Goal: Task Accomplishment & Management: Manage account settings

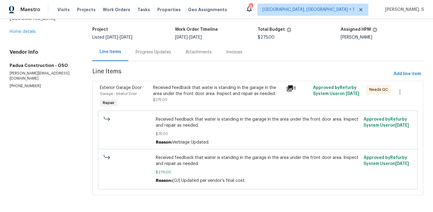
scroll to position [35, 0]
click at [176, 94] on div "Received feedback that water is standing in the garage in the area under the fr…" at bounding box center [218, 91] width 130 height 12
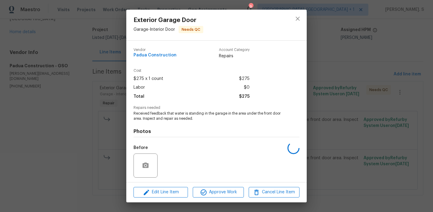
scroll to position [41, 0]
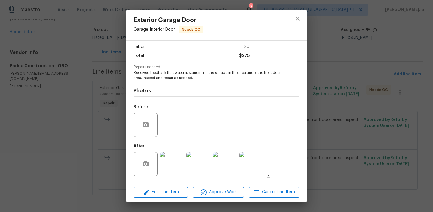
click at [171, 166] on img at bounding box center [172, 164] width 24 height 24
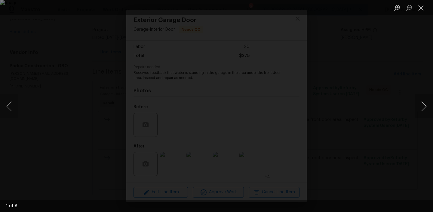
click at [428, 106] on button "Next image" at bounding box center [424, 106] width 18 height 24
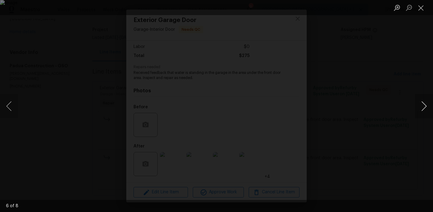
click at [428, 106] on button "Next image" at bounding box center [424, 106] width 18 height 24
click at [423, 7] on button "Close lightbox" at bounding box center [421, 7] width 12 height 11
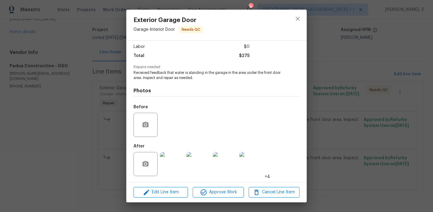
click at [294, 18] on button "close" at bounding box center [298, 18] width 14 height 14
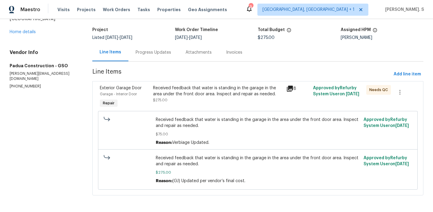
scroll to position [0, 0]
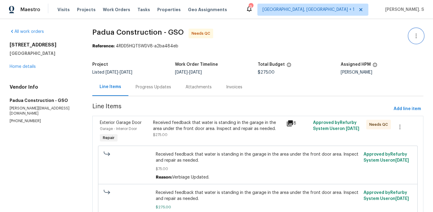
click at [413, 37] on icon "button" at bounding box center [416, 35] width 7 height 7
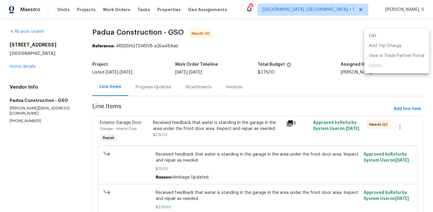
click at [388, 40] on li "Edit" at bounding box center [396, 36] width 65 height 10
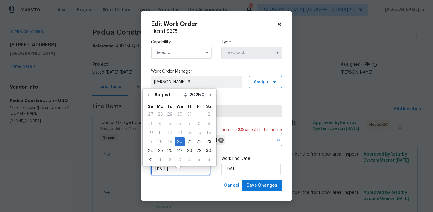
click at [174, 173] on input "[DATE]" at bounding box center [180, 169] width 59 height 12
click at [163, 150] on div "25" at bounding box center [161, 150] width 10 height 8
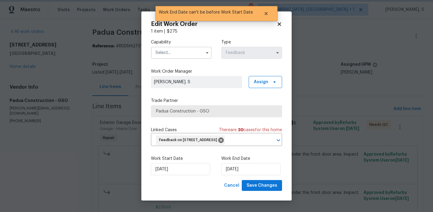
type input "8/25/2025"
click at [240, 173] on input "8/25/2025" at bounding box center [250, 169] width 59 height 12
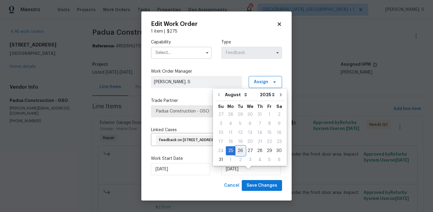
click at [242, 151] on div "26" at bounding box center [241, 150] width 10 height 8
type input "[DATE]"
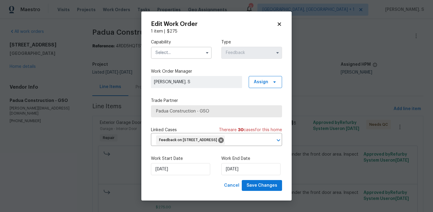
click at [178, 52] on input "text" at bounding box center [181, 53] width 61 height 12
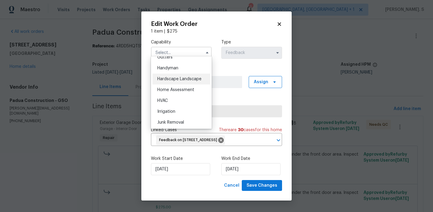
scroll to position [328, 0]
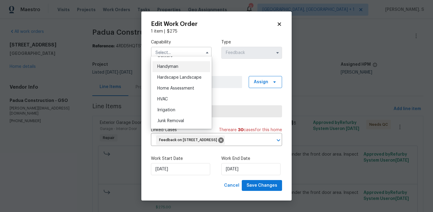
click at [182, 68] on div "Handyman" at bounding box center [182, 66] width 58 height 11
type input "Handyman"
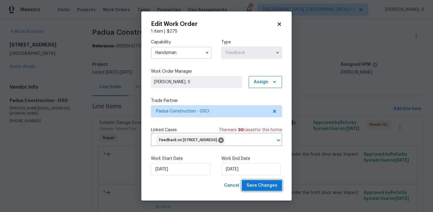
click at [257, 191] on button "Save Changes" at bounding box center [262, 185] width 40 height 11
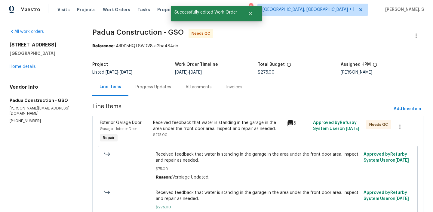
click at [159, 89] on div "Progress Updates" at bounding box center [154, 87] width 36 height 6
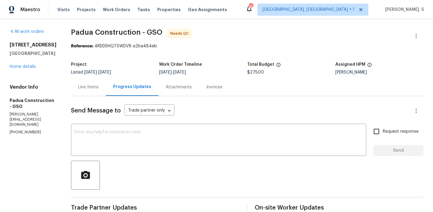
click at [78, 89] on div "Line Items" at bounding box center [88, 87] width 20 height 6
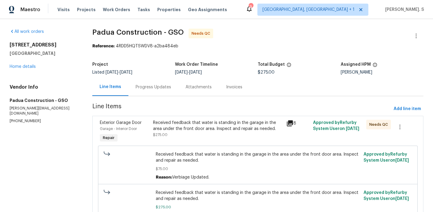
click at [200, 118] on div "Received feedback that water is standing in the garage in the area under the fr…" at bounding box center [217, 132] width 133 height 28
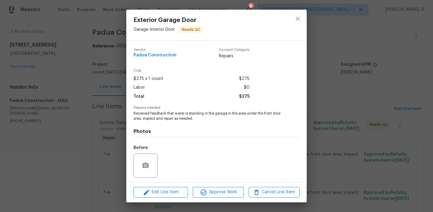
scroll to position [41, 0]
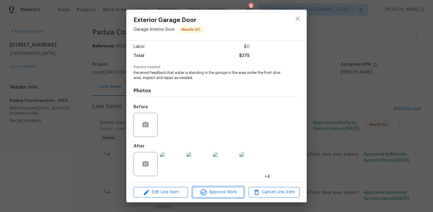
click at [211, 193] on span "Approve Work" at bounding box center [218, 192] width 47 height 8
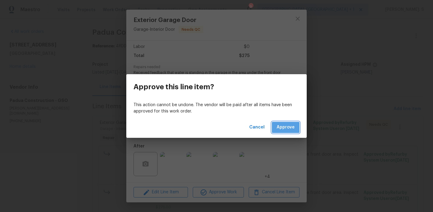
click at [283, 126] on span "Approve" at bounding box center [286, 127] width 18 height 8
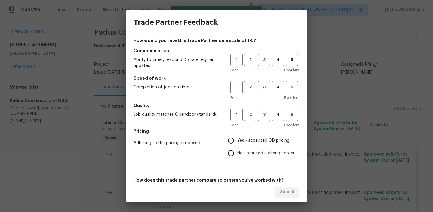
click at [267, 58] on span "3" at bounding box center [264, 59] width 11 height 7
click at [261, 89] on span "3" at bounding box center [264, 87] width 11 height 7
click at [261, 116] on span "3" at bounding box center [264, 114] width 11 height 7
click at [254, 149] on label "No - required a change order" at bounding box center [260, 153] width 70 height 13
click at [237, 149] on input "No - required a change order" at bounding box center [231, 153] width 13 height 13
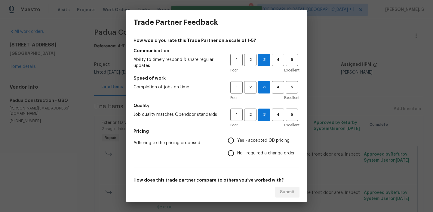
radio input "true"
click at [254, 149] on label "No - required a change order" at bounding box center [260, 153] width 70 height 13
click at [237, 149] on input "No - required a change order" at bounding box center [231, 153] width 13 height 13
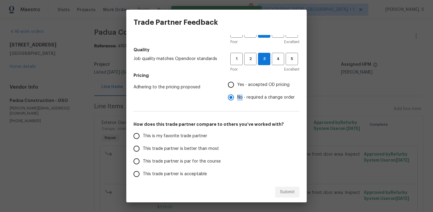
scroll to position [63, 0]
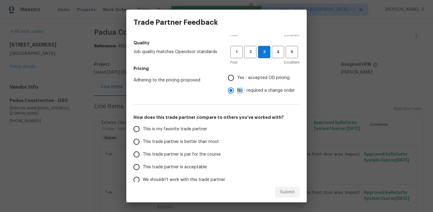
click at [202, 149] on label "This trade partner is par for the course" at bounding box center [177, 154] width 95 height 13
click at [143, 149] on input "This trade partner is par for the course" at bounding box center [136, 154] width 13 height 13
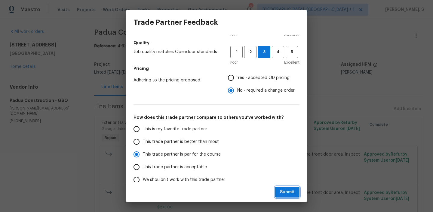
click at [284, 190] on span "Submit" at bounding box center [287, 192] width 15 height 8
radio input "true"
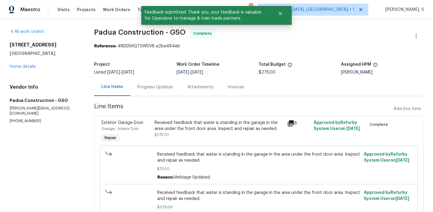
click at [165, 94] on div "Progress Updates" at bounding box center [155, 87] width 50 height 18
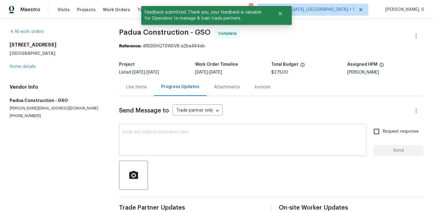
click at [165, 134] on textarea at bounding box center [243, 140] width 240 height 21
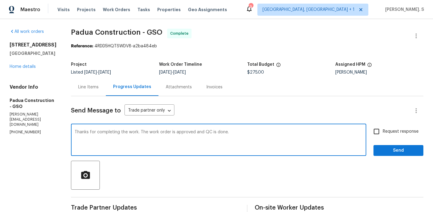
scroll to position [50, 0]
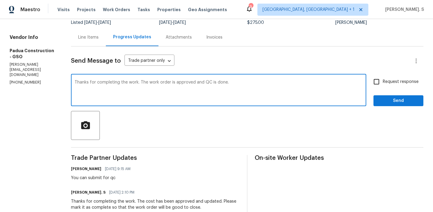
type textarea "Thanks for completing the work. The work order is approved and QC is done."
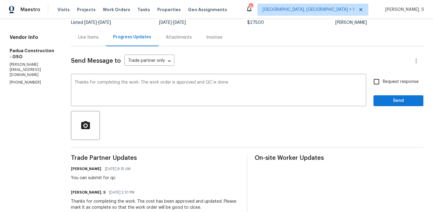
copy div "You can submit for qc"
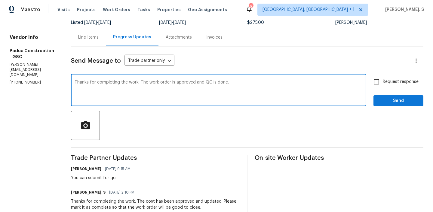
drag, startPoint x: 68, startPoint y: 83, endPoint x: 286, endPoint y: 83, distance: 218.7
click at [286, 83] on textarea "Thanks for completing the work. The work order is approved and QC is done." at bounding box center [219, 90] width 288 height 21
click at [396, 80] on span "Request response" at bounding box center [401, 82] width 36 height 6
click at [383, 80] on input "Request response" at bounding box center [376, 81] width 13 height 13
checkbox input "true"
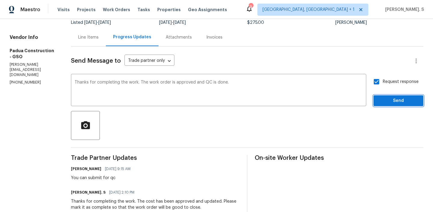
click at [389, 99] on span "Send" at bounding box center [399, 101] width 40 height 8
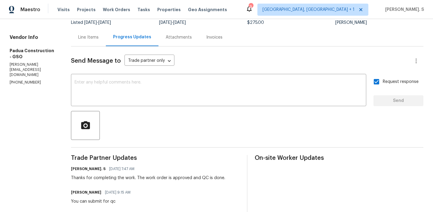
scroll to position [0, 0]
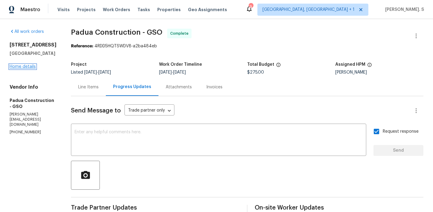
click at [13, 69] on link "Home details" at bounding box center [23, 66] width 26 height 4
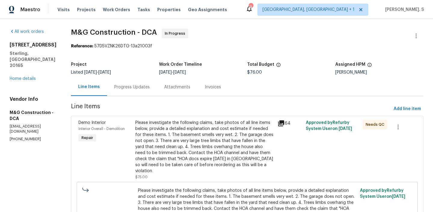
click at [125, 83] on div "Progress Updates" at bounding box center [132, 87] width 50 height 18
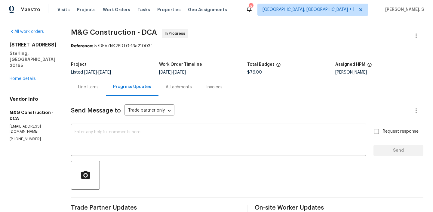
click at [92, 94] on div "Line Items" at bounding box center [88, 87] width 35 height 18
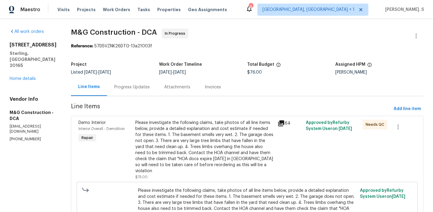
click at [137, 91] on div "Progress Updates" at bounding box center [132, 87] width 50 height 18
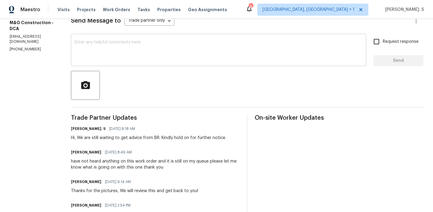
scroll to position [61, 0]
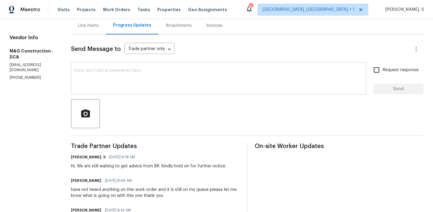
click at [120, 64] on div "x ​" at bounding box center [218, 78] width 295 height 31
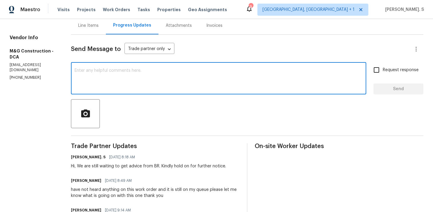
scroll to position [0, 0]
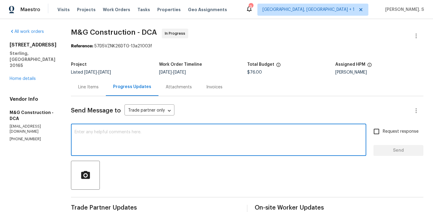
click at [115, 31] on span "M&G Construction - DCA" at bounding box center [114, 32] width 86 height 7
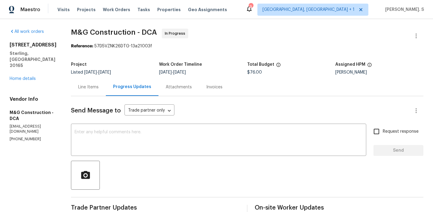
click at [115, 31] on span "M&G Construction - DCA" at bounding box center [114, 32] width 86 height 7
copy span "M&G Construction - DCA"
click at [128, 132] on textarea at bounding box center [219, 140] width 288 height 21
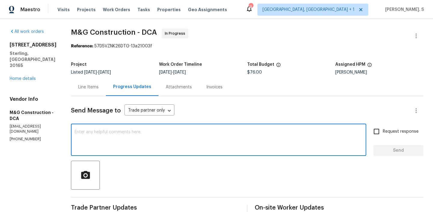
click at [34, 69] on div "[STREET_ADDRESS] Home details" at bounding box center [33, 62] width 47 height 40
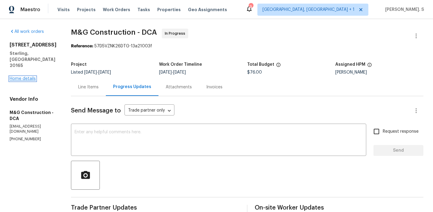
click at [19, 76] on link "Home details" at bounding box center [23, 78] width 26 height 4
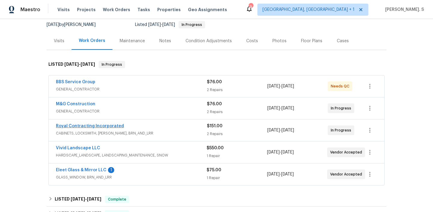
scroll to position [60, 0]
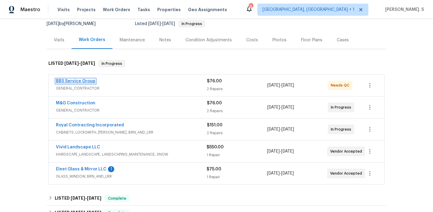
click at [83, 80] on link "BBS Service Group" at bounding box center [75, 81] width 39 height 4
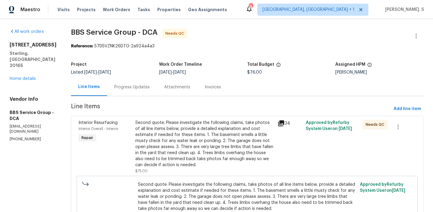
click at [137, 95] on div "Progress Updates" at bounding box center [132, 87] width 50 height 18
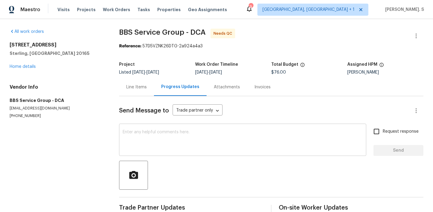
click at [171, 138] on textarea at bounding box center [243, 140] width 240 height 21
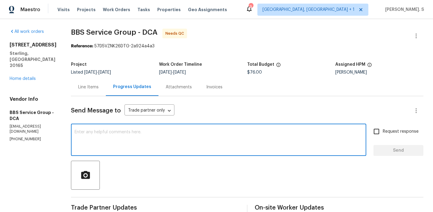
click at [171, 138] on textarea at bounding box center [219, 140] width 288 height 21
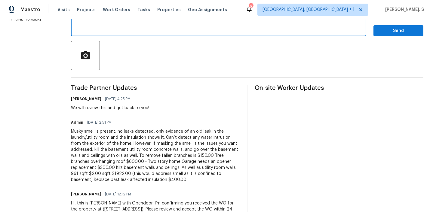
scroll to position [100, 0]
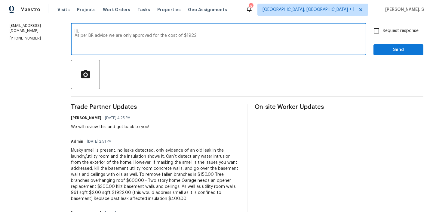
click at [156, 39] on textarea "Hi, As per BR advice we are only approved for the cost of $1922" at bounding box center [219, 39] width 288 height 21
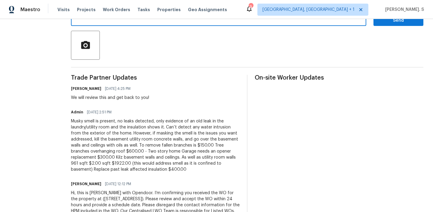
scroll to position [137, 0]
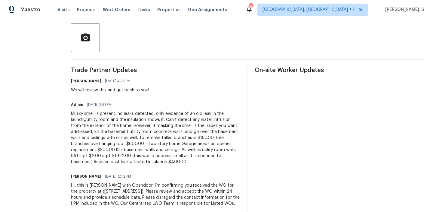
type textarea "Hi, As per BR advice we are only approved for the cost of $1922"
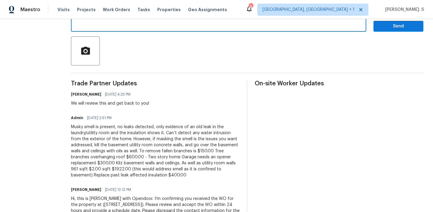
scroll to position [107, 0]
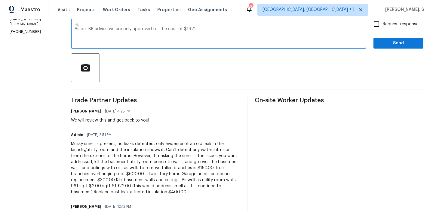
click at [97, 172] on div "Musky smell is present, no leaks detected, only evidence of an old leak in the …" at bounding box center [155, 168] width 169 height 54
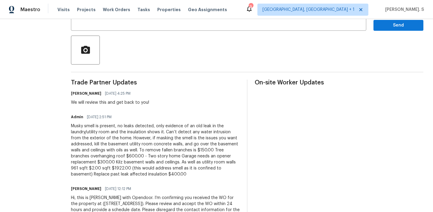
scroll to position [125, 0]
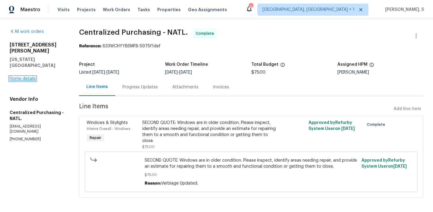
click at [26, 76] on link "Home details" at bounding box center [23, 78] width 26 height 4
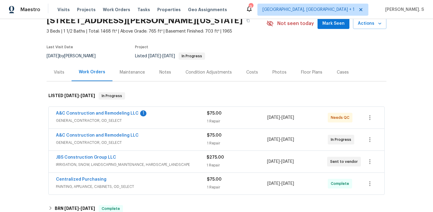
scroll to position [29, 0]
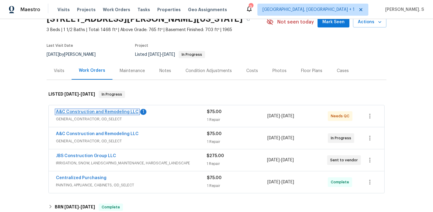
click at [120, 110] on link "A&C Construction and Remodeling LLC" at bounding box center [97, 112] width 83 height 4
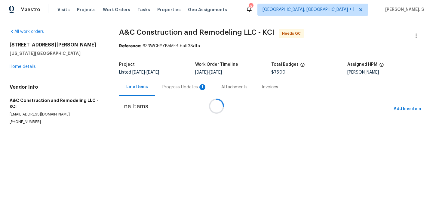
click at [171, 89] on div at bounding box center [216, 106] width 433 height 212
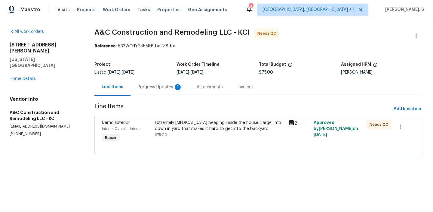
click at [171, 89] on div "Progress Updates 1" at bounding box center [160, 87] width 45 height 6
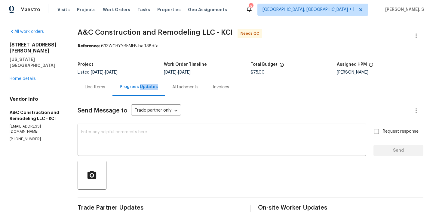
click at [97, 88] on div "Line Items" at bounding box center [95, 87] width 20 height 6
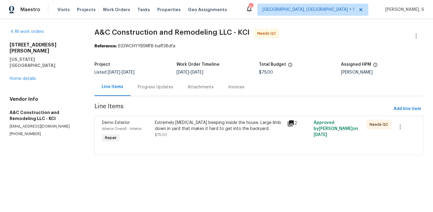
click at [360, 27] on div "All work orders 9624 Ditman Way Kansas City, MO 64134 Home details Vendor Info …" at bounding box center [216, 95] width 433 height 153
click at [421, 37] on button "button" at bounding box center [416, 36] width 14 height 14
click at [393, 36] on li "Edit" at bounding box center [396, 36] width 65 height 10
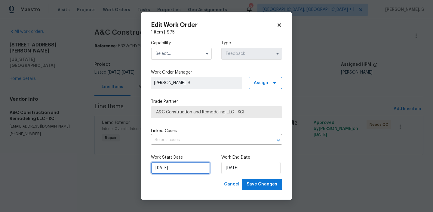
click at [171, 166] on input "[DATE]" at bounding box center [180, 168] width 59 height 12
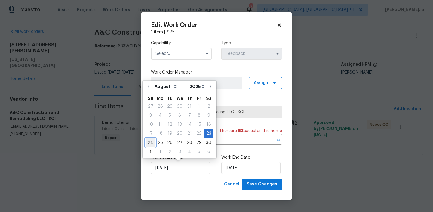
click at [151, 141] on div "24" at bounding box center [151, 142] width 10 height 8
type input "8/24/2025"
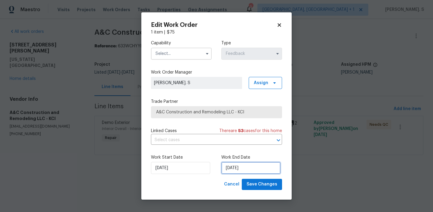
click at [237, 167] on input "[DATE]" at bounding box center [250, 168] width 59 height 12
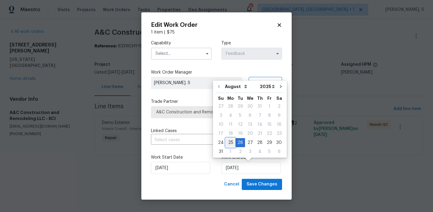
click at [229, 144] on div "25" at bounding box center [231, 142] width 10 height 8
type input "8/25/2025"
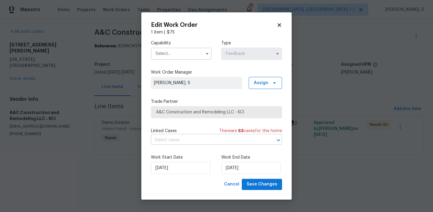
click at [206, 143] on input "text" at bounding box center [208, 139] width 114 height 9
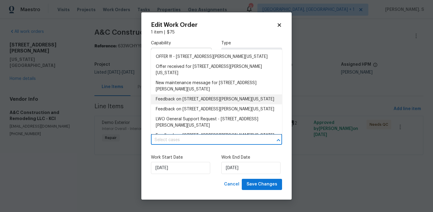
click at [190, 94] on li "Feedback on 9624 Ditman Way, Kansas City, MO 64134" at bounding box center [216, 99] width 131 height 10
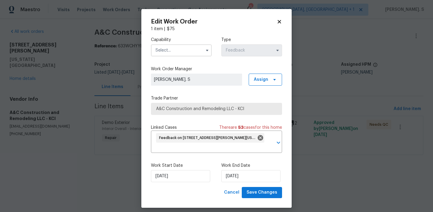
click at [178, 53] on input "text" at bounding box center [181, 50] width 61 height 12
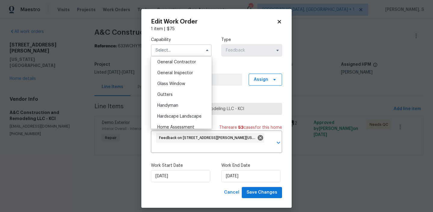
scroll to position [324, 0]
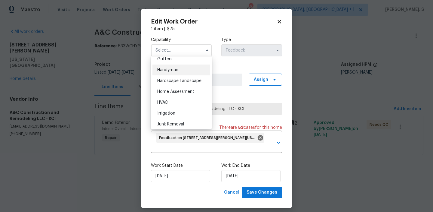
click at [172, 70] on span "Handyman" at bounding box center [167, 70] width 21 height 4
type input "Handyman"
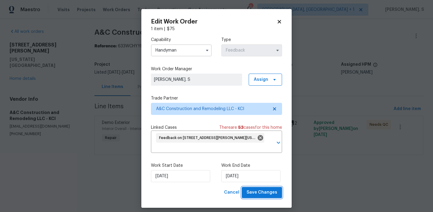
click at [269, 187] on button "Save Changes" at bounding box center [262, 192] width 40 height 11
click at [119, 65] on body "Maestro Visits Projects Work Orders Tasks Properties Geo Assignments 9 Albuquer…" at bounding box center [216, 85] width 433 height 171
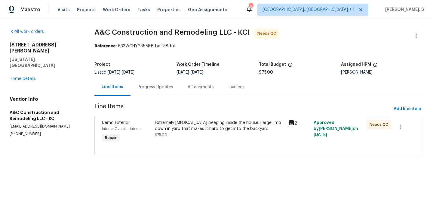
click at [150, 85] on div "Progress Updates" at bounding box center [156, 87] width 36 height 6
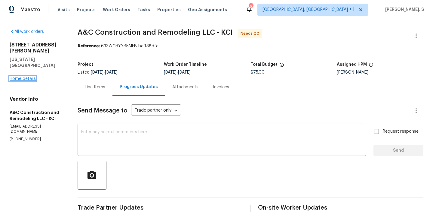
click at [25, 76] on link "Home details" at bounding box center [23, 78] width 26 height 4
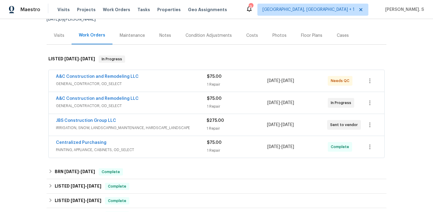
scroll to position [67, 0]
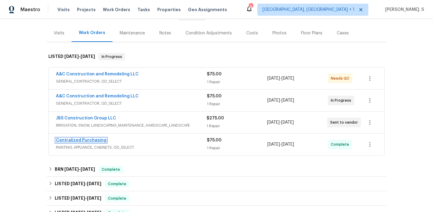
click at [84, 141] on link "Centralized Purchasing" at bounding box center [81, 140] width 51 height 4
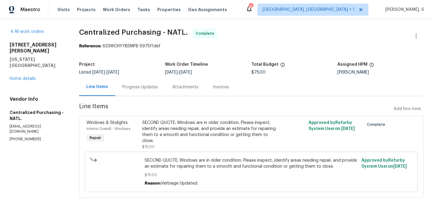
click at [143, 85] on div "Progress Updates" at bounding box center [140, 87] width 36 height 6
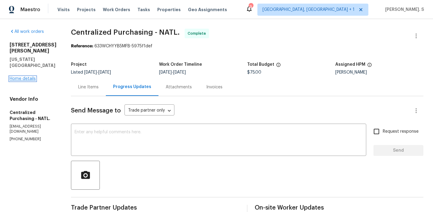
click at [18, 76] on link "Home details" at bounding box center [23, 78] width 26 height 4
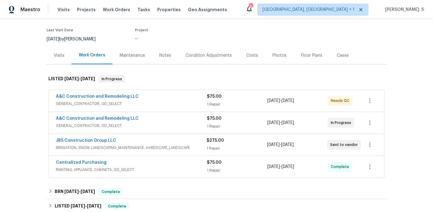
scroll to position [65, 0]
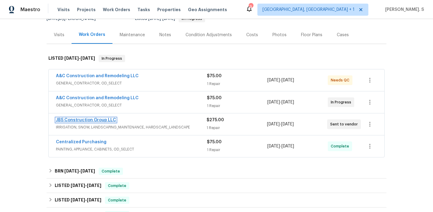
click at [85, 121] on link "JBS Construction Group LLC" at bounding box center [86, 120] width 60 height 4
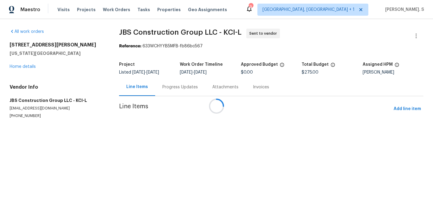
click at [167, 88] on div "Progress Updates" at bounding box center [180, 87] width 36 height 6
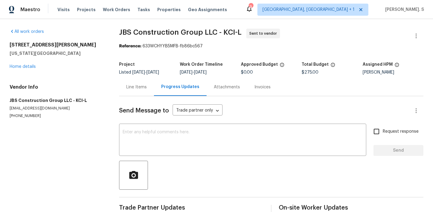
click at [167, 88] on div "Progress Updates" at bounding box center [180, 87] width 38 height 6
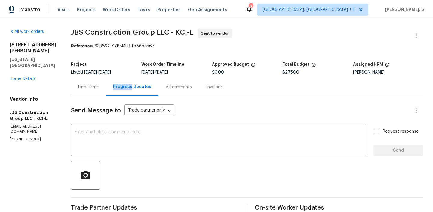
scroll to position [60, 0]
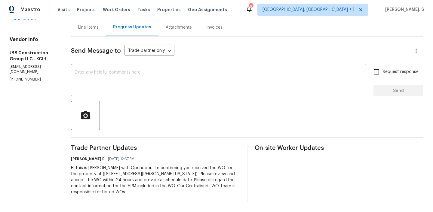
click at [167, 88] on textarea at bounding box center [219, 80] width 288 height 21
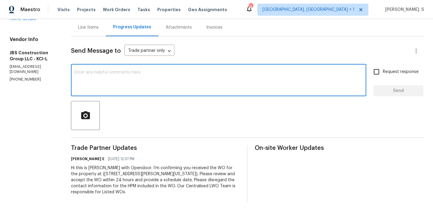
scroll to position [0, 0]
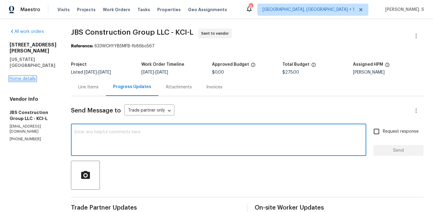
click at [31, 76] on link "Home details" at bounding box center [23, 78] width 26 height 4
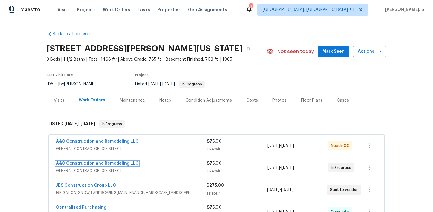
click at [110, 162] on link "A&C Construction and Remodeling LLC" at bounding box center [97, 163] width 83 height 4
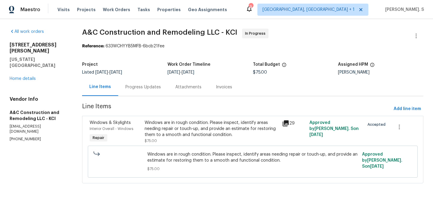
click at [160, 90] on div "Progress Updates" at bounding box center [143, 87] width 50 height 18
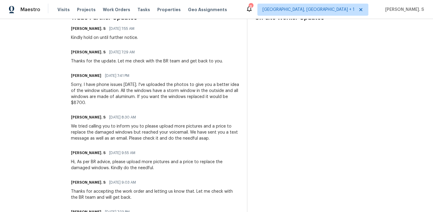
scroll to position [208, 0]
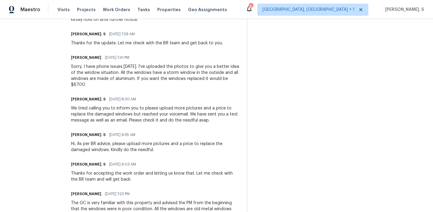
click at [110, 88] on div "Trade Partner Updates Glory Joyce. S 08/22/2025 7:55 AM Kindly hold on until fu…" at bounding box center [155, 147] width 169 height 300
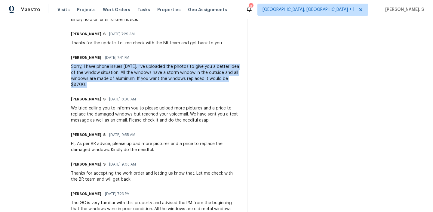
click at [110, 88] on div "Trade Partner Updates Glory Joyce. S 08/22/2025 7:55 AM Kindly hold on until fu…" at bounding box center [155, 147] width 169 height 300
copy div "Sorry, I have phone issues today. I've uploaded the photos to give you a better…"
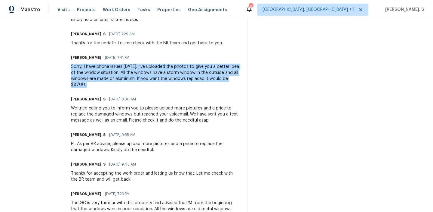
scroll to position [207, 0]
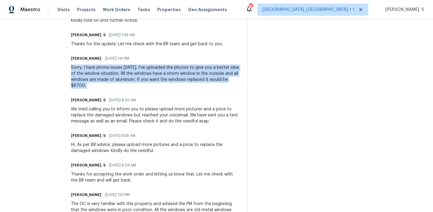
copy div "Sorry, I have phone issues today. I've uploaded the photos to give you a better…"
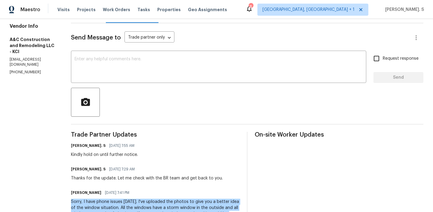
scroll to position [0, 0]
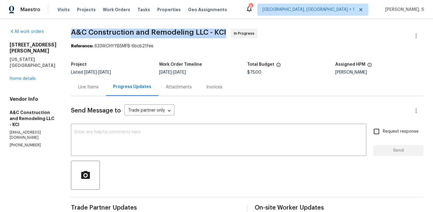
copy span "A&C Construction and Remodeling LLC - KCI"
click at [95, 83] on div "Line Items" at bounding box center [88, 87] width 35 height 18
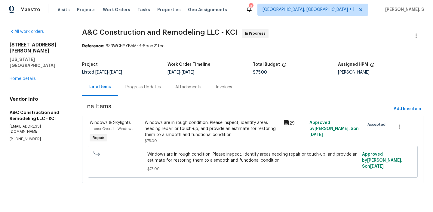
click at [184, 153] on span "Windows are in rough condition. Please inspect, identify areas needing repair o…" at bounding box center [252, 157] width 211 height 12
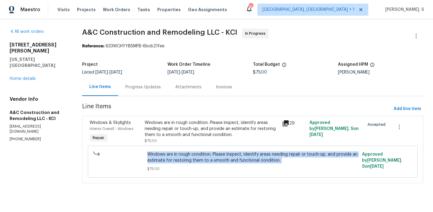
copy span "Windows are in rough condition. Please inspect, identify areas needing repair o…"
click at [157, 96] on div "Progress Updates" at bounding box center [143, 87] width 50 height 18
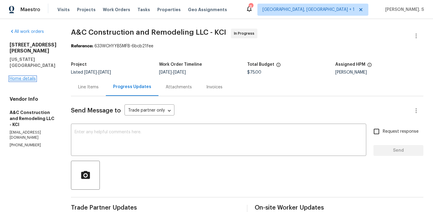
click at [30, 76] on link "Home details" at bounding box center [23, 78] width 26 height 4
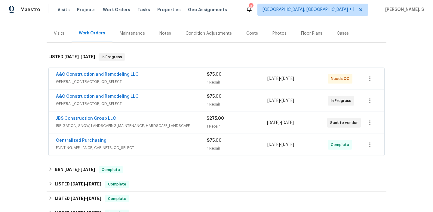
scroll to position [85, 0]
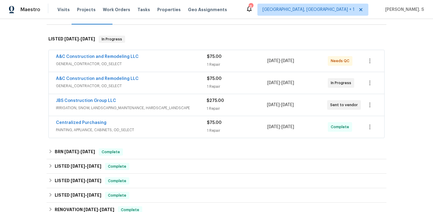
click at [86, 112] on div "JBS Construction Group LLC IRRIGATION, SNOW, LANDSCAPING_MAINTENANCE, HARDSCAPE…" at bounding box center [217, 105] width 336 height 22
click at [105, 112] on div "JBS Construction Group LLC IRRIGATION, SNOW, LANDSCAPING_MAINTENANCE, HARDSCAPE…" at bounding box center [131, 104] width 151 height 14
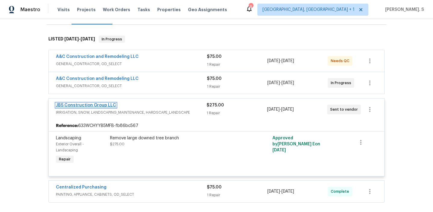
click at [94, 105] on link "JBS Construction Group LLC" at bounding box center [86, 105] width 60 height 4
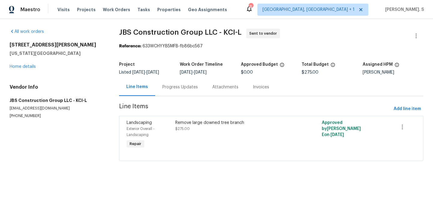
click at [167, 88] on div "Progress Updates" at bounding box center [180, 87] width 36 height 6
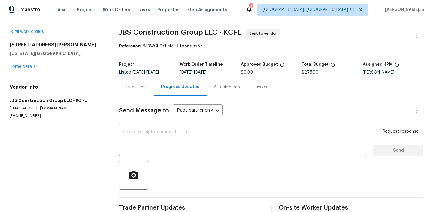
click at [167, 88] on div "Progress Updates" at bounding box center [180, 87] width 38 height 6
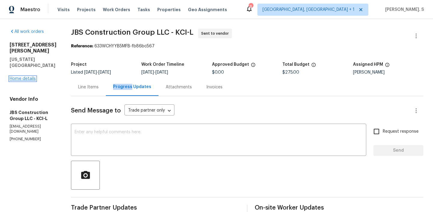
click at [31, 76] on link "Home details" at bounding box center [23, 78] width 26 height 4
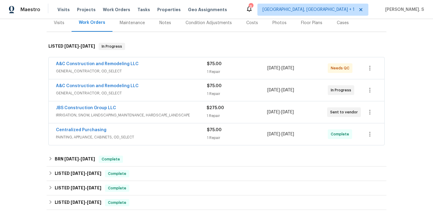
scroll to position [82, 0]
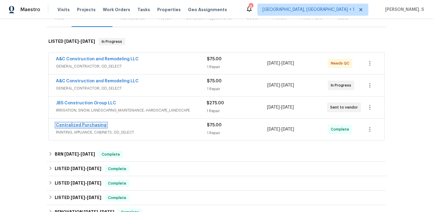
click at [91, 126] on link "Centralized Purchasing" at bounding box center [81, 125] width 51 height 4
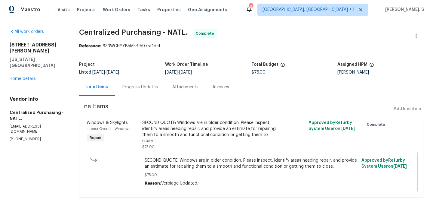
click at [144, 91] on div "Progress Updates" at bounding box center [140, 87] width 50 height 18
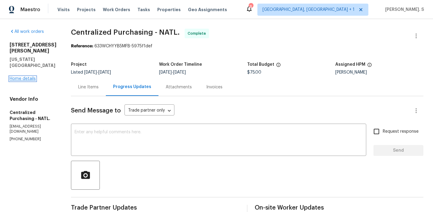
click at [29, 76] on link "Home details" at bounding box center [23, 78] width 26 height 4
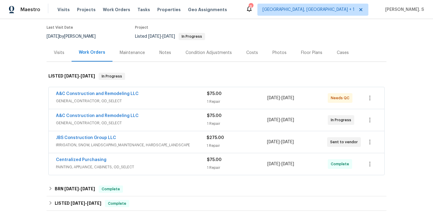
scroll to position [52, 0]
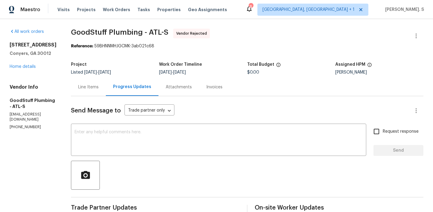
click at [99, 89] on div "Line Items" at bounding box center [88, 87] width 20 height 6
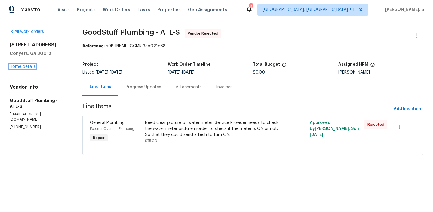
click at [25, 66] on link "Home details" at bounding box center [23, 66] width 26 height 4
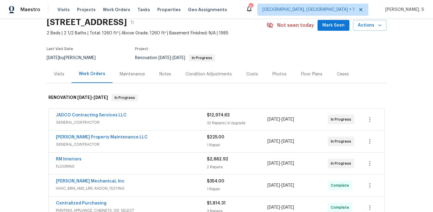
scroll to position [33, 0]
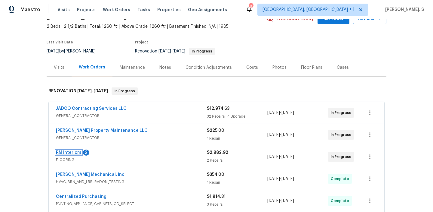
click at [76, 153] on link "RM Interiors" at bounding box center [69, 152] width 26 height 4
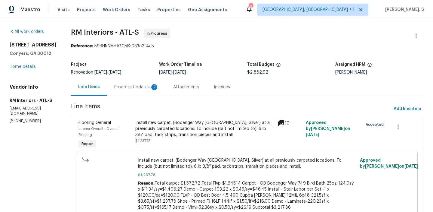
click at [158, 93] on div "Progress Updates 2" at bounding box center [136, 87] width 59 height 18
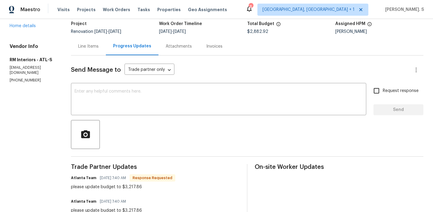
scroll to position [10, 0]
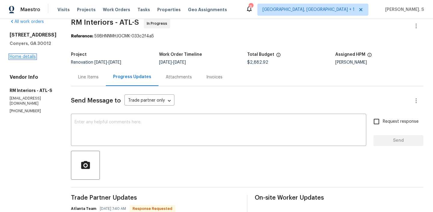
click at [15, 57] on link "Home details" at bounding box center [23, 56] width 26 height 4
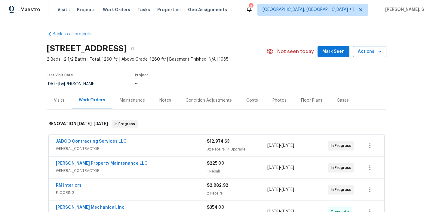
scroll to position [80, 0]
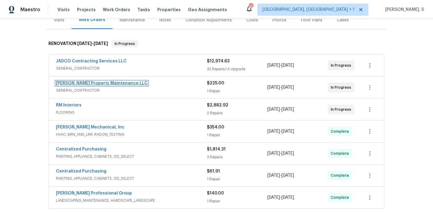
click at [70, 83] on link "Glen Property Maintenance LLC" at bounding box center [102, 83] width 92 height 4
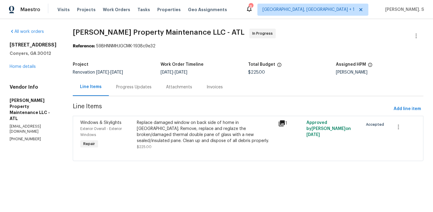
click at [152, 87] on div "Progress Updates" at bounding box center [134, 87] width 36 height 6
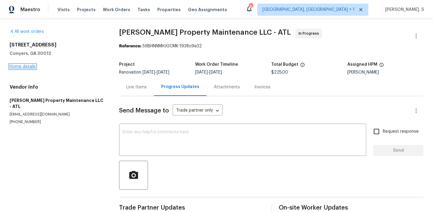
click at [20, 67] on link "Home details" at bounding box center [23, 66] width 26 height 4
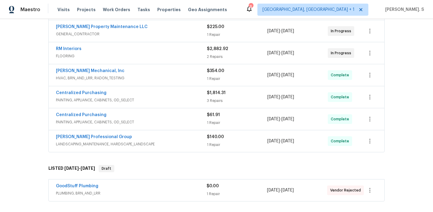
scroll to position [196, 0]
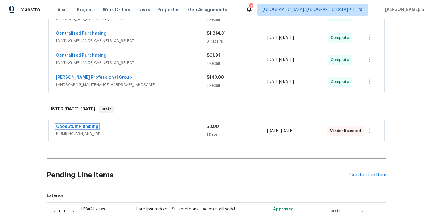
click at [78, 126] on link "GoodStuff Plumbing" at bounding box center [77, 126] width 42 height 4
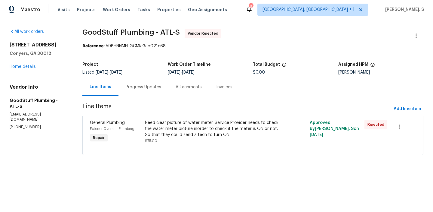
click at [139, 83] on div "Progress Updates" at bounding box center [144, 87] width 50 height 18
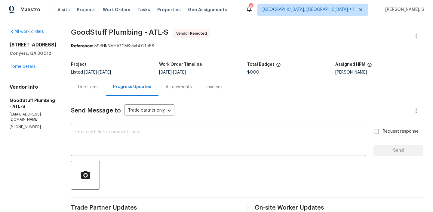
click at [96, 78] on div "Line Items" at bounding box center [88, 87] width 35 height 18
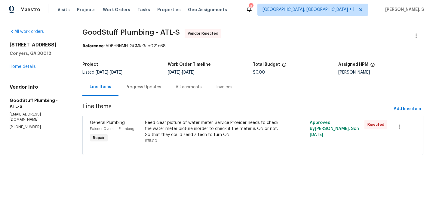
click at [144, 92] on div "Progress Updates" at bounding box center [144, 87] width 50 height 18
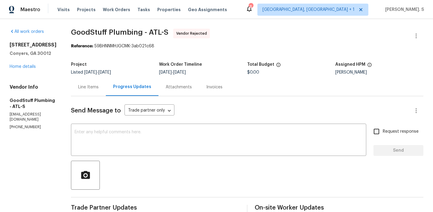
click at [147, 35] on span "GoodStuff Plumbing - ATL-S" at bounding box center [119, 32] width 97 height 7
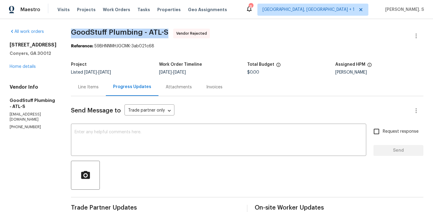
copy span "GoodStuff Plumbing - ATL-S"
click at [409, 32] on div at bounding box center [416, 36] width 14 height 14
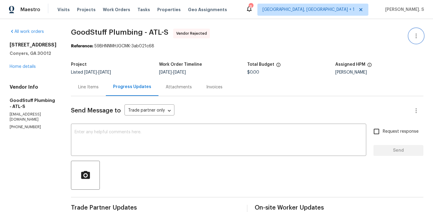
click at [415, 35] on icon "button" at bounding box center [416, 35] width 7 height 7
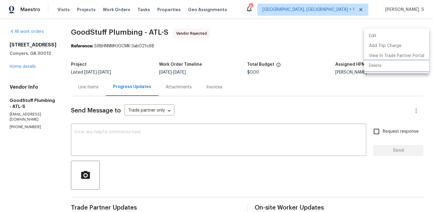
click at [381, 70] on li "Delete" at bounding box center [396, 66] width 65 height 10
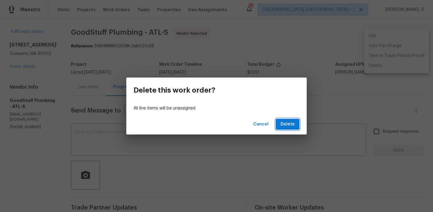
click at [281, 129] on button "Delete" at bounding box center [288, 124] width 24 height 11
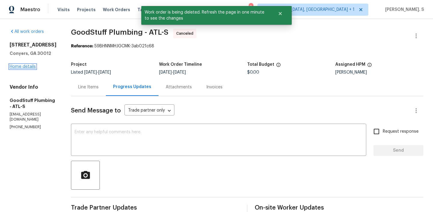
click at [24, 65] on link "Home details" at bounding box center [23, 66] width 26 height 4
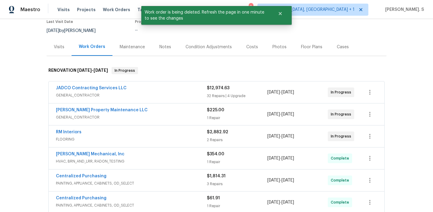
scroll to position [65, 0]
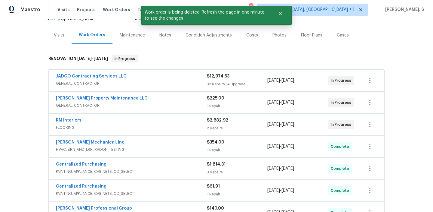
click at [87, 81] on span "GENERAL_CONTRACTOR" at bounding box center [131, 83] width 151 height 6
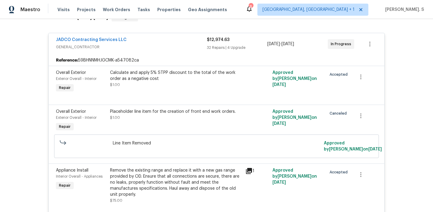
scroll to position [0, 0]
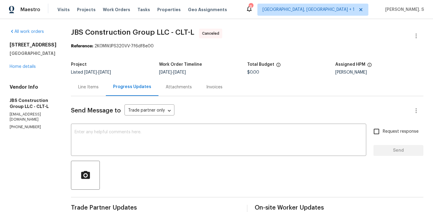
click at [87, 94] on div "All work orders [STREET_ADDRESS][PERSON_NAME] Home details Vendor Info JBS Cons…" at bounding box center [216, 145] width 433 height 252
click at [101, 94] on div "Line Items" at bounding box center [88, 87] width 35 height 18
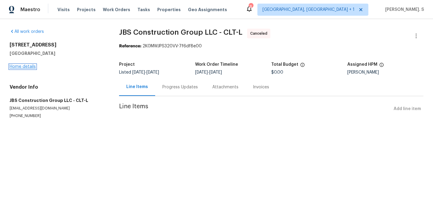
click at [14, 65] on link "Home details" at bounding box center [23, 66] width 26 height 4
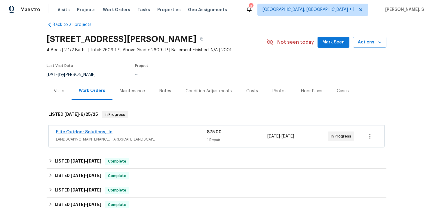
scroll to position [11, 0]
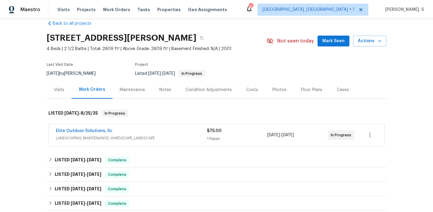
click at [101, 127] on div "Elite Outdoor Solutions, llc LANDSCAPING_MAINTENANCE, HARDSCAPE_LANDSCAPE $75.0…" at bounding box center [217, 135] width 336 height 22
click at [101, 130] on link "Elite Outdoor Solutions, llc" at bounding box center [84, 130] width 57 height 4
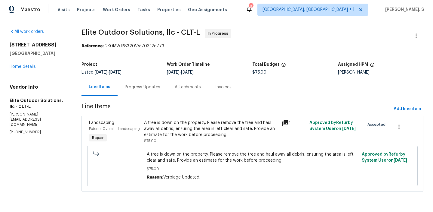
click at [141, 83] on div "Progress Updates" at bounding box center [143, 87] width 50 height 18
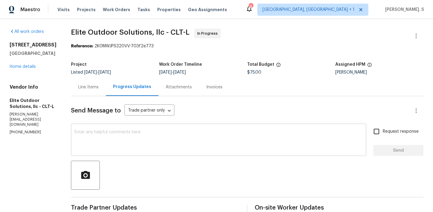
click at [190, 140] on textarea at bounding box center [219, 140] width 288 height 21
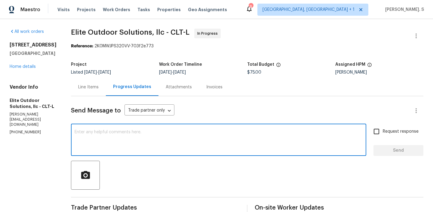
click at [88, 152] on div "x ​" at bounding box center [218, 140] width 295 height 31
paste textarea "May we have an update on the progress of the work order?"
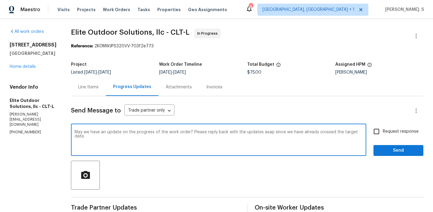
type textarea "May we have an update on the progress of the work order? Please reply back with…"
click at [391, 135] on label "Request response" at bounding box center [394, 131] width 48 height 13
click at [383, 135] on input "Request response" at bounding box center [376, 131] width 13 height 13
checkbox input "true"
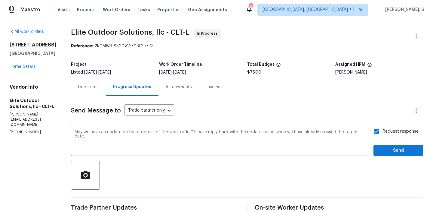
click at [391, 156] on div "Send Message to Trade partner only Trade partner only ​ May we have an update o…" at bounding box center [247, 193] width 353 height 195
click at [381, 144] on div "Request response Send" at bounding box center [399, 140] width 50 height 31
click at [384, 150] on span "Send" at bounding box center [399, 151] width 40 height 8
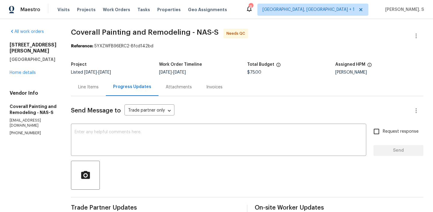
click at [99, 85] on div "Line Items" at bounding box center [88, 87] width 20 height 6
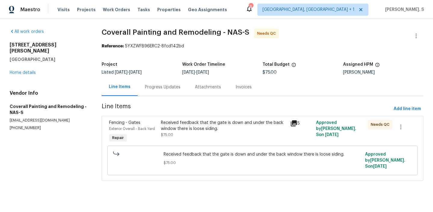
click at [173, 136] on div "Received feedback that the gate is down and under the back window there is loos…" at bounding box center [224, 128] width 126 height 18
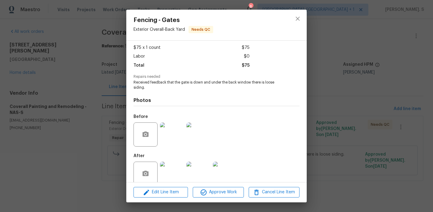
scroll to position [41, 0]
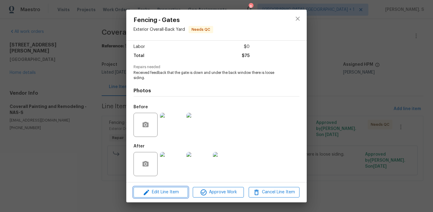
click at [172, 190] on span "Edit Line Item" at bounding box center [160, 192] width 51 height 8
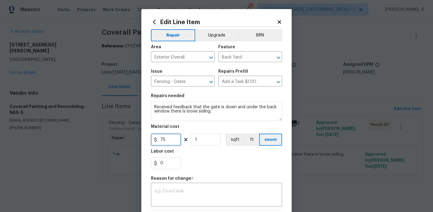
click at [171, 142] on input "75" at bounding box center [166, 139] width 30 height 12
type input "200"
click at [221, 192] on textarea at bounding box center [217, 195] width 124 height 13
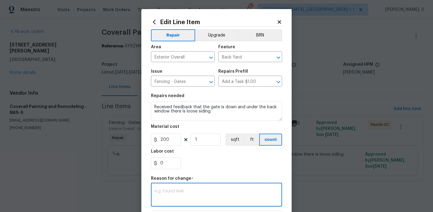
paste textarea "(GJ) Updated per vendor’s final cost"
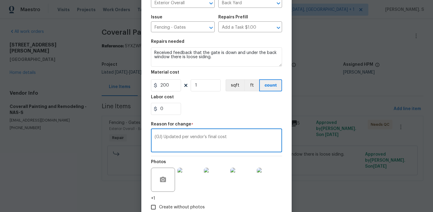
scroll to position [73, 0]
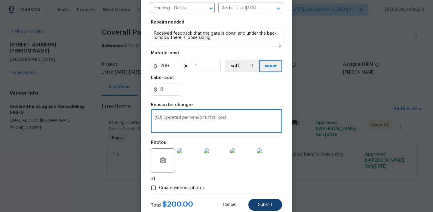
type textarea "(GJ) Updated per vendor’s final cost"
click at [272, 202] on button "Submit" at bounding box center [266, 204] width 34 height 12
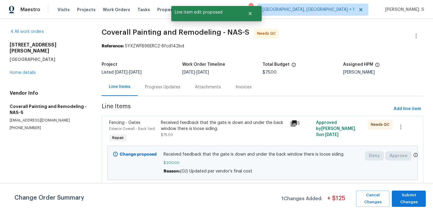
scroll to position [0, 0]
click at [410, 201] on span "Submit Changes" at bounding box center [409, 198] width 28 height 14
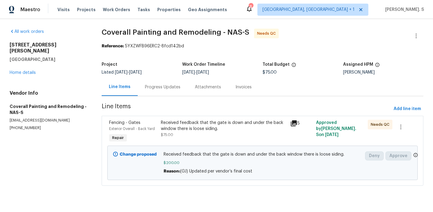
click at [153, 88] on div "Progress Updates" at bounding box center [163, 87] width 36 height 6
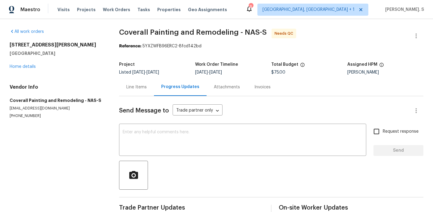
click at [166, 121] on div "Send Message to Trade partner only Trade partner only ​ x ​ Request response Se…" at bounding box center [271, 155] width 304 height 119
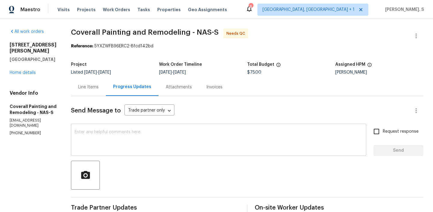
click at [163, 130] on textarea at bounding box center [219, 140] width 288 height 21
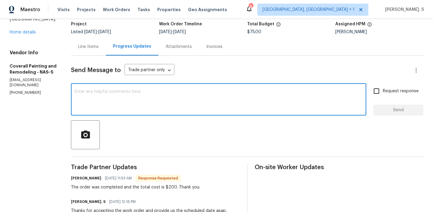
scroll to position [55, 0]
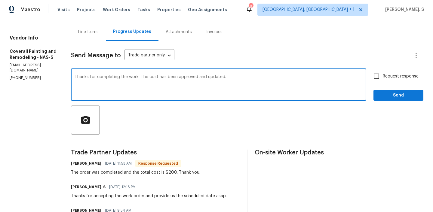
click at [142, 172] on div "The order was completed and the total cost is $200. Thank you." at bounding box center [135, 172] width 129 height 6
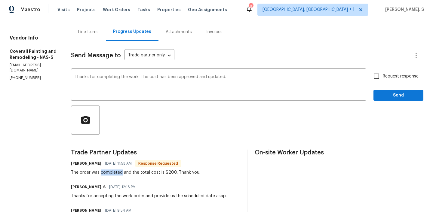
click at [142, 172] on div "The order was completed and the total cost is $200. Thank you." at bounding box center [135, 172] width 129 height 6
copy div "The order was completed and the total cost is $200. Thank you."
click at [276, 74] on div "Thanks for completing the work. The cost has been approved and updated. x ​" at bounding box center [218, 85] width 295 height 31
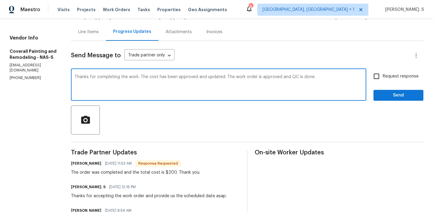
scroll to position [0, 0]
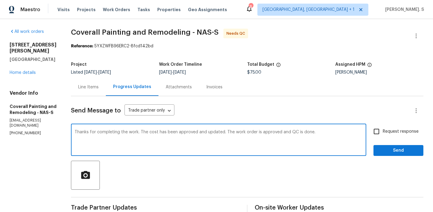
type textarea "Thanks for completing the work. The cost has been approved and updated. The wor…"
click at [386, 128] on label "Request response" at bounding box center [394, 131] width 48 height 13
click at [383, 128] on input "Request response" at bounding box center [376, 131] width 13 height 13
checkbox input "true"
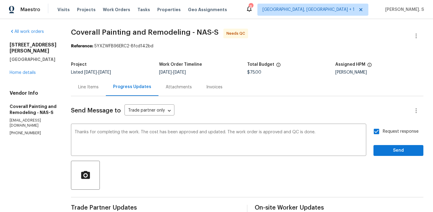
click at [389, 144] on div "Request response Send" at bounding box center [399, 140] width 50 height 31
click at [397, 151] on span "Send" at bounding box center [399, 151] width 40 height 8
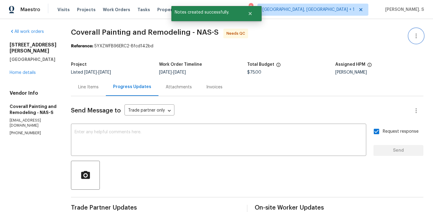
click at [419, 32] on icon "button" at bounding box center [416, 35] width 7 height 7
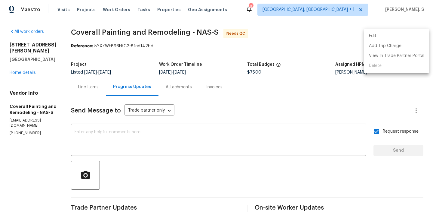
click at [388, 35] on li "Edit" at bounding box center [396, 36] width 65 height 10
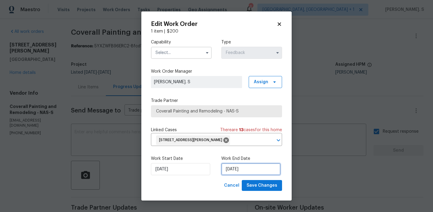
click at [243, 169] on input "8/27/2025" at bounding box center [250, 169] width 59 height 12
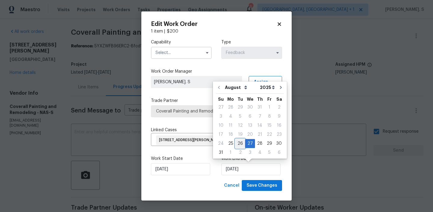
click at [238, 144] on div "26" at bounding box center [241, 143] width 10 height 8
type input "8/26/2025"
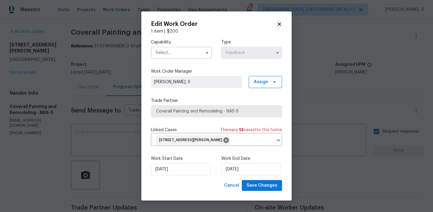
click at [182, 52] on input "text" at bounding box center [181, 53] width 61 height 12
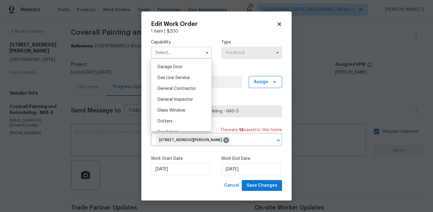
scroll to position [294, 0]
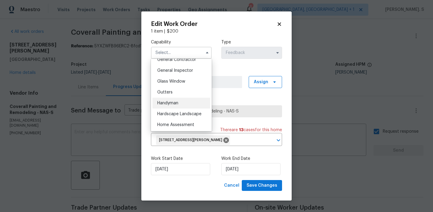
click at [180, 103] on div "Handyman" at bounding box center [182, 102] width 58 height 11
type input "Handyman"
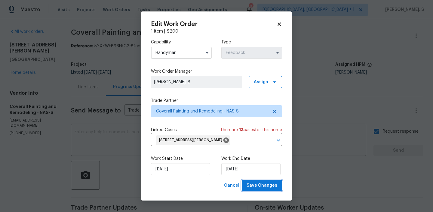
click at [258, 185] on span "Save Changes" at bounding box center [262, 185] width 31 height 8
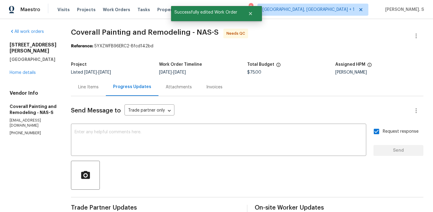
click at [99, 85] on div "Line Items" at bounding box center [88, 87] width 20 height 6
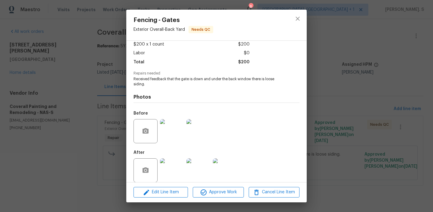
scroll to position [41, 0]
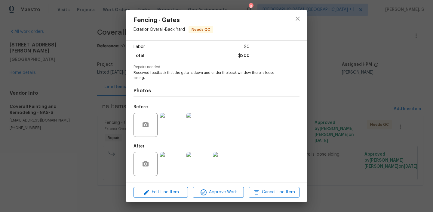
click at [156, 169] on div at bounding box center [146, 164] width 24 height 24
click at [168, 169] on img at bounding box center [172, 164] width 24 height 24
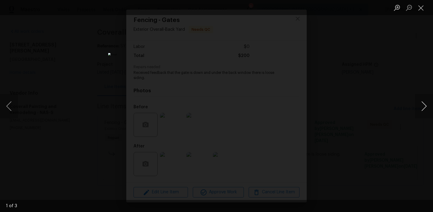
click at [426, 113] on button "Next image" at bounding box center [424, 106] width 18 height 24
click at [425, 5] on button "Close lightbox" at bounding box center [421, 7] width 12 height 11
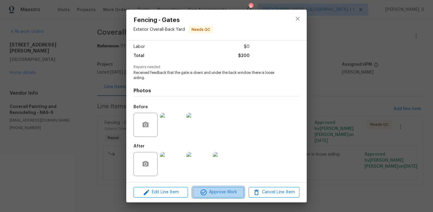
click at [216, 189] on span "Approve Work" at bounding box center [218, 192] width 47 height 8
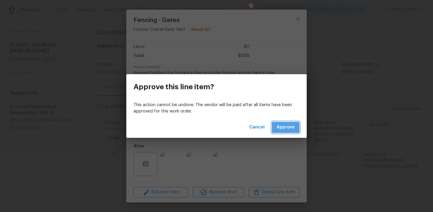
click at [292, 126] on span "Approve" at bounding box center [286, 127] width 18 height 8
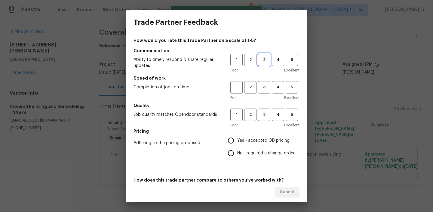
click at [263, 59] on span "3" at bounding box center [264, 59] width 11 height 7
click at [267, 84] on span "3" at bounding box center [264, 87] width 11 height 7
click at [261, 110] on button "3" at bounding box center [264, 114] width 12 height 12
click at [260, 148] on label "No - required a change order" at bounding box center [260, 153] width 70 height 13
click at [237, 148] on input "No - required a change order" at bounding box center [231, 153] width 13 height 13
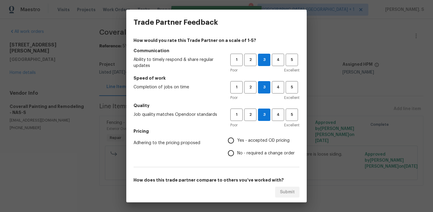
radio input "true"
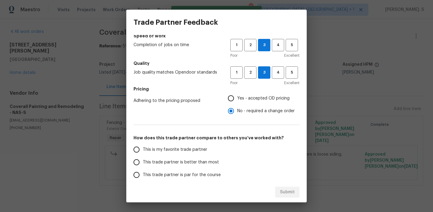
scroll to position [58, 0]
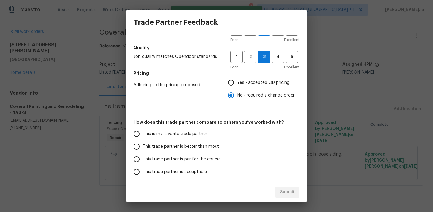
click at [207, 159] on span "This trade partner is par for the course" at bounding box center [182, 159] width 78 height 6
click at [143, 159] on input "This trade partner is par for the course" at bounding box center [136, 159] width 13 height 13
click at [286, 194] on span "Submit" at bounding box center [287, 192] width 15 height 8
radio input "true"
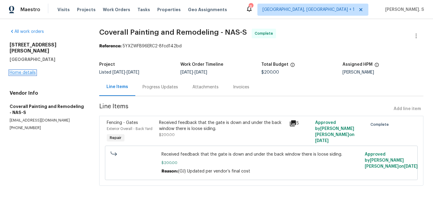
click at [18, 70] on link "Home details" at bounding box center [23, 72] width 26 height 4
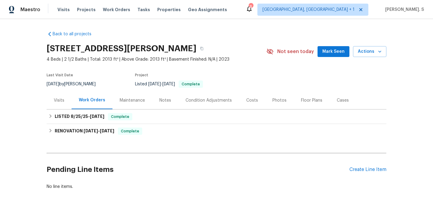
scroll to position [19, 0]
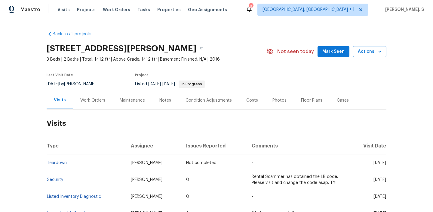
click at [101, 101] on div "Work Orders" at bounding box center [92, 100] width 25 height 6
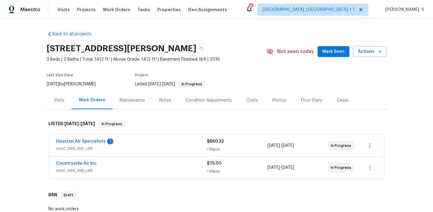
click at [94, 139] on span "Houston Air Specialists" at bounding box center [81, 141] width 50 height 6
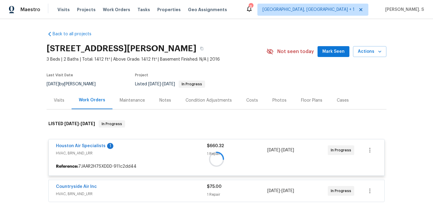
click at [88, 147] on div at bounding box center [217, 158] width 340 height 89
click at [88, 147] on link "Houston Air Specialists" at bounding box center [81, 146] width 50 height 4
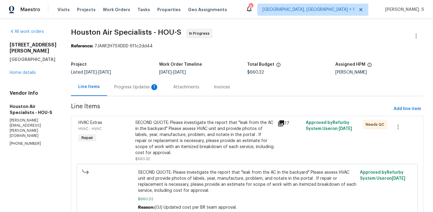
click at [119, 92] on div "Progress Updates 1" at bounding box center [136, 87] width 59 height 18
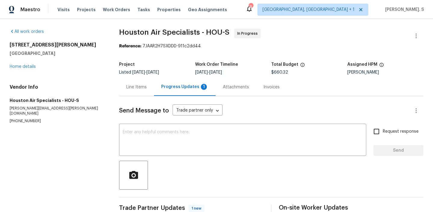
click at [119, 92] on div "All work orders 8839 Hazel Rose Sky Dr Humble, TX 77338 Home details Vendor Inf…" at bounding box center [216, 122] width 433 height 207
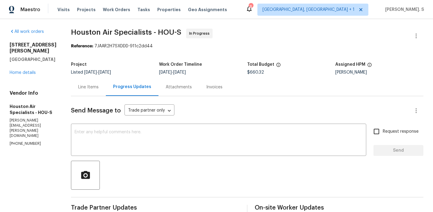
click at [98, 83] on div "Line Items" at bounding box center [88, 87] width 35 height 18
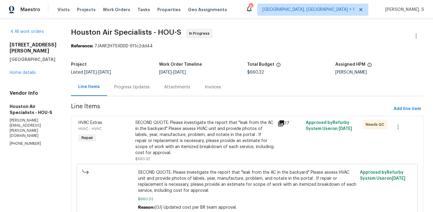
click at [131, 89] on div "Progress Updates" at bounding box center [132, 87] width 36 height 6
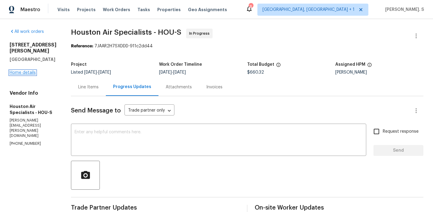
click at [16, 70] on link "Home details" at bounding box center [23, 72] width 26 height 4
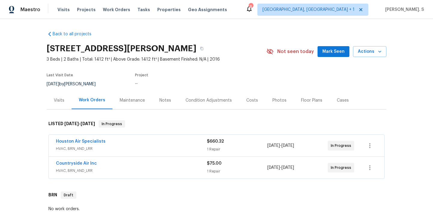
scroll to position [35, 0]
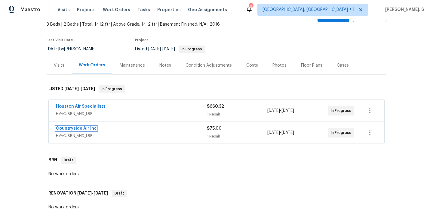
click at [85, 129] on link "Countryside Air Inc" at bounding box center [76, 128] width 41 height 4
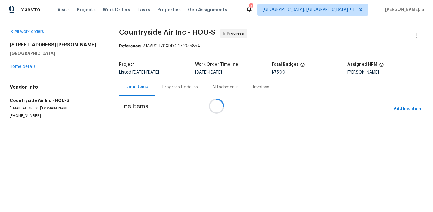
click at [172, 94] on div at bounding box center [216, 106] width 433 height 212
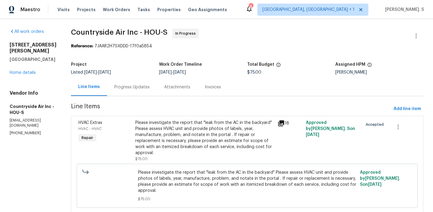
click at [172, 94] on div "Attachments" at bounding box center [177, 87] width 41 height 18
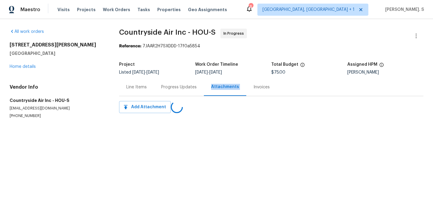
click at [172, 94] on div "Progress Updates" at bounding box center [179, 87] width 50 height 18
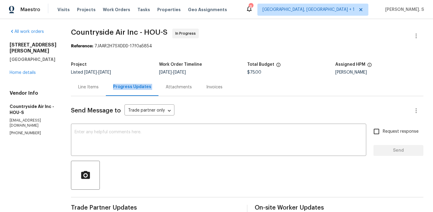
click at [88, 87] on div "Line Items" at bounding box center [88, 87] width 20 height 6
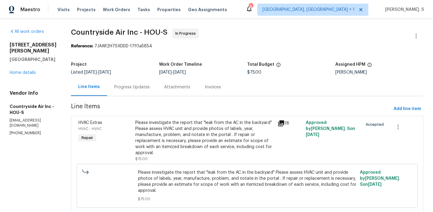
click at [198, 164] on div "Please investigate the report that "leak from the AC in the backyard" Please as…" at bounding box center [247, 185] width 341 height 44
click at [198, 163] on div "Please investigate the report that "leak from the AC in the backyard" Please as…" at bounding box center [248, 186] width 338 height 48
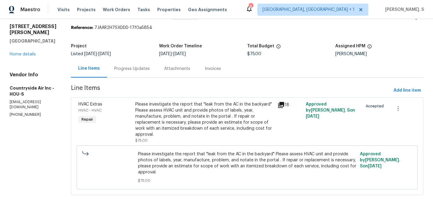
click at [198, 126] on div "Please investigate the report that "leak from the AC in the backyard" Please as…" at bounding box center [204, 119] width 139 height 36
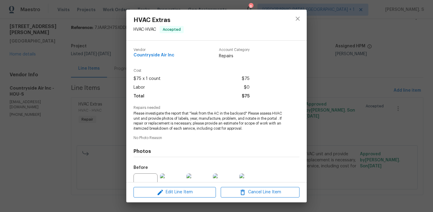
click at [184, 197] on div "Edit Line Item Cancel Line Item" at bounding box center [216, 192] width 181 height 20
click at [188, 193] on span "Edit Line Item" at bounding box center [174, 192] width 79 height 8
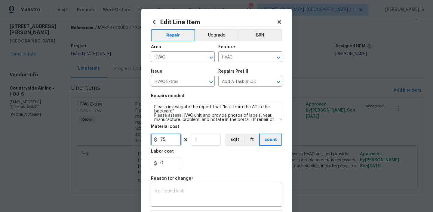
click at [172, 140] on input "75" at bounding box center [166, 139] width 30 height 12
type input "170"
click at [222, 198] on textarea at bounding box center [217, 195] width 124 height 13
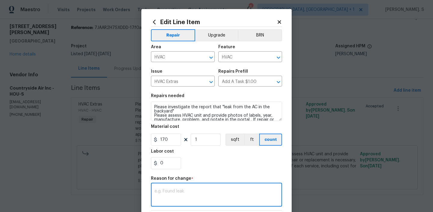
paste textarea "(GJ) Updated per vendor’s final cost"
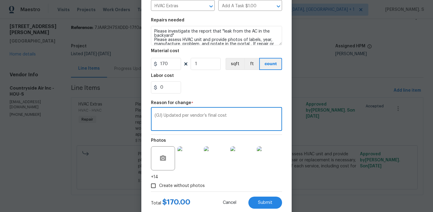
scroll to position [85, 0]
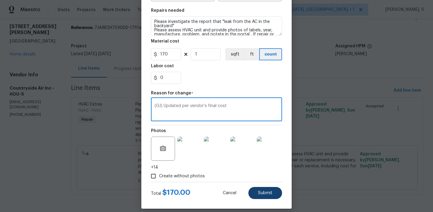
type textarea "(GJ) Updated per vendor’s final cost"
click at [268, 189] on button "Submit" at bounding box center [266, 193] width 34 height 12
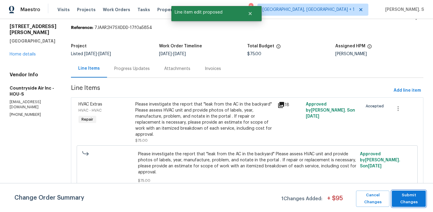
click at [402, 199] on span "Submit Changes" at bounding box center [409, 198] width 28 height 14
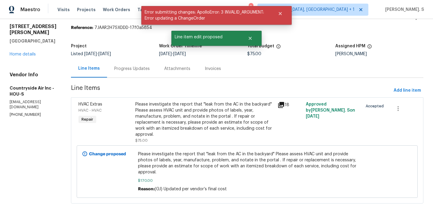
click at [115, 67] on div "Progress Updates" at bounding box center [132, 69] width 36 height 6
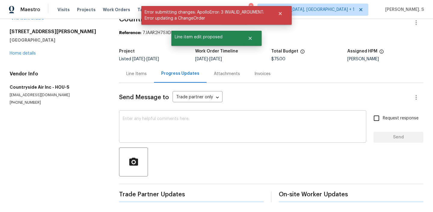
click at [151, 132] on textarea at bounding box center [243, 126] width 240 height 21
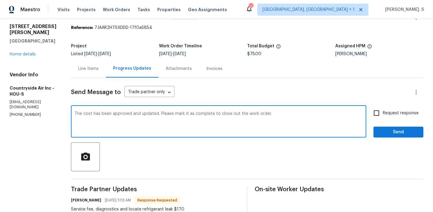
type textarea "The cost has been approved and updated. Please mark it as complete to close out…"
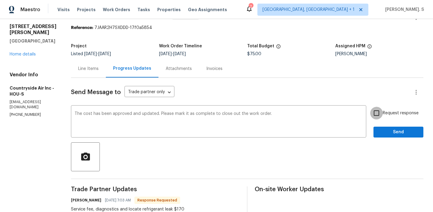
click at [379, 116] on input "Request response" at bounding box center [376, 113] width 13 height 13
checkbox input "true"
click at [382, 125] on div "Request response Send" at bounding box center [399, 122] width 50 height 31
click at [384, 130] on span "Send" at bounding box center [399, 132] width 40 height 8
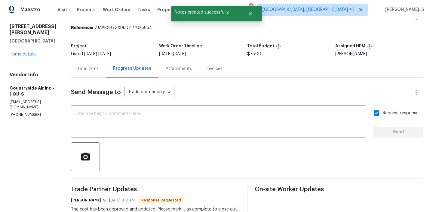
scroll to position [64, 0]
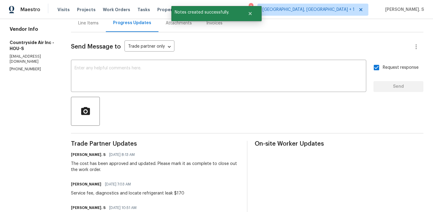
click at [105, 187] on div "Michael Theard 08/26/2025 7:03 AM" at bounding box center [127, 184] width 113 height 8
click at [108, 194] on div "Service fee, diagnostics and locate refrigerant leak $170" at bounding box center [127, 193] width 113 height 6
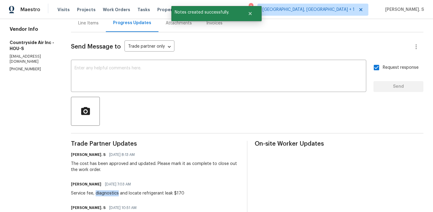
click at [108, 194] on div "Service fee, diagnostics and locate refrigerant leak $170" at bounding box center [127, 193] width 113 height 6
copy div "Service fee, diagnostics and locate refrigerant leak $170"
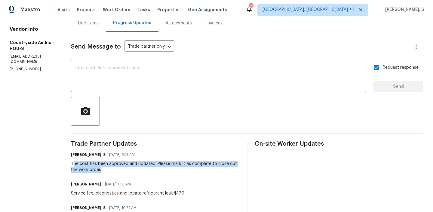
drag, startPoint x: 73, startPoint y: 164, endPoint x: 106, endPoint y: 168, distance: 34.0
click at [106, 168] on div "The cost has been approved and updated. Please mark it as complete to close out…" at bounding box center [155, 166] width 169 height 12
copy div "he cost has been approved and updated. Please mark it as complete to close out …"
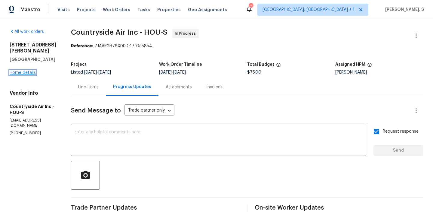
click at [20, 71] on link "Home details" at bounding box center [23, 72] width 26 height 4
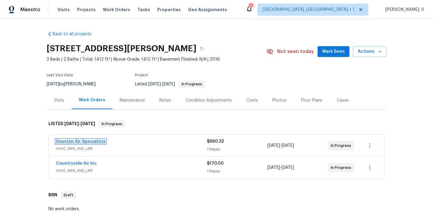
click at [95, 141] on link "Houston Air Specialists" at bounding box center [81, 141] width 50 height 4
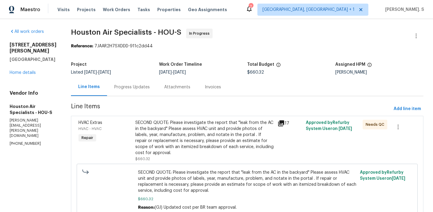
click at [184, 143] on div "SECOND QUOTE: Please investigate the report that "leak from the AC in the backy…" at bounding box center [204, 137] width 139 height 36
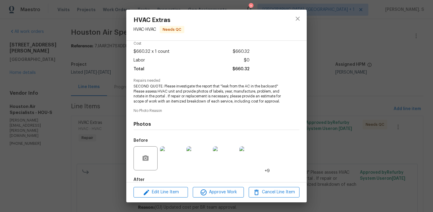
scroll to position [66, 0]
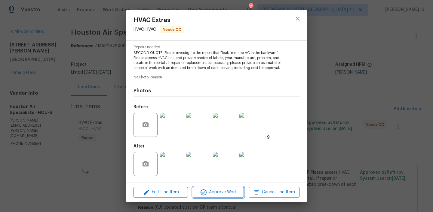
click at [209, 190] on span "Approve Work" at bounding box center [218, 192] width 47 height 8
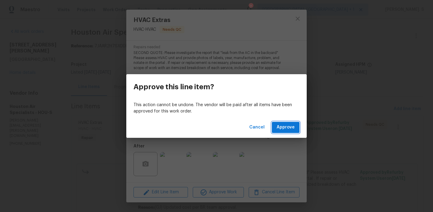
click at [295, 123] on button "Approve" at bounding box center [286, 127] width 28 height 11
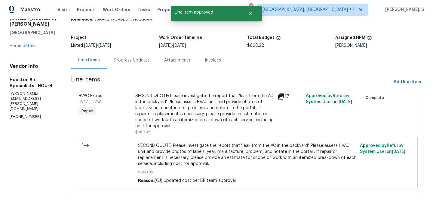
scroll to position [0, 0]
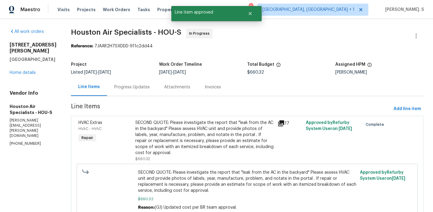
click at [135, 81] on div "Progress Updates" at bounding box center [132, 87] width 50 height 18
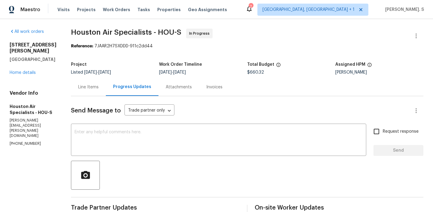
click at [94, 94] on div "Line Items" at bounding box center [88, 87] width 35 height 18
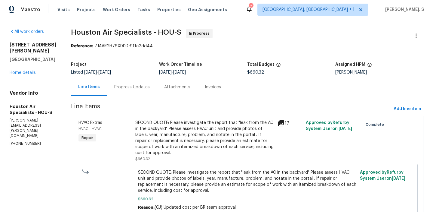
click at [140, 88] on div "Progress Updates" at bounding box center [132, 87] width 36 height 6
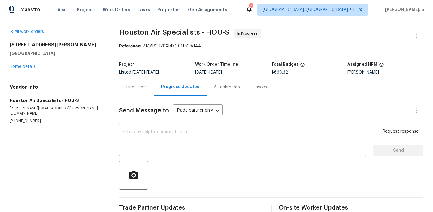
click at [148, 139] on textarea at bounding box center [243, 140] width 240 height 21
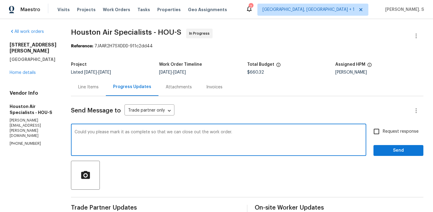
click at [197, 147] on textarea "Could you please mark it as complete so that we can close out the work order." at bounding box center [219, 140] width 288 height 21
type textarea "Could you please mark it as complete so that we can close out the work order."
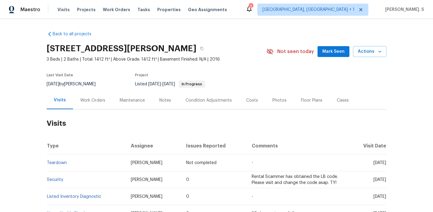
click at [97, 106] on div "Work Orders" at bounding box center [92, 100] width 39 height 18
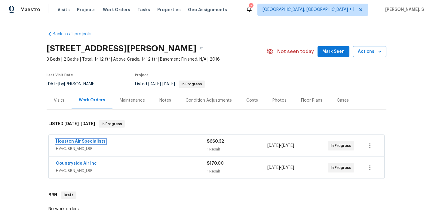
click at [91, 142] on link "Houston Air Specialists" at bounding box center [81, 141] width 50 height 4
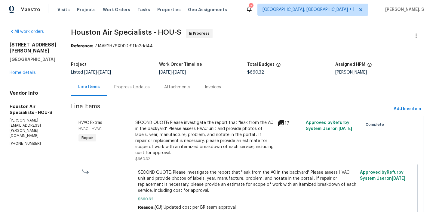
click at [135, 74] on div "Listed [DATE] - [DATE]" at bounding box center [115, 72] width 88 height 4
click at [136, 93] on div "Progress Updates" at bounding box center [132, 87] width 50 height 18
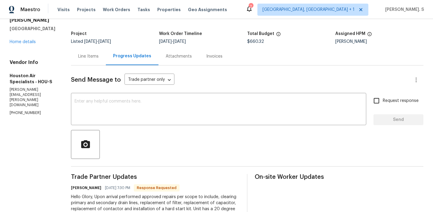
scroll to position [57, 0]
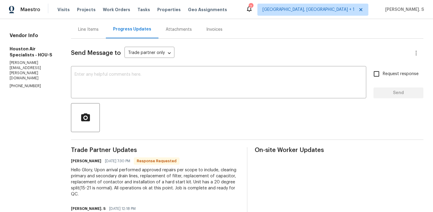
click at [85, 194] on div "Hello Glory, Upon arrival performed approved repairs per scope to include, clea…" at bounding box center [155, 182] width 169 height 30
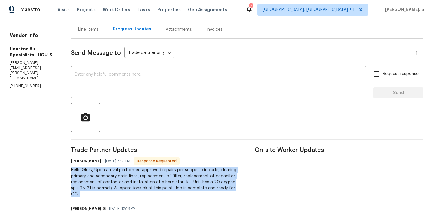
copy div "Hello Glory, Upon arrival performed approved repairs per scope to include, clea…"
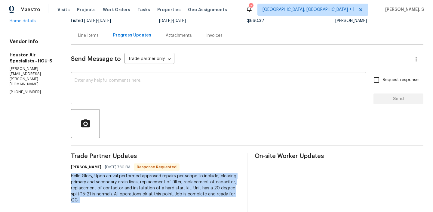
click at [155, 86] on textarea at bounding box center [219, 88] width 288 height 21
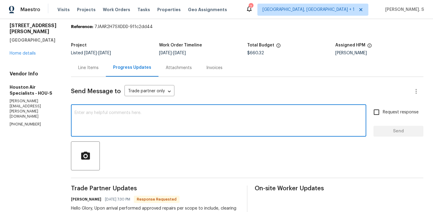
scroll to position [0, 0]
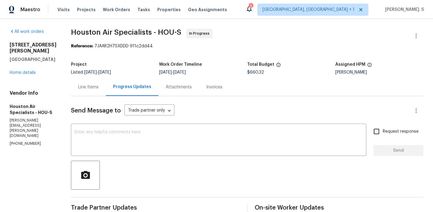
click at [96, 93] on div "Line Items" at bounding box center [88, 87] width 35 height 18
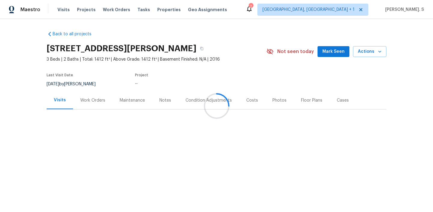
click at [89, 102] on div "Work Orders" at bounding box center [92, 100] width 25 height 6
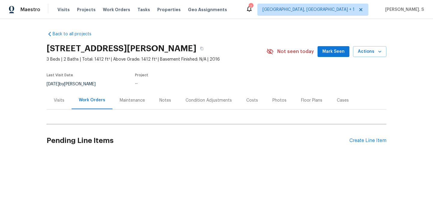
click at [89, 102] on div "Work Orders" at bounding box center [92, 100] width 26 height 6
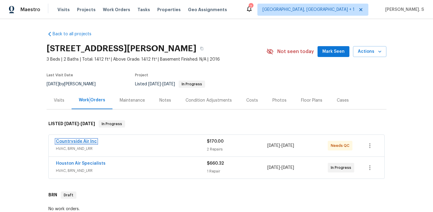
click at [82, 141] on link "Countryside Air Inc" at bounding box center [76, 141] width 41 height 4
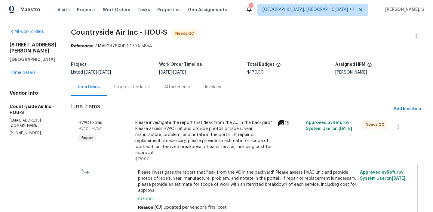
click at [161, 87] on div "Attachments" at bounding box center [177, 87] width 41 height 18
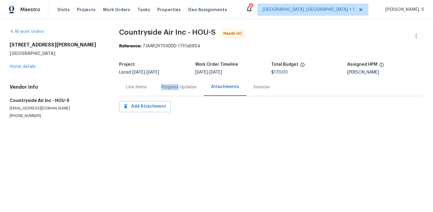
click at [161, 87] on div "Progress Updates" at bounding box center [179, 87] width 50 height 18
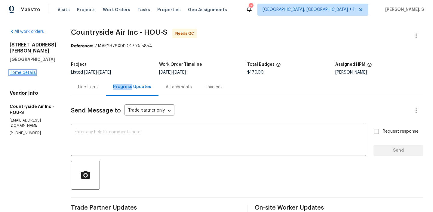
click at [31, 73] on link "Home details" at bounding box center [23, 72] width 26 height 4
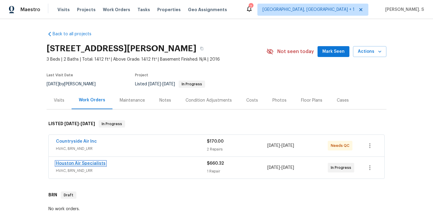
click at [85, 162] on link "Houston Air Specialists" at bounding box center [81, 163] width 50 height 4
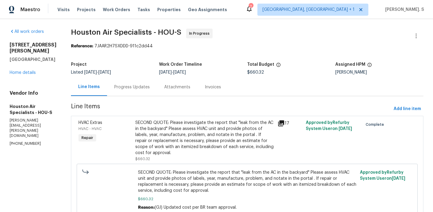
click at [129, 88] on div "Progress Updates" at bounding box center [132, 87] width 36 height 6
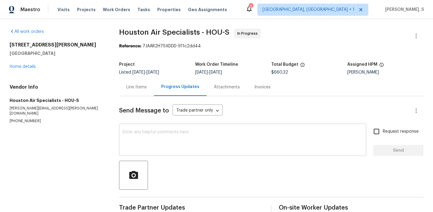
click at [161, 136] on textarea at bounding box center [243, 140] width 240 height 21
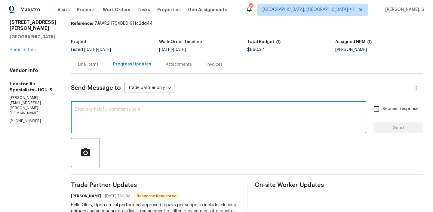
scroll to position [70, 0]
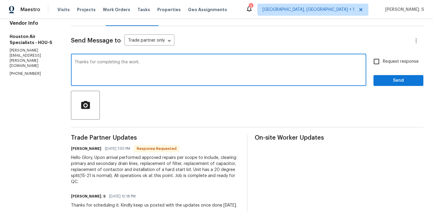
type textarea "Thanks for completing the work."
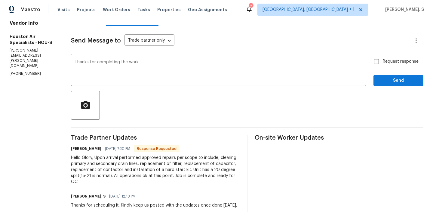
click at [409, 58] on label "Request response" at bounding box center [394, 61] width 48 height 13
click at [383, 58] on input "Request response" at bounding box center [376, 61] width 13 height 13
checkbox input "true"
click at [381, 78] on span "Send" at bounding box center [399, 81] width 40 height 8
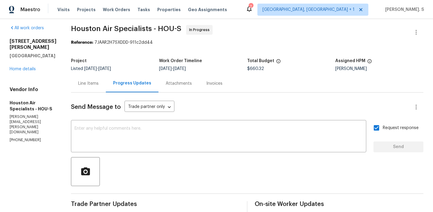
scroll to position [0, 0]
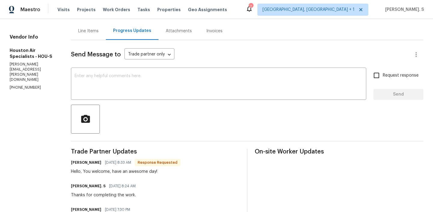
scroll to position [18, 0]
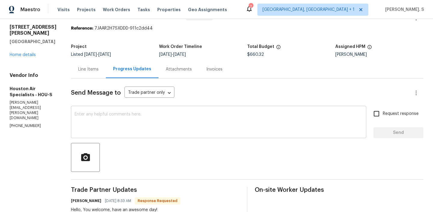
click at [150, 125] on textarea at bounding box center [219, 122] width 288 height 21
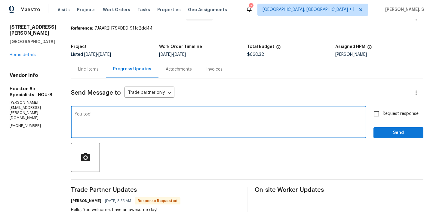
type textarea "You too!"
click at [390, 116] on span "Request response" at bounding box center [401, 113] width 36 height 6
click at [383, 116] on input "Request response" at bounding box center [376, 113] width 13 height 13
checkbox input "true"
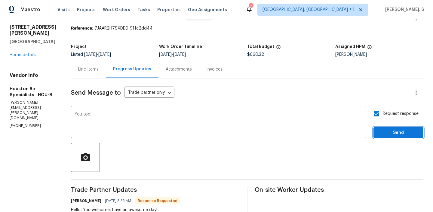
click at [390, 131] on span "Send" at bounding box center [399, 133] width 40 height 8
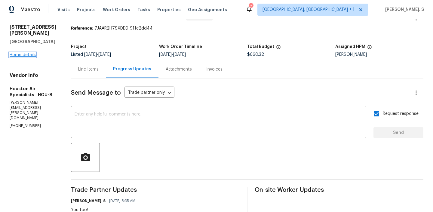
click at [24, 54] on link "Home details" at bounding box center [23, 55] width 26 height 4
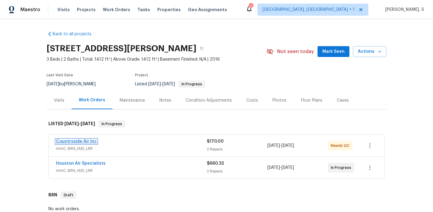
click at [85, 140] on link "Countryside Air Inc" at bounding box center [76, 141] width 41 height 4
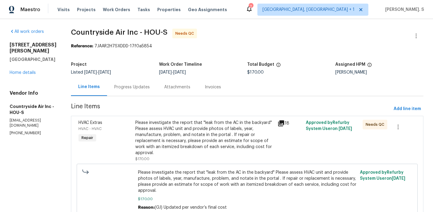
click at [157, 86] on div "Attachments" at bounding box center [177, 87] width 41 height 18
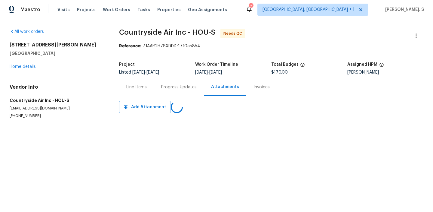
click at [155, 86] on div "Progress Updates" at bounding box center [179, 87] width 50 height 18
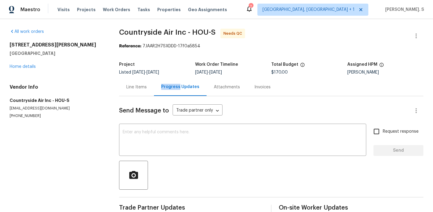
scroll to position [13, 0]
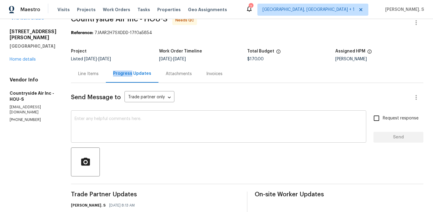
click at [142, 114] on div "x ​" at bounding box center [218, 127] width 295 height 31
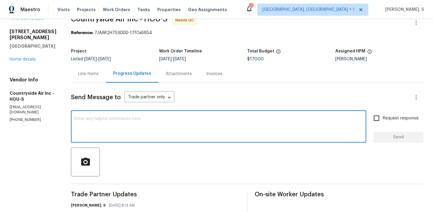
scroll to position [28, 0]
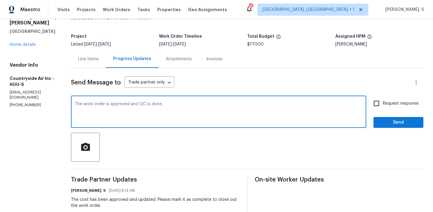
click at [142, 114] on textarea "The work order is approved and QC is done." at bounding box center [219, 112] width 288 height 21
type textarea "The work order is approved and QC is done."
click at [387, 101] on span "Request response" at bounding box center [401, 103] width 36 height 6
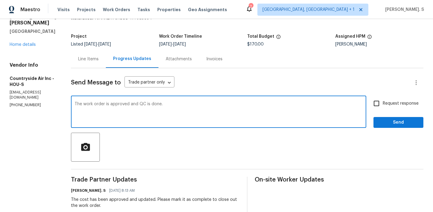
click at [383, 101] on input "Request response" at bounding box center [376, 103] width 13 height 13
checkbox input "true"
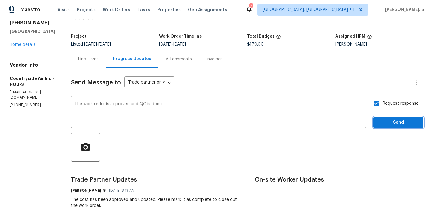
click at [386, 126] on button "Send" at bounding box center [399, 122] width 50 height 11
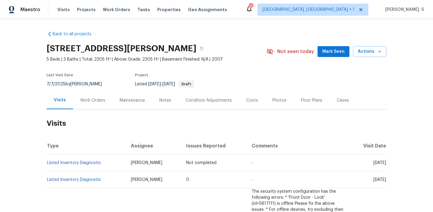
click at [78, 97] on div "Work Orders" at bounding box center [92, 100] width 39 height 18
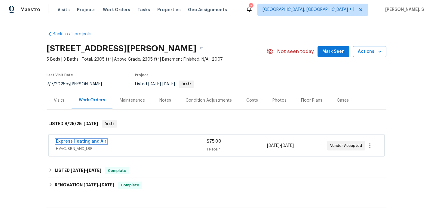
click at [96, 142] on link "Express Heating and Air" at bounding box center [81, 141] width 51 height 4
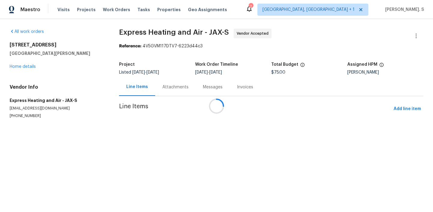
click at [180, 83] on div "Attachments" at bounding box center [175, 87] width 41 height 18
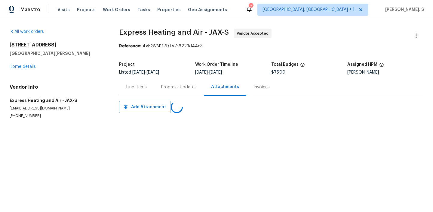
click at [180, 83] on div "Progress Updates" at bounding box center [179, 87] width 50 height 18
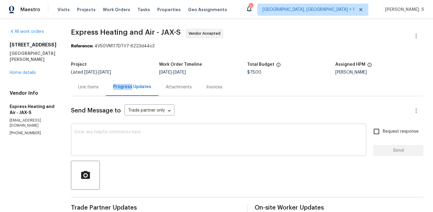
click at [130, 146] on textarea at bounding box center [219, 140] width 288 height 21
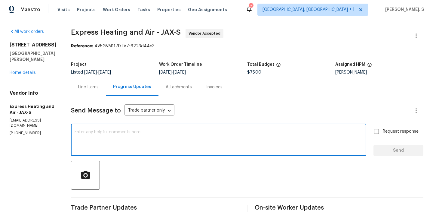
type textarea "Y"
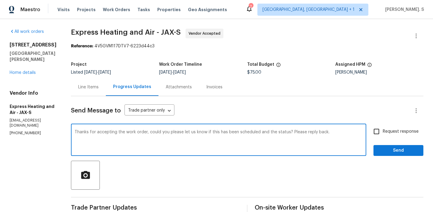
type textarea "Thanks for accepting the work order, could you please let us know if this has b…"
click at [401, 131] on span "Request response" at bounding box center [401, 131] width 36 height 6
click at [383, 131] on input "Request response" at bounding box center [376, 131] width 13 height 13
checkbox input "true"
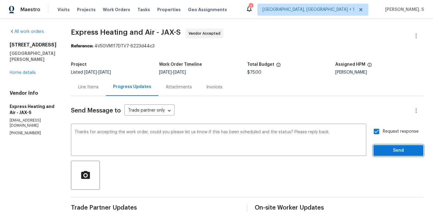
click at [401, 146] on button "Send" at bounding box center [399, 150] width 50 height 11
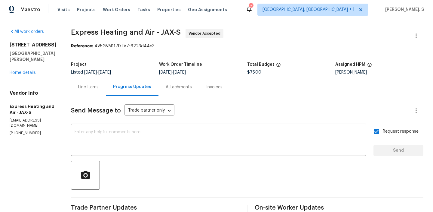
click at [40, 125] on div "Vendor Info Express Heating and Air - JAX-S expresshvacjax@outlook.com (904) 93…" at bounding box center [33, 112] width 47 height 45
copy p "(904) 930-2790"
drag, startPoint x: 11, startPoint y: 45, endPoint x: 54, endPoint y: 57, distance: 44.7
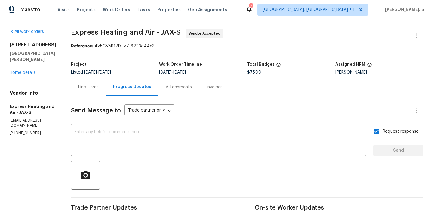
click at [54, 57] on div "440 S Aberdeenshire Dr Saint Johns, FL 32259" at bounding box center [33, 52] width 47 height 20
drag, startPoint x: 54, startPoint y: 60, endPoint x: 11, endPoint y: 45, distance: 45.0
click at [11, 45] on div "440 S Aberdeenshire Dr Saint Johns, FL 32259" at bounding box center [33, 52] width 47 height 20
copy div "40 S Aberdeenshire Dr Saint Johns, FL 32259"
click at [11, 45] on h2 "440 S Aberdeenshire Dr" at bounding box center [33, 45] width 47 height 6
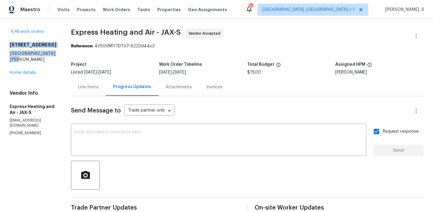
copy div "440 S Aberdeenshire Dr Saint Johns, FL 32259"
drag, startPoint x: 10, startPoint y: 45, endPoint x: 63, endPoint y: 59, distance: 55.2
click at [63, 59] on div "All work orders 440 S Aberdeenshire Dr Saint Johns, FL 32259 Home details Vendo…" at bounding box center [216, 160] width 433 height 282
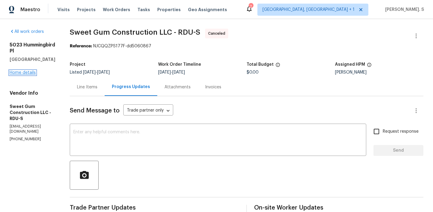
click at [32, 70] on link "Home details" at bounding box center [23, 72] width 26 height 4
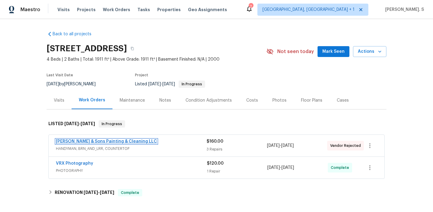
click at [85, 140] on link "[PERSON_NAME] & Sons Painting & Cleaning LLC" at bounding box center [106, 141] width 101 height 4
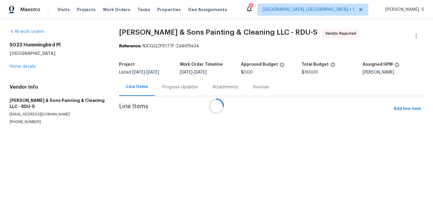
click at [165, 85] on div at bounding box center [216, 106] width 433 height 212
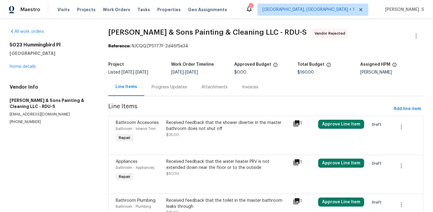
click at [165, 85] on div "Progress Updates" at bounding box center [170, 87] width 36 height 6
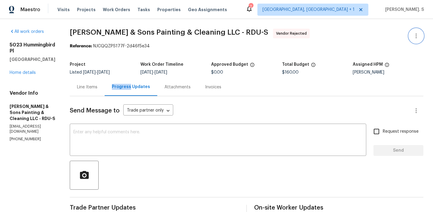
click at [414, 32] on icon "button" at bounding box center [416, 35] width 7 height 7
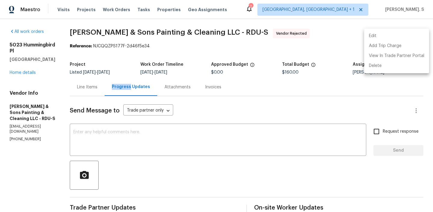
click at [395, 30] on ul "Edit Add Trip Charge View In Trade Partner Portal Delete" at bounding box center [396, 51] width 65 height 45
click at [395, 39] on li "Edit" at bounding box center [396, 36] width 65 height 10
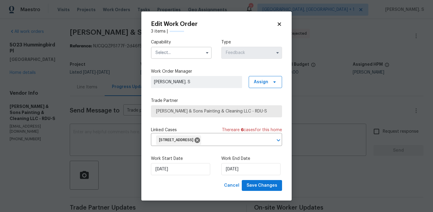
click at [190, 55] on input "text" at bounding box center [181, 53] width 61 height 12
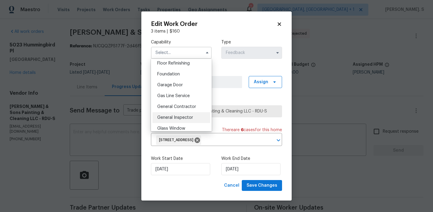
scroll to position [249, 0]
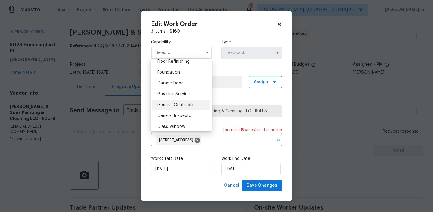
click at [182, 105] on span "General Contractor" at bounding box center [176, 105] width 39 height 4
type input "General Contractor"
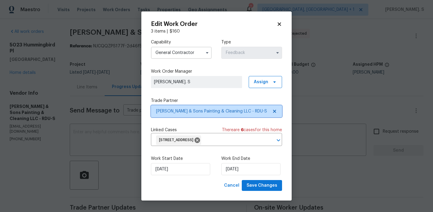
click at [277, 112] on icon at bounding box center [274, 111] width 5 height 5
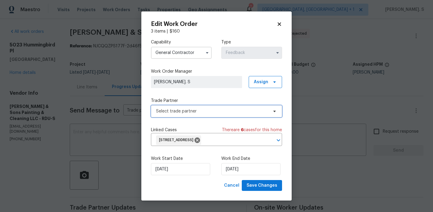
click at [277, 112] on icon at bounding box center [274, 111] width 5 height 5
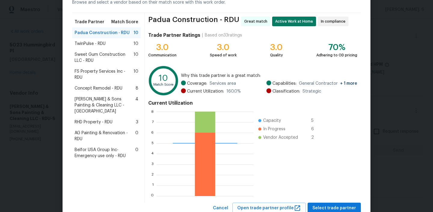
scroll to position [54, 0]
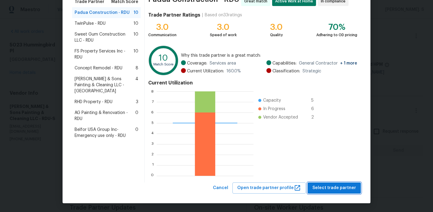
click at [321, 190] on span "Select trade partner" at bounding box center [335, 188] width 44 height 8
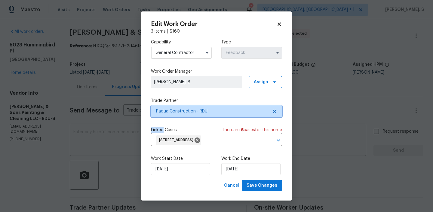
scroll to position [0, 0]
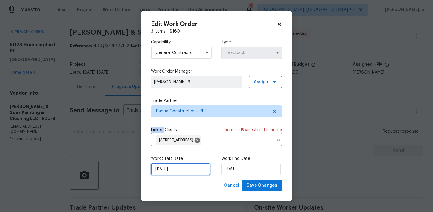
click at [178, 173] on input "[DATE]" at bounding box center [180, 169] width 59 height 12
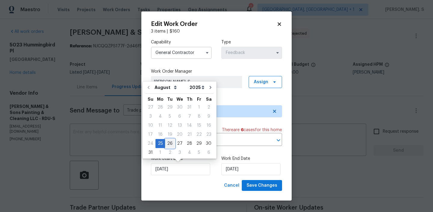
click at [169, 144] on div "26" at bounding box center [170, 143] width 10 height 8
type input "[DATE]"
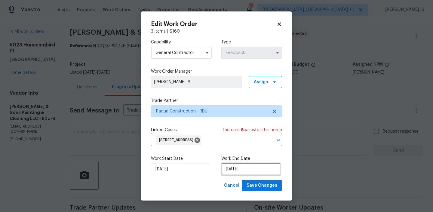
click at [270, 172] on input "[DATE]" at bounding box center [250, 169] width 59 height 12
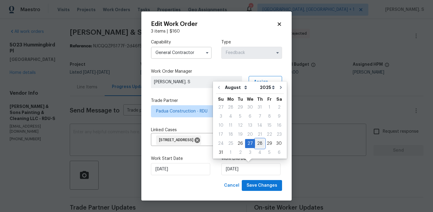
click at [257, 143] on div "28" at bounding box center [260, 143] width 10 height 8
type input "8/28/2025"
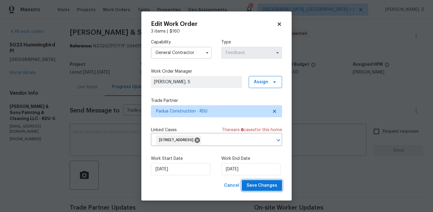
click at [263, 184] on span "Save Changes" at bounding box center [262, 185] width 31 height 8
click at [19, 80] on body "Maestro Visits Projects Work Orders Tasks Properties Geo Assignments 7 Albuquer…" at bounding box center [216, 106] width 433 height 212
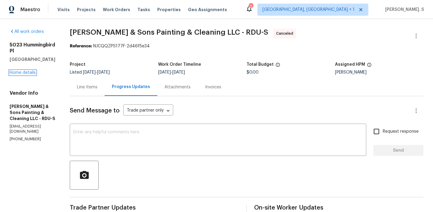
click at [19, 75] on link "Home details" at bounding box center [23, 72] width 26 height 4
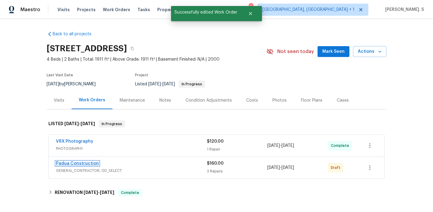
click at [84, 162] on link "Padua Construction" at bounding box center [77, 163] width 43 height 4
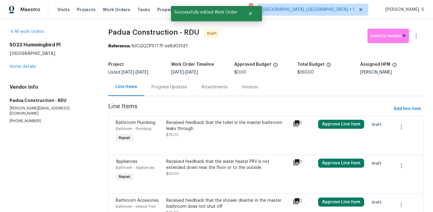
click at [200, 121] on div "Received feedback that the toilet in the master bathroom leaks through" at bounding box center [227, 125] width 123 height 12
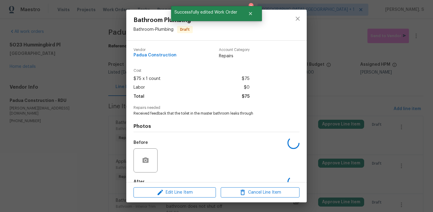
scroll to position [1, 0]
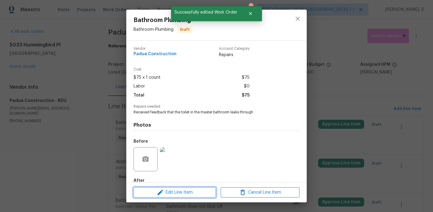
click at [194, 193] on span "Edit Line Item" at bounding box center [174, 192] width 79 height 8
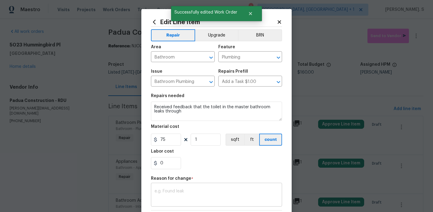
click at [163, 187] on div "x ​" at bounding box center [216, 195] width 131 height 22
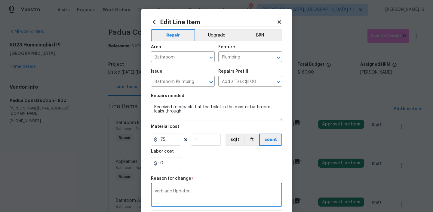
scroll to position [85, 0]
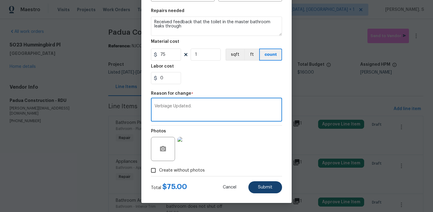
type textarea "Verbiage Updated."
click at [263, 188] on span "Submit" at bounding box center [265, 187] width 14 height 5
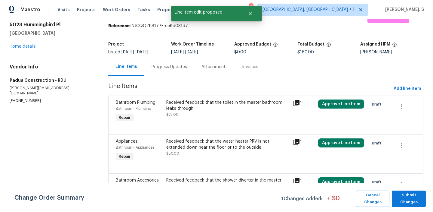
scroll to position [38, 0]
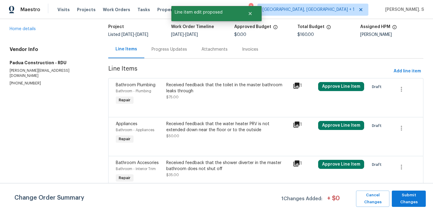
click at [209, 132] on div "Received feedback that the water heater PRV is not extended down near the floor…" at bounding box center [227, 130] width 123 height 18
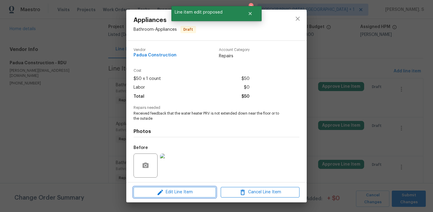
click at [187, 192] on span "Edit Line Item" at bounding box center [174, 192] width 79 height 8
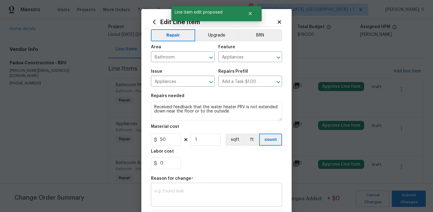
click at [176, 192] on textarea at bounding box center [217, 195] width 124 height 13
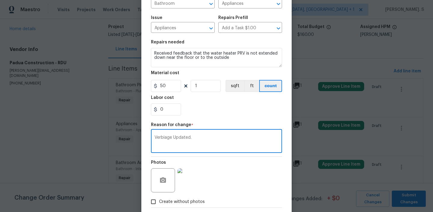
scroll to position [85, 0]
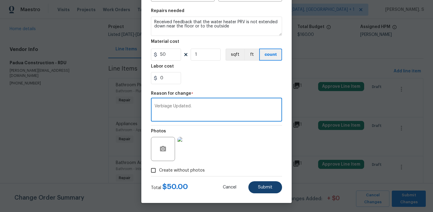
type textarea "Verbiage Updated."
click at [268, 192] on button "Submit" at bounding box center [266, 187] width 34 height 12
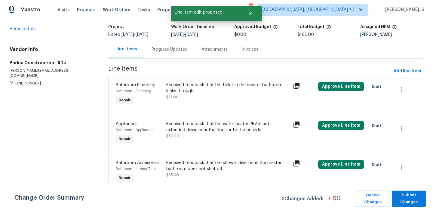
scroll to position [0, 0]
click at [213, 163] on div "Received feedback that the shower diverter in the master bathroom does not shut…" at bounding box center [227, 165] width 123 height 12
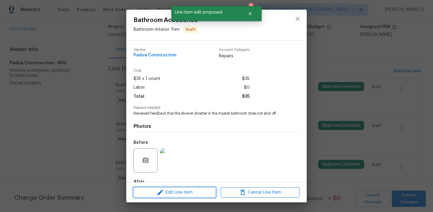
click at [197, 190] on span "Edit Line Item" at bounding box center [174, 192] width 79 height 8
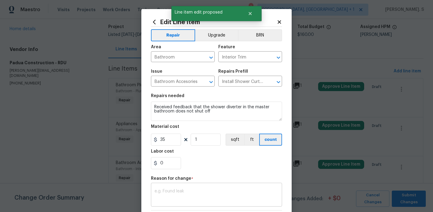
click at [191, 192] on textarea at bounding box center [217, 195] width 124 height 13
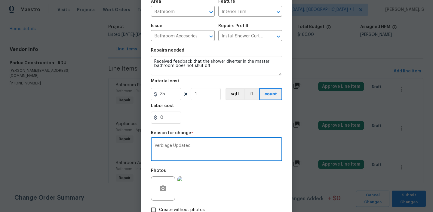
scroll to position [85, 0]
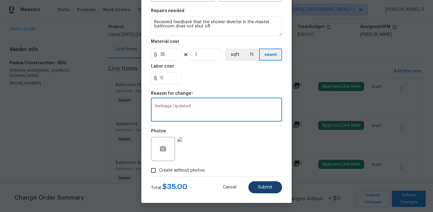
type textarea "Verbiage Updated."
click at [260, 182] on button "Submit" at bounding box center [266, 187] width 34 height 12
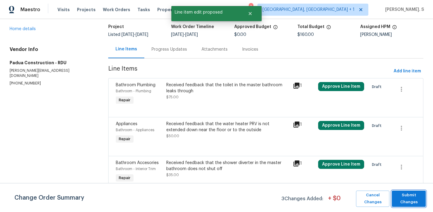
click at [409, 198] on span "Submit Changes" at bounding box center [409, 198] width 28 height 14
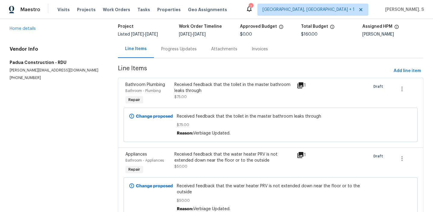
click at [179, 49] on div "Progress Updates" at bounding box center [179, 49] width 36 height 6
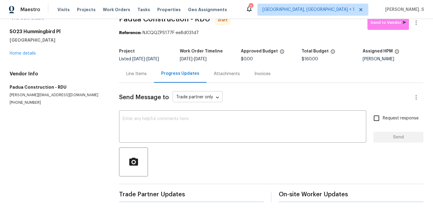
click at [181, 100] on body "Maestro Visits Projects Work Orders Tasks Properties Geo Assignments 7 Albuquer…" at bounding box center [216, 106] width 433 height 212
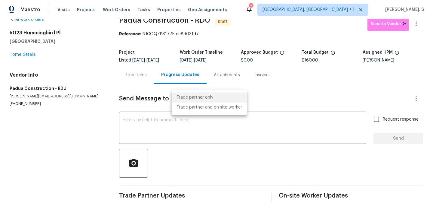
click at [178, 118] on div at bounding box center [216, 106] width 433 height 212
click at [178, 118] on div "Trade partner only Trade partner and on site worker" at bounding box center [216, 106] width 433 height 212
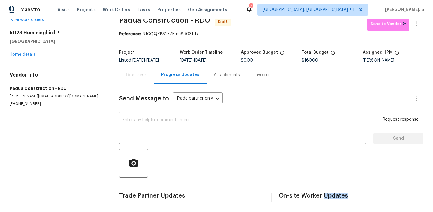
click at [178, 118] on textarea at bounding box center [243, 128] width 240 height 21
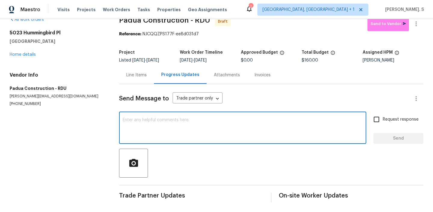
paste textarea "Hi, this is Glory with Opendoor. I’m confirming you received the WO for the pro…"
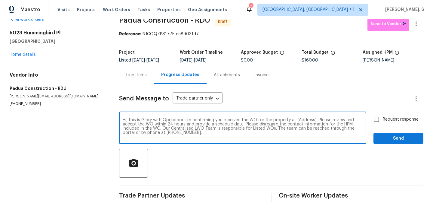
click at [307, 119] on textarea "Hi, this is Glory with Opendoor. I’m confirming you received the WO for the pro…" at bounding box center [243, 128] width 240 height 21
paste textarea "5023 Hummingbird Pl, Fayetteville, NC 28312"
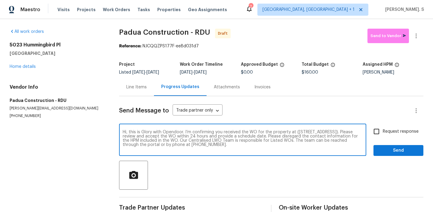
type textarea "Hi, this is Glory with Opendoor. I’m confirming you received the WO for the pro…"
click at [421, 28] on div "All work orders 5023 Hummingbird Pl Fayetteville, NC 28312 Home details Vendor …" at bounding box center [216, 121] width 433 height 205
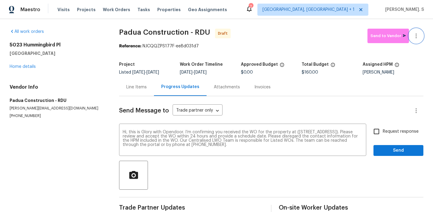
click at [418, 35] on icon "button" at bounding box center [416, 35] width 7 height 7
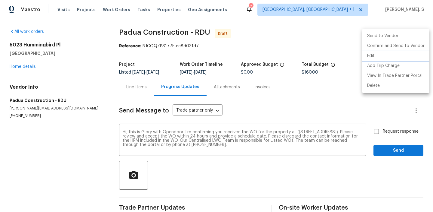
click at [399, 56] on li "Edit" at bounding box center [396, 56] width 67 height 10
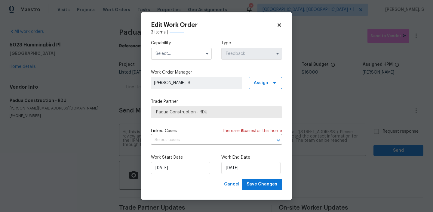
click at [157, 51] on input "text" at bounding box center [181, 54] width 61 height 12
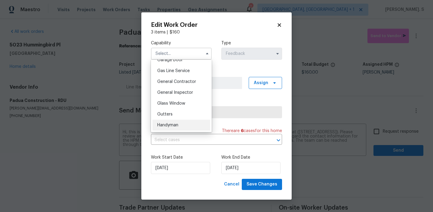
click at [166, 128] on div "Handyman" at bounding box center [182, 124] width 58 height 11
type input "Handyman"
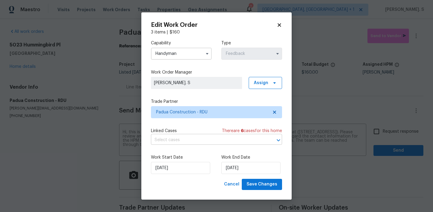
click at [172, 143] on input "text" at bounding box center [208, 139] width 114 height 9
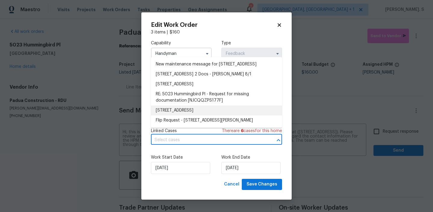
click at [188, 115] on li "5023 Hummingbird Pl, Fayetteville, NC 28312" at bounding box center [216, 110] width 131 height 10
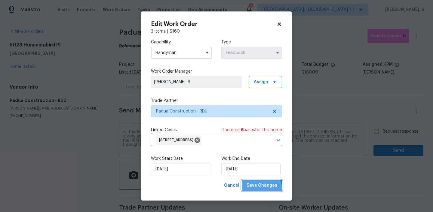
click at [260, 189] on span "Save Changes" at bounding box center [262, 185] width 31 height 8
click at [393, 131] on body "Maestro Visits Projects Work Orders Tasks Properties Geo Assignments 7 Albuquer…" at bounding box center [216, 106] width 433 height 212
click at [393, 131] on span "Request response" at bounding box center [401, 131] width 36 height 6
click at [383, 131] on input "Request response" at bounding box center [376, 131] width 13 height 13
checkbox input "true"
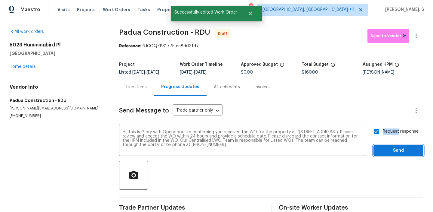
click at [392, 148] on span "Send" at bounding box center [399, 151] width 40 height 8
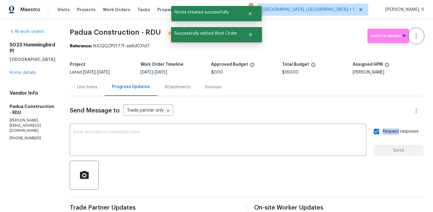
click at [420, 37] on button "button" at bounding box center [416, 36] width 14 height 14
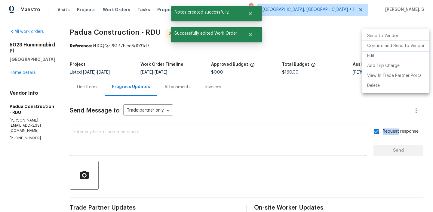
click at [415, 45] on li "Confirm and Send to Vendor" at bounding box center [396, 46] width 67 height 10
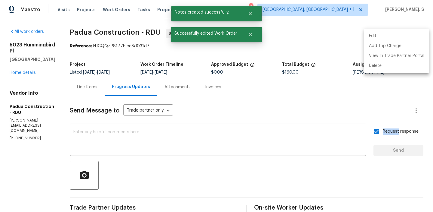
click at [311, 18] on div at bounding box center [216, 106] width 433 height 212
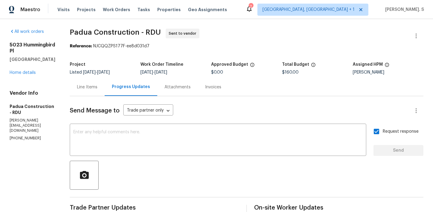
click at [98, 30] on span "Padua Construction - RDU" at bounding box center [115, 32] width 91 height 7
copy span "Padua Construction - RDU"
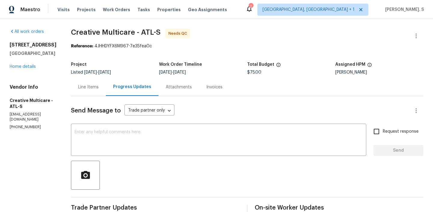
click at [96, 84] on div "Line Items" at bounding box center [88, 87] width 20 height 6
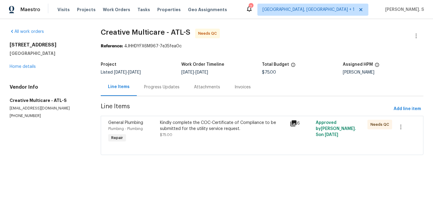
click at [202, 126] on div "Kindly complete the COC-Certificate of Compliance to be submitted for the utili…" at bounding box center [223, 125] width 126 height 12
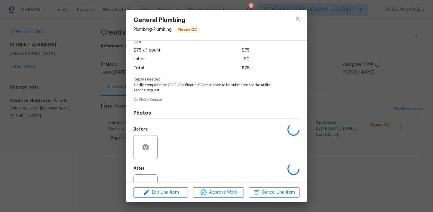
scroll to position [50, 0]
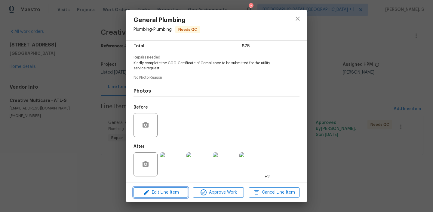
click at [179, 194] on span "Edit Line Item" at bounding box center [160, 192] width 51 height 8
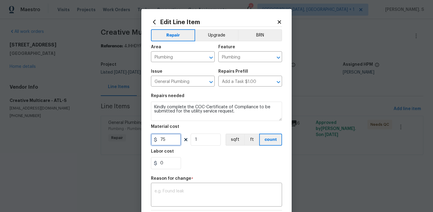
click at [174, 142] on input "75" at bounding box center [166, 139] width 30 height 12
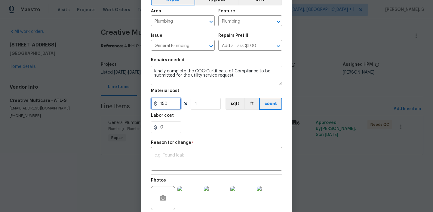
scroll to position [91, 0]
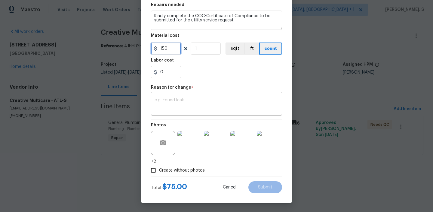
type input "150"
click at [168, 172] on span "Create without photos" at bounding box center [182, 170] width 46 height 6
click at [159, 172] on input "Create without photos" at bounding box center [153, 169] width 11 height 11
checkbox input "false"
click at [193, 107] on textarea at bounding box center [217, 104] width 124 height 13
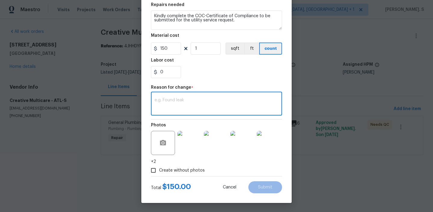
paste textarea "(GJ) Updated per vendor’s final cost"
type textarea "(GJ) Updated per vendor’s final cost"
click at [269, 182] on button "Submit" at bounding box center [266, 187] width 34 height 12
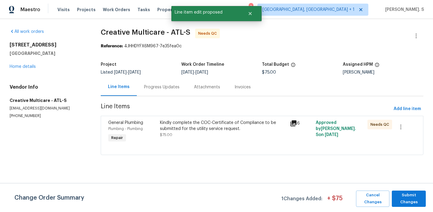
scroll to position [0, 0]
click at [416, 190] on div "Change Order Summary 1 Changes Added: + $ 75 Cancel Changes Submit Changes" at bounding box center [216, 197] width 433 height 29
click at [417, 196] on span "Submit Changes" at bounding box center [409, 198] width 28 height 14
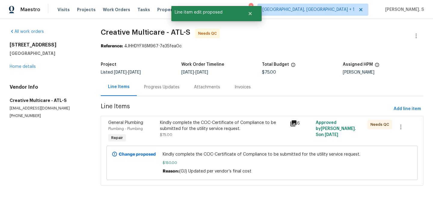
click at [208, 129] on div "Kindly complete the COC-Certificate of Compliance to be submitted for the utili…" at bounding box center [223, 125] width 126 height 12
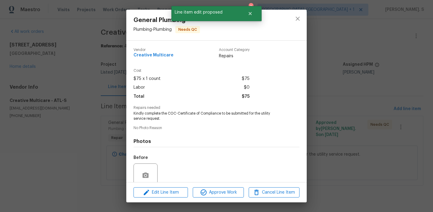
scroll to position [50, 0]
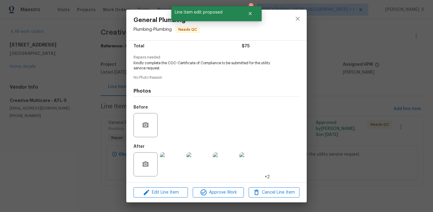
click at [189, 159] on img at bounding box center [199, 164] width 24 height 24
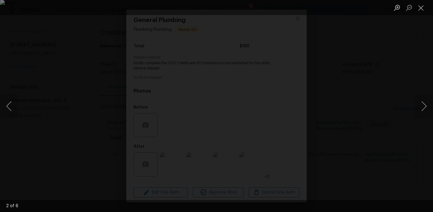
click at [428, 6] on ul "Lightbox" at bounding box center [412, 7] width 42 height 15
click at [419, 11] on button "Close lightbox" at bounding box center [421, 7] width 12 height 11
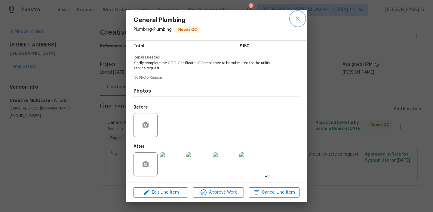
click at [299, 20] on icon "close" at bounding box center [297, 18] width 7 height 7
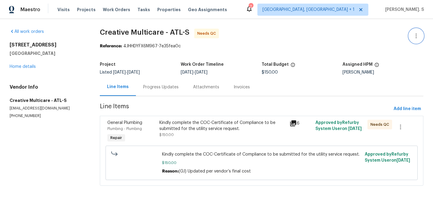
click at [418, 32] on icon "button" at bounding box center [416, 35] width 7 height 7
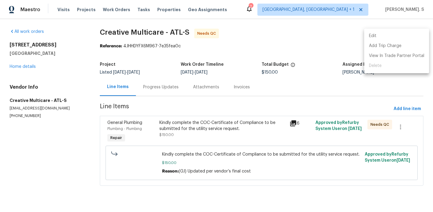
click at [384, 32] on li "Edit" at bounding box center [396, 36] width 65 height 10
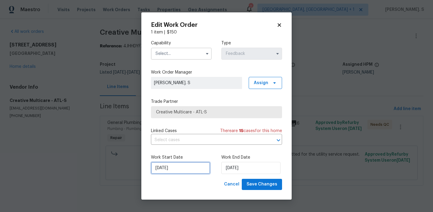
click at [170, 171] on input "8/20/2025" at bounding box center [180, 168] width 59 height 12
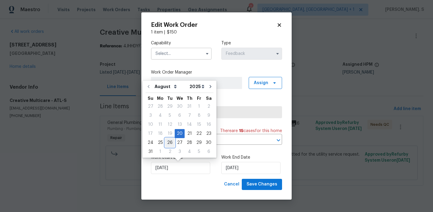
click at [168, 144] on div "26" at bounding box center [170, 142] width 10 height 8
type input "8/26/2025"
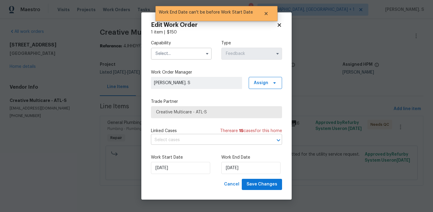
click at [214, 143] on input "text" at bounding box center [208, 139] width 114 height 9
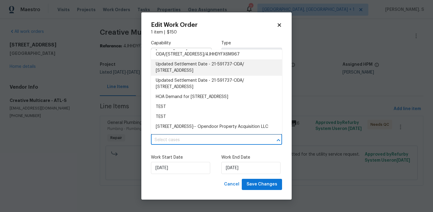
scroll to position [151, 0]
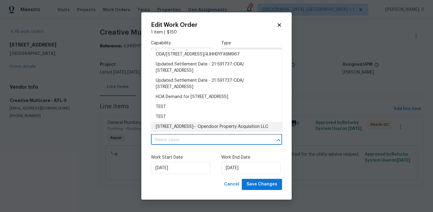
click at [208, 148] on div "Capability Type Feedback Work Order Manager Glory Joyce. S Assign Trade Partner…" at bounding box center [216, 106] width 131 height 143
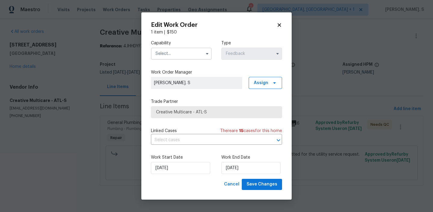
click at [185, 53] on input "text" at bounding box center [181, 54] width 61 height 12
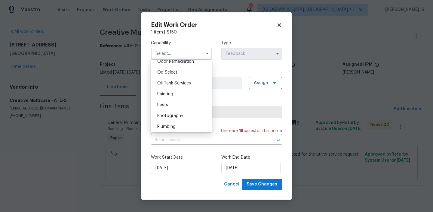
scroll to position [493, 0]
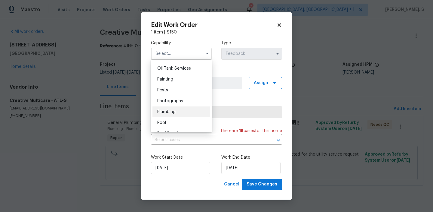
click at [184, 111] on div "Plumbing" at bounding box center [182, 111] width 58 height 11
type input "Plumbing"
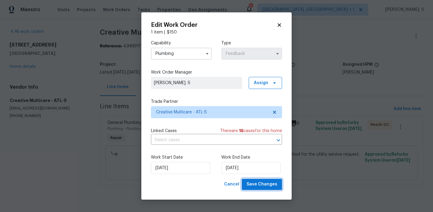
click at [255, 186] on span "Save Changes" at bounding box center [262, 184] width 31 height 8
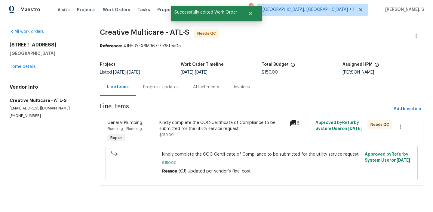
click at [204, 128] on div "Kindly complete the COC-Certificate of Compliance to be submitted for the utili…" at bounding box center [222, 125] width 126 height 12
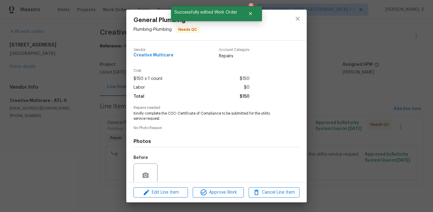
scroll to position [50, 0]
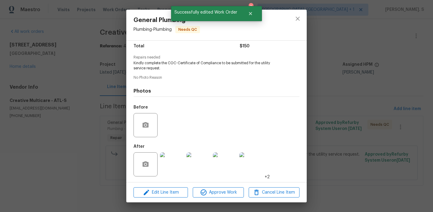
click at [211, 197] on div "Edit Line Item Approve Work Cancel Line Item" at bounding box center [216, 192] width 181 height 20
click at [222, 191] on span "Approve Work" at bounding box center [218, 192] width 47 height 8
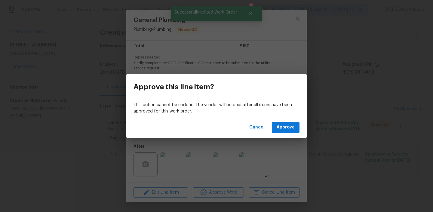
click at [291, 134] on div "Cancel Approve" at bounding box center [216, 127] width 181 height 21
click at [287, 124] on span "Approve" at bounding box center [286, 127] width 18 height 8
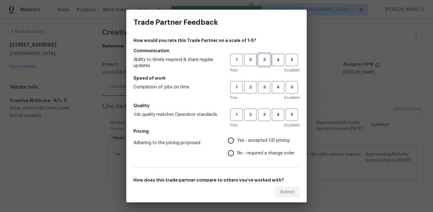
click at [263, 63] on span "3" at bounding box center [264, 59] width 11 height 7
click at [263, 82] on button "3" at bounding box center [264, 87] width 12 height 12
click at [264, 118] on button "3" at bounding box center [264, 114] width 12 height 12
click at [258, 155] on span "No - required a change order" at bounding box center [265, 153] width 57 height 6
click at [237, 155] on input "No - required a change order" at bounding box center [231, 153] width 13 height 13
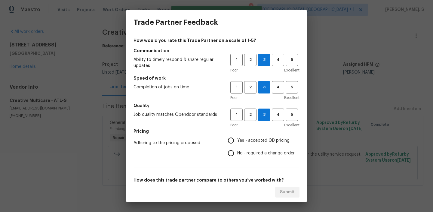
radio input "true"
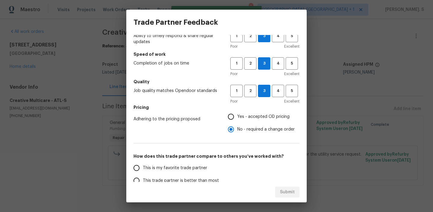
scroll to position [94, 0]
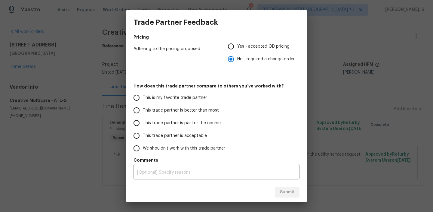
click at [195, 120] on span "This trade partner is par for the course" at bounding box center [182, 123] width 78 height 6
click at [143, 120] on input "This trade partner is par for the course" at bounding box center [136, 122] width 13 height 13
click at [288, 192] on span "Submit" at bounding box center [287, 192] width 15 height 8
radio input "true"
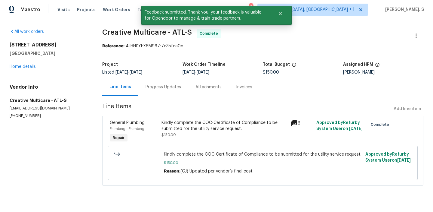
click at [152, 91] on div "Progress Updates" at bounding box center [163, 87] width 50 height 18
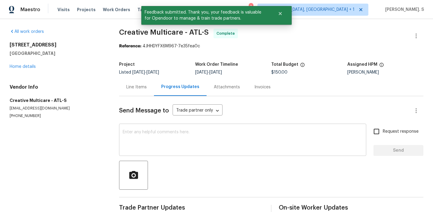
click at [168, 143] on textarea at bounding box center [243, 140] width 240 height 21
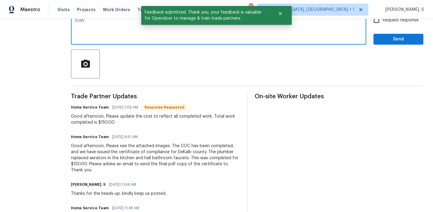
scroll to position [111, 0]
type textarea "t"
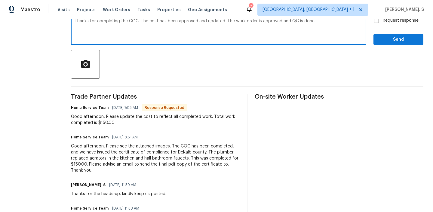
scroll to position [50, 0]
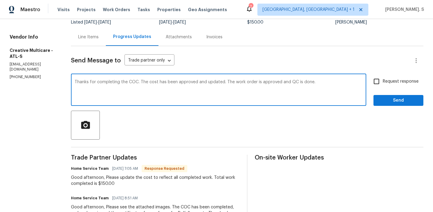
type textarea "Thanks for completing the COC. The cost has been approved and updated. The work…"
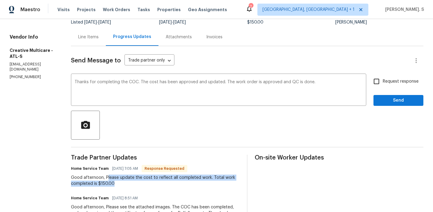
drag, startPoint x: 122, startPoint y: 176, endPoint x: 132, endPoint y: 181, distance: 11.4
click at [133, 182] on div "Good afternoon, Please update the cost to reflect all completed work. Total wor…" at bounding box center [155, 180] width 169 height 12
copy div "lease update the cost to reflect all completed work. Total work completed is $1…"
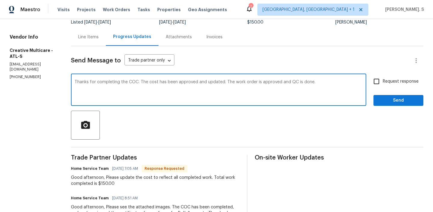
drag, startPoint x: 93, startPoint y: 80, endPoint x: 344, endPoint y: 86, distance: 251.6
click at [344, 86] on textarea "Thanks for completing the COC. The cost has been approved and updated. The work…" at bounding box center [219, 90] width 288 height 21
click at [400, 87] on label "Request response" at bounding box center [394, 81] width 48 height 13
click at [383, 87] on input "Request response" at bounding box center [376, 81] width 13 height 13
checkbox input "true"
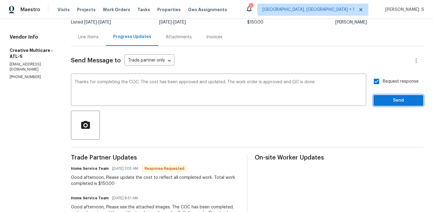
click at [393, 101] on span "Send" at bounding box center [399, 101] width 40 height 8
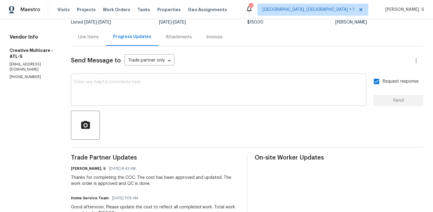
scroll to position [0, 0]
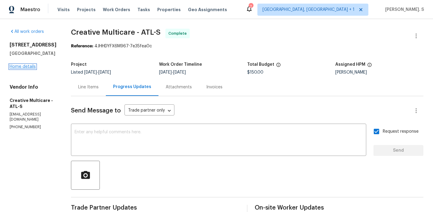
click at [30, 66] on link "Home details" at bounding box center [23, 66] width 26 height 4
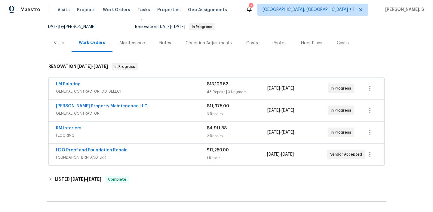
scroll to position [69, 0]
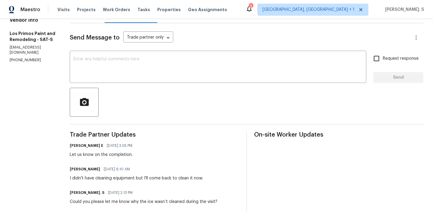
scroll to position [53, 0]
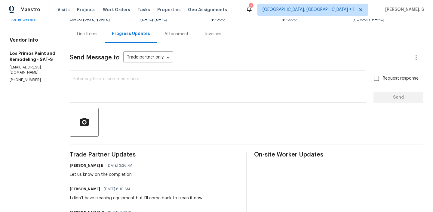
click at [111, 87] on textarea at bounding box center [217, 87] width 289 height 21
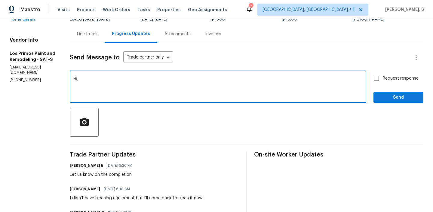
paste textarea "Please ensure the TP cleaned up the ice. If the ice was cleaned up you are good…"
drag, startPoint x: 73, startPoint y: 82, endPoint x: 107, endPoint y: 82, distance: 33.4
click at [106, 82] on div "Hi, Please ensure the TP cleaned up the ice. If the ice was cleaned up you are …" at bounding box center [218, 87] width 297 height 31
click at [107, 100] on div "Hi, Please ensure the TP cleaned up the ice. If the ice was cleaned up you are …" at bounding box center [218, 87] width 297 height 31
click at [103, 83] on textarea "Hi, Please ensure the TP cleaned up the ice. If the ice was cleaned up you are …" at bounding box center [217, 87] width 289 height 21
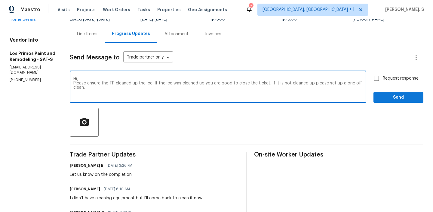
click at [108, 83] on textarea "Hi, Please ensure the TP cleaned up the ice. If the ice was cleaned up you are …" at bounding box center [217, 87] width 289 height 21
click at [104, 83] on textarea "Hi, Please ensure the TP cleaned up the ice. If the ice was cleaned up you are …" at bounding box center [217, 87] width 289 height 21
click at [116, 82] on textarea "Hi, Please ensure if the TP cleaned up the ice. If the ice was cleaned up you a…" at bounding box center [217, 87] width 289 height 21
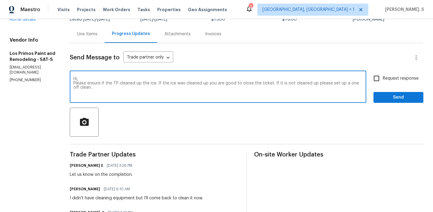
click at [116, 82] on textarea "Hi, Please ensure if the TP cleaned up the ice. If the ice was cleaned up you a…" at bounding box center [217, 87] width 289 height 21
click at [0, 0] on div "u p ," at bounding box center [0, 0] width 0 height 0
click at [217, 83] on textarea "Hi, Please ensure if you have cleaned up the ice. If the ice was cleaned up, yo…" at bounding box center [217, 87] width 289 height 21
click at [266, 84] on textarea "Hi, Please ensure if you have cleaned up the ice. If the ice was cleaned up, we…" at bounding box center [217, 87] width 289 height 21
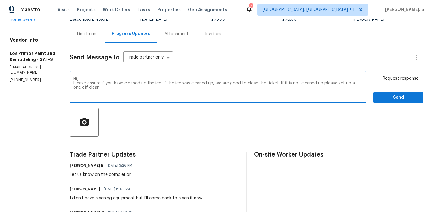
click at [266, 84] on textarea "Hi, Please ensure if you have cleaned up the ice. If the ice was cleaned up, we…" at bounding box center [217, 87] width 289 height 21
drag, startPoint x: 288, startPoint y: 82, endPoint x: 301, endPoint y: 90, distance: 15.1
click at [301, 90] on textarea "Hi, Please ensure if you have cleaned up the ice. If the ice was cleaned up, we…" at bounding box center [217, 87] width 289 height 21
click at [0, 0] on div "Fix the preposition if" at bounding box center [0, 0] width 0 height 0
click at [159, 85] on textarea "Hi, Please ensure you have cleaned up the ice. If the ice was cleaned up, we ar…" at bounding box center [217, 87] width 289 height 21
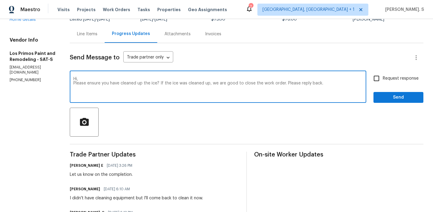
click at [75, 82] on textarea "Hi, Please ensure you have cleaned up the ice? If the ice was cleaned up, we ar…" at bounding box center [217, 87] width 289 height 21
type textarea "Hi,P Could you please ensure you have cleaned up the ice? If the ice was cleane…"
click at [385, 79] on span "Request response" at bounding box center [401, 78] width 36 height 6
click at [383, 79] on input "Request response" at bounding box center [376, 78] width 13 height 13
checkbox input "true"
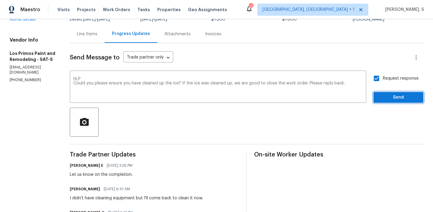
click at [385, 95] on span "Send" at bounding box center [399, 98] width 40 height 8
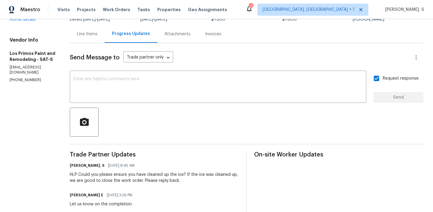
click at [32, 80] on p "[PHONE_NUMBER]" at bounding box center [33, 79] width 46 height 5
copy p "[PHONE_NUMBER]"
click at [97, 174] on div "Hi,P Could you please ensure you have cleaned up the ice? If the ice was cleane…" at bounding box center [154, 177] width 169 height 12
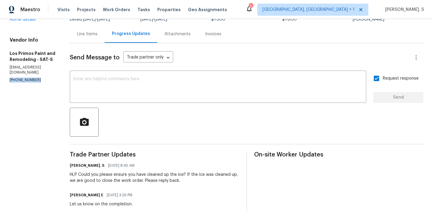
click at [97, 174] on div "Hi,P Could you please ensure you have cleaned up the ice? If the ice was cleane…" at bounding box center [154, 177] width 169 height 12
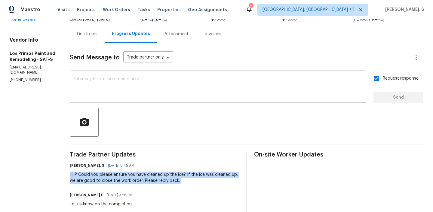
copy div "Hi,P Could you please ensure you have cleaned up the ice? If the ice was cleane…"
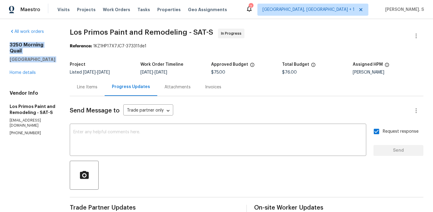
drag, startPoint x: 9, startPoint y: 42, endPoint x: 23, endPoint y: 70, distance: 31.6
copy div "3250 Morning Quail New Braunfels, TX 78130"
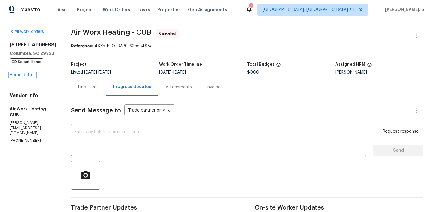
click at [28, 77] on link "Home details" at bounding box center [23, 75] width 26 height 4
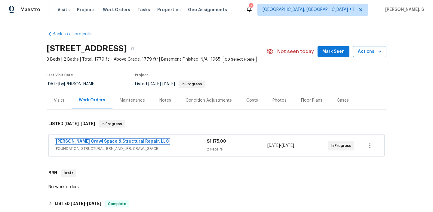
click at [63, 141] on link "Falcone Crawl Space & Structural Repair, LLC" at bounding box center [112, 141] width 113 height 4
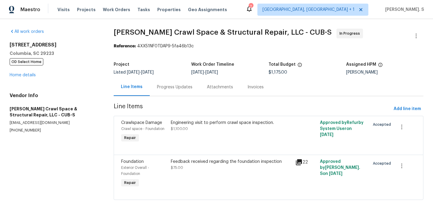
click at [165, 91] on div "Progress Updates" at bounding box center [175, 87] width 50 height 18
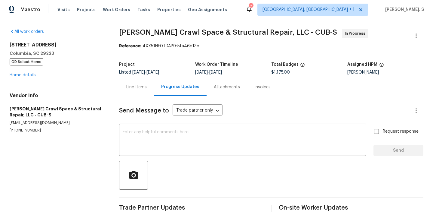
click at [165, 91] on div "Progress Updates" at bounding box center [180, 87] width 53 height 18
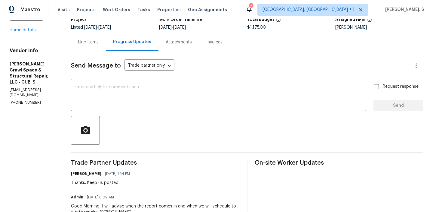
scroll to position [82, 0]
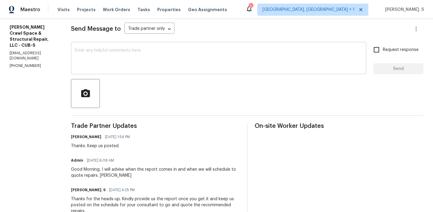
click at [131, 54] on textarea at bounding box center [219, 58] width 288 height 21
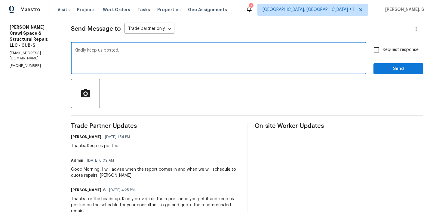
type textarea "Kindly keep us posted."
click at [366, 49] on div "Kindly keep us posted. x ​" at bounding box center [218, 58] width 295 height 31
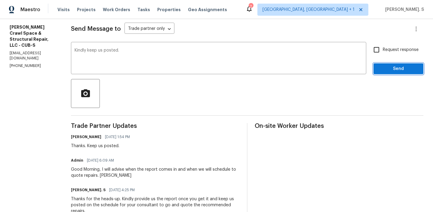
click at [385, 70] on span "Send" at bounding box center [399, 69] width 40 height 8
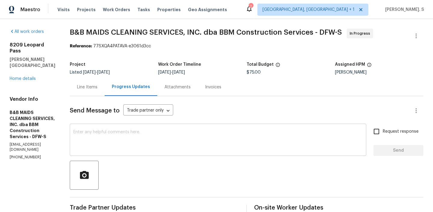
click at [126, 145] on textarea at bounding box center [217, 140] width 289 height 21
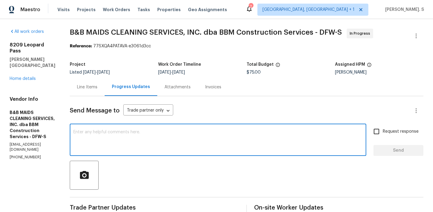
paste textarea "May we have an update on the progress of the work order?"
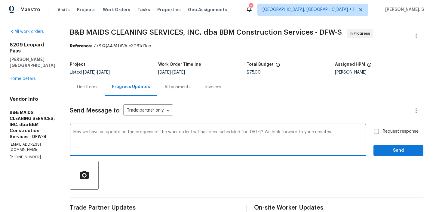
click at [336, 130] on textarea "May we have an update on the progress of the work order that has been scheduled…" at bounding box center [217, 140] width 289 height 21
type textarea "May we have an update on the progress of the work order that has been scheduled…"
click at [387, 133] on span "Request response" at bounding box center [401, 131] width 36 height 6
click at [383, 133] on input "Request response" at bounding box center [376, 131] width 13 height 13
checkbox input "true"
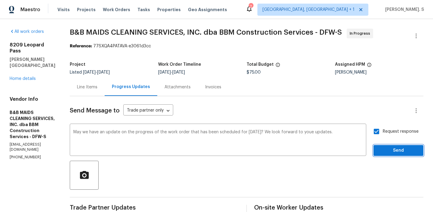
click at [386, 151] on span "Send" at bounding box center [399, 151] width 40 height 8
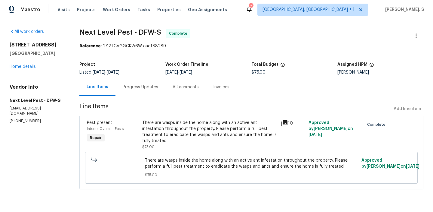
click at [162, 88] on div "Progress Updates" at bounding box center [141, 87] width 50 height 18
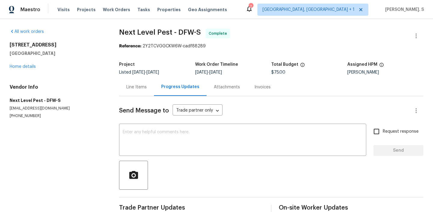
click at [162, 88] on div "Progress Updates" at bounding box center [180, 87] width 38 height 6
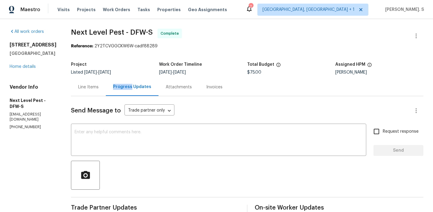
click at [24, 64] on div "[STREET_ADDRESS][PERSON_NAME] Home details" at bounding box center [33, 56] width 47 height 28
click at [24, 65] on link "Home details" at bounding box center [23, 66] width 26 height 4
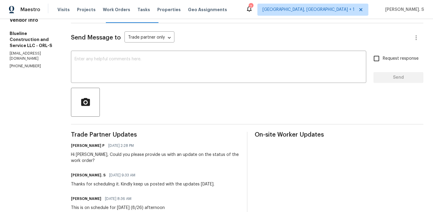
scroll to position [87, 0]
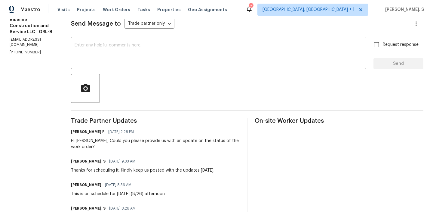
click at [35, 38] on section "All work orders [STREET_ADDRESS] Home details Vendor Info Blueline Construction…" at bounding box center [33, 111] width 47 height 339
copy p "[PHONE_NUMBER]"
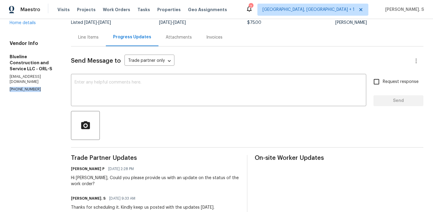
scroll to position [0, 0]
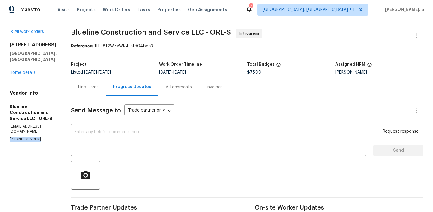
click at [138, 32] on span "Blueline Construction and Service LLC - ORL-S" at bounding box center [151, 32] width 160 height 7
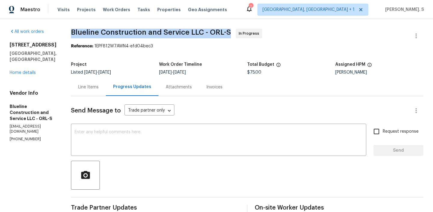
copy span "Blueline Construction and Service LLC - ORL-S"
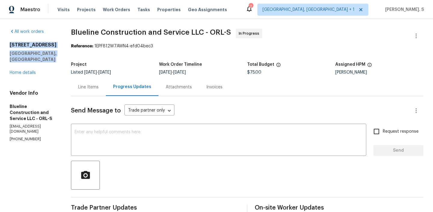
copy div "[STREET_ADDRESS]"
drag, startPoint x: 10, startPoint y: 44, endPoint x: 64, endPoint y: 61, distance: 56.2
click at [57, 61] on div "[STREET_ADDRESS] Home details" at bounding box center [33, 59] width 47 height 34
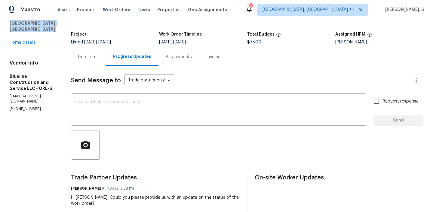
scroll to position [4, 0]
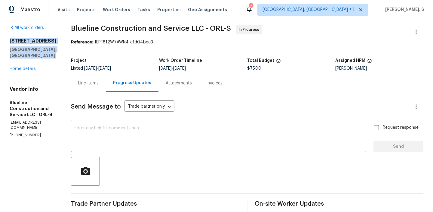
click at [124, 141] on textarea at bounding box center [219, 136] width 288 height 21
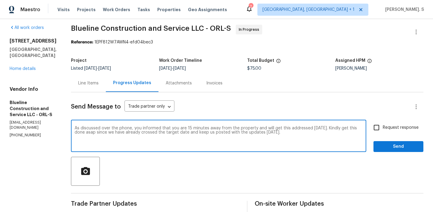
click at [0, 0] on div "informed us" at bounding box center [0, 0] width 0 height 0
click at [163, 140] on textarea "As discussed over the phone, you informed us that you are 15 minutes away from …" at bounding box center [219, 136] width 288 height 21
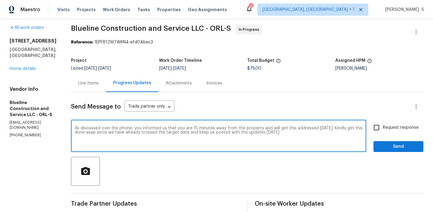
type textarea "As discussed over the phone, you informed us that you are 15 minutes away from …"
click at [386, 131] on label "Request response" at bounding box center [394, 127] width 48 height 13
click at [383, 131] on input "Request response" at bounding box center [376, 127] width 13 height 13
checkbox input "true"
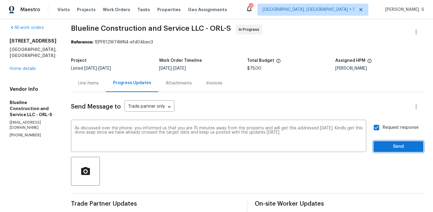
click at [383, 144] on span "Send" at bounding box center [399, 147] width 40 height 8
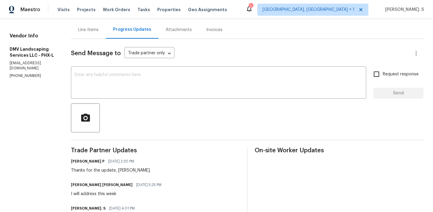
scroll to position [7, 0]
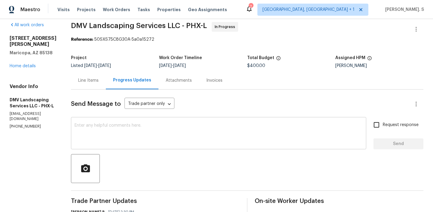
click at [104, 134] on textarea at bounding box center [219, 133] width 288 height 21
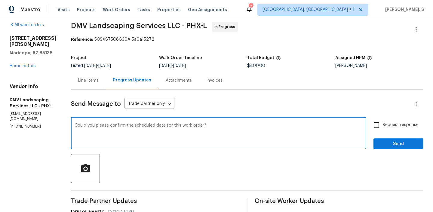
type textarea "Could you please confirm the scheduled date for this work order?"
click at [383, 122] on input "Request response" at bounding box center [376, 124] width 13 height 13
checkbox input "true"
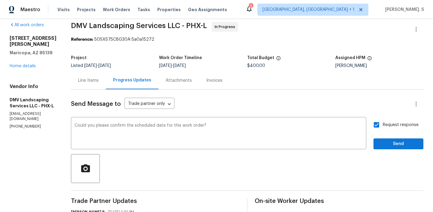
click at [386, 149] on div "Send Message to Trade partner only Trade partner only ​ Could you please confir…" at bounding box center [247, 195] width 353 height 212
click at [380, 140] on span "Send" at bounding box center [399, 144] width 40 height 8
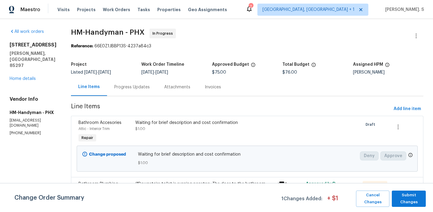
click at [145, 77] on div "Project Listed [DATE] - [DATE] Work Order Timeline [DATE] - [DATE] Approved Bud…" at bounding box center [247, 68] width 353 height 19
click at [144, 83] on div "Progress Updates" at bounding box center [132, 87] width 50 height 18
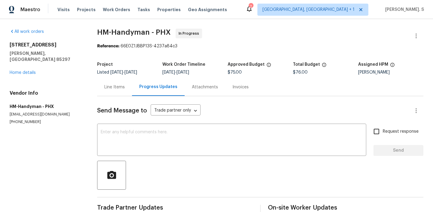
click at [107, 77] on div "Project Listed [DATE] - [DATE] Work Order Timeline [DATE] - [DATE] Approved Bud…" at bounding box center [260, 68] width 326 height 19
click at [105, 79] on div "Line Items" at bounding box center [114, 87] width 35 height 18
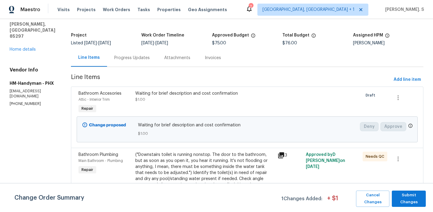
scroll to position [82, 0]
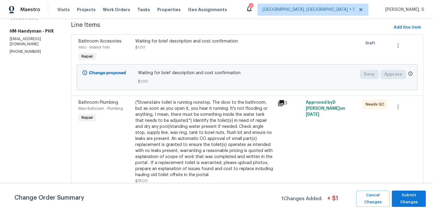
click at [170, 126] on div "("Downstairs toilet is running nonstop. The door to the bathroom, but as soon a…" at bounding box center [204, 138] width 139 height 78
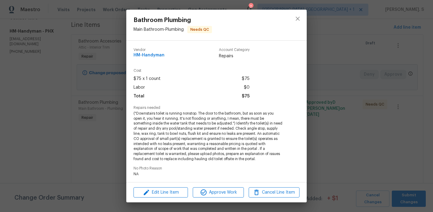
scroll to position [96, 0]
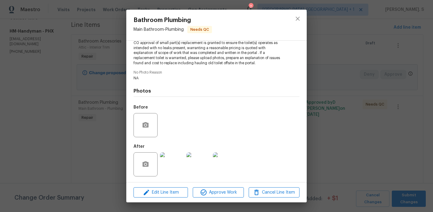
click at [168, 163] on img at bounding box center [172, 164] width 24 height 24
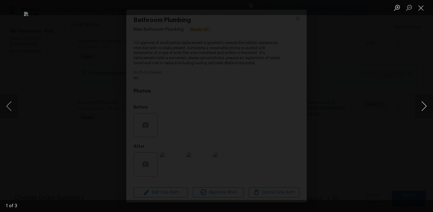
click at [429, 109] on button "Next image" at bounding box center [424, 106] width 18 height 24
click at [429, 6] on ul "Lightbox" at bounding box center [412, 7] width 42 height 15
click at [422, 8] on button "Close lightbox" at bounding box center [421, 7] width 12 height 11
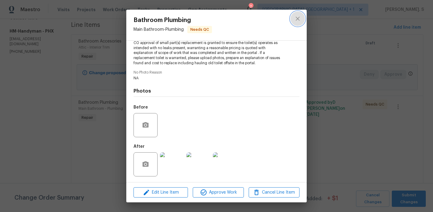
click at [299, 22] on icon "close" at bounding box center [297, 18] width 7 height 7
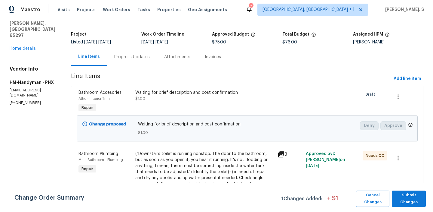
scroll to position [0, 0]
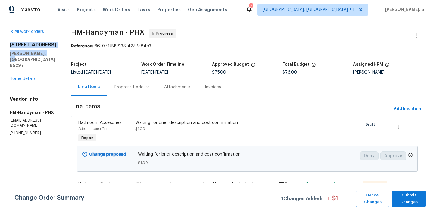
drag, startPoint x: 48, startPoint y: 54, endPoint x: 4, endPoint y: 44, distance: 45.6
click at [4, 44] on div "All work orders 4481 E Sundance Ct Gilbert, AZ 85297 Home details Vendor Info H…" at bounding box center [216, 156] width 433 height 274
copy div "4481 E Sundance Ct Gilbert, AZ 85297"
click at [121, 90] on div "Progress Updates" at bounding box center [132, 87] width 36 height 6
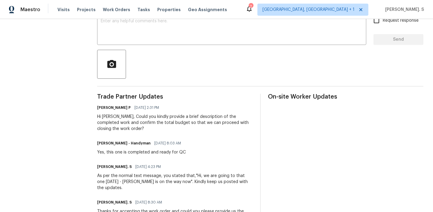
scroll to position [122, 0]
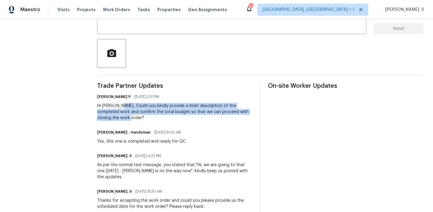
drag, startPoint x: 123, startPoint y: 104, endPoint x: 140, endPoint y: 117, distance: 21.0
click at [140, 117] on div "Hi Heather, Could you kindly provide a brief description of the completed work …" at bounding box center [175, 112] width 156 height 18
copy div "Could you kindly provide a brief description of the completed work and confirm …"
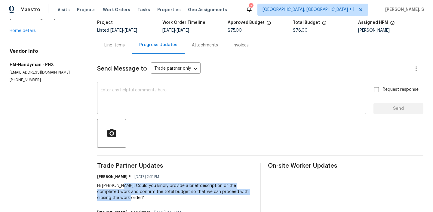
scroll to position [33, 0]
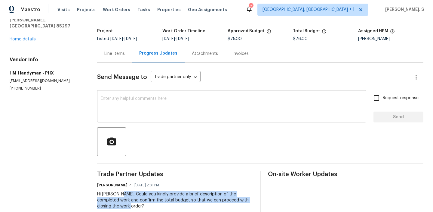
click at [144, 94] on div "x ​" at bounding box center [231, 106] width 269 height 31
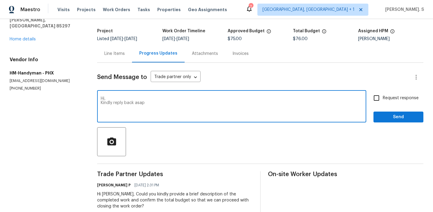
click at [143, 104] on textarea "Hi, Kindly reply back asap" at bounding box center [232, 106] width 262 height 21
paste textarea "Hello, It's important that this work order is completed within the designated t…"
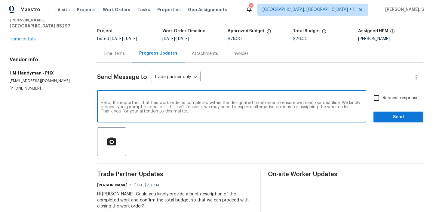
drag, startPoint x: 116, startPoint y: 103, endPoint x: 91, endPoint y: 103, distance: 24.1
click at [91, 103] on div "All work orders 4481 E Sundance Ct Gilbert, AZ 85297 Home details Vendor Info H…" at bounding box center [216, 162] width 433 height 352
drag, startPoint x: 349, startPoint y: 107, endPoint x: 354, endPoint y: 122, distance: 16.0
click at [354, 122] on div "Send Message to Trade partner only Trade partner only ​ Hi, It's important that…" at bounding box center [260, 195] width 326 height 265
click at [254, 104] on textarea "Hi, It's important that this work order is completed within the designated time…" at bounding box center [232, 106] width 262 height 21
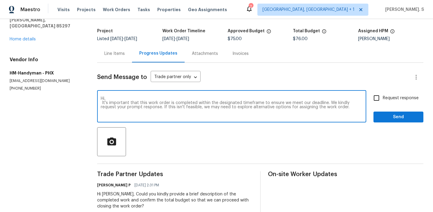
click at [254, 104] on textarea "Hi, It's important that this work order is completed within the designated time…" at bounding box center [232, 106] width 262 height 21
type textarea "Hi, It's important that this work order is completed within the designated time…"
click at [398, 100] on span "Request response" at bounding box center [401, 98] width 36 height 6
click at [383, 100] on input "Request response" at bounding box center [376, 97] width 13 height 13
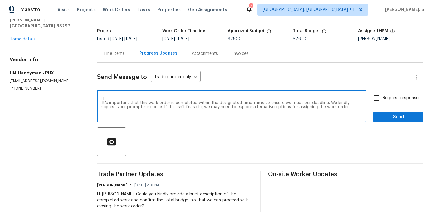
checkbox input "true"
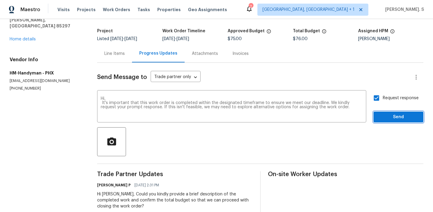
click at [398, 115] on span "Send" at bounding box center [399, 117] width 40 height 8
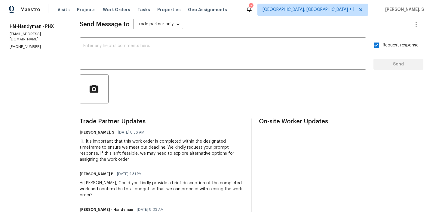
scroll to position [0, 0]
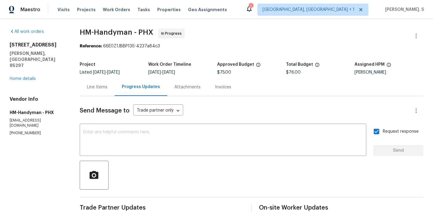
click at [29, 69] on div "4481 E Sundance Ct Gilbert, AZ 85297 Home details" at bounding box center [38, 62] width 56 height 40
click at [30, 76] on link "Home details" at bounding box center [23, 78] width 26 height 4
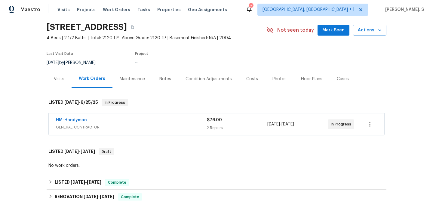
scroll to position [22, 0]
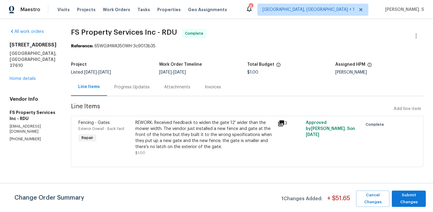
click at [157, 89] on div "Progress Updates" at bounding box center [132, 87] width 50 height 18
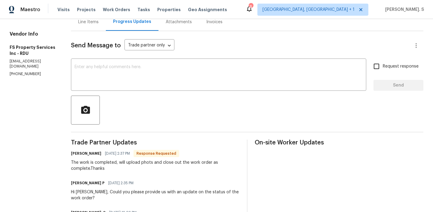
scroll to position [9, 0]
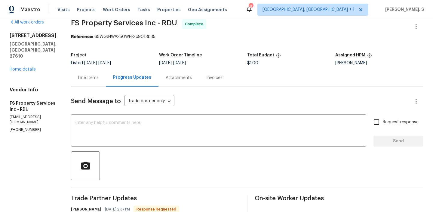
click at [99, 79] on div "Line Items" at bounding box center [88, 78] width 20 height 6
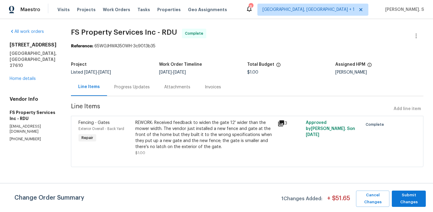
click at [142, 88] on div "Progress Updates" at bounding box center [132, 87] width 36 height 6
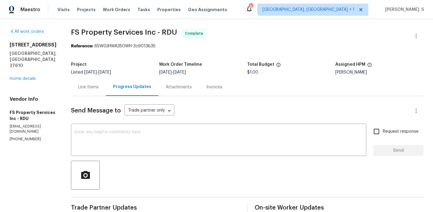
click at [106, 91] on div "Line Items" at bounding box center [88, 87] width 35 height 18
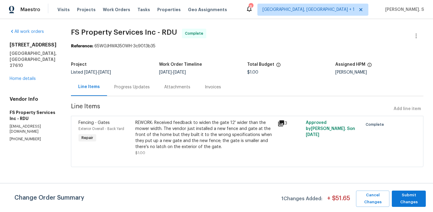
click at [150, 88] on div "Progress Updates" at bounding box center [132, 87] width 36 height 6
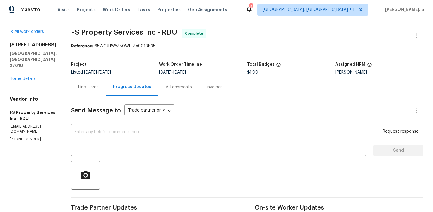
click at [98, 92] on div "Line Items" at bounding box center [88, 87] width 35 height 18
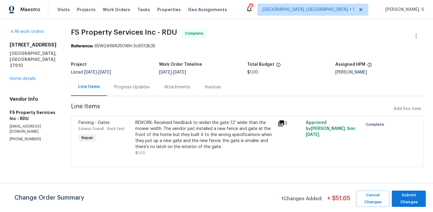
click at [120, 35] on span "FS Property Services Inc - RDU" at bounding box center [124, 32] width 106 height 7
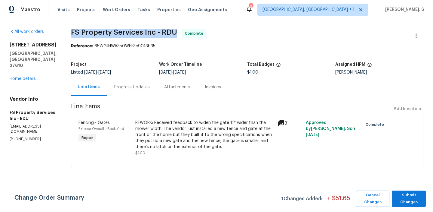
copy span "FS Property Services Inc - RDU"
click at [32, 76] on link "Home details" at bounding box center [23, 78] width 26 height 4
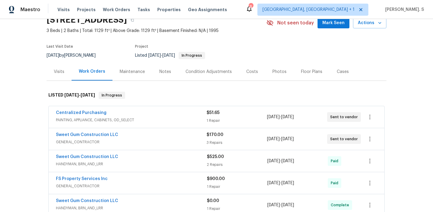
scroll to position [30, 0]
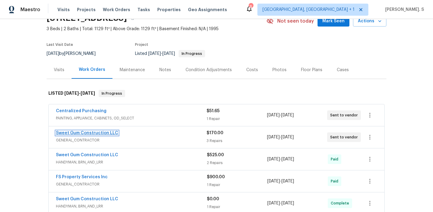
click at [83, 133] on link "Sweet Gum Construction LLC" at bounding box center [87, 133] width 62 height 4
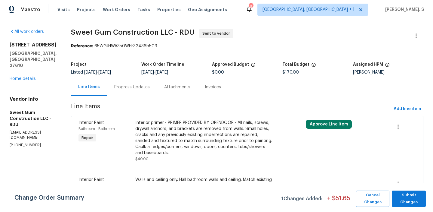
click at [135, 94] on div "Progress Updates" at bounding box center [132, 87] width 50 height 18
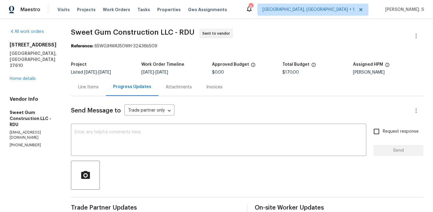
click at [26, 69] on div "1405 Cross Link Rd Raleigh, NC 27610 Home details" at bounding box center [33, 62] width 47 height 40
click at [26, 76] on link "Home details" at bounding box center [23, 78] width 26 height 4
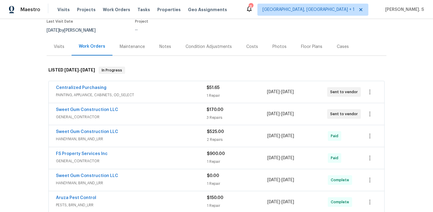
scroll to position [58, 0]
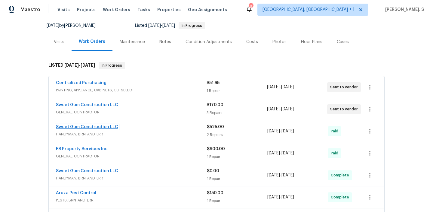
click at [104, 126] on link "Sweet Gum Construction LLC" at bounding box center [87, 127] width 62 height 4
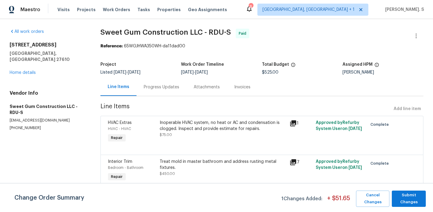
click at [157, 88] on div "Progress Updates" at bounding box center [162, 87] width 36 height 6
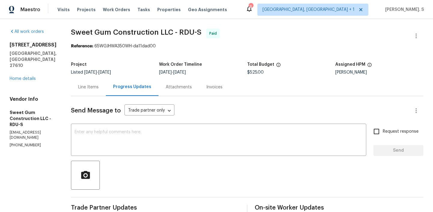
click at [97, 82] on div "Line Items" at bounding box center [88, 87] width 35 height 18
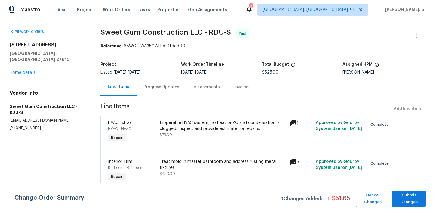
scroll to position [30, 0]
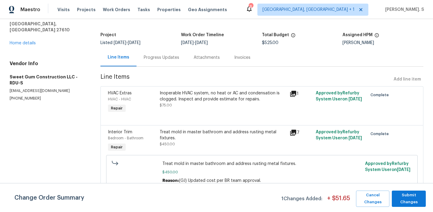
click at [194, 97] on div "Inoperable HVAC system, no heat or AC and condensation is clogged. Inspect and …" at bounding box center [223, 96] width 126 height 12
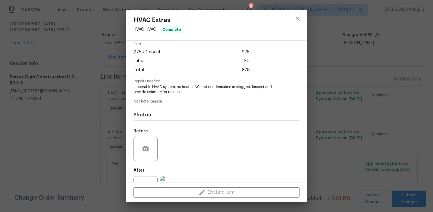
scroll to position [50, 0]
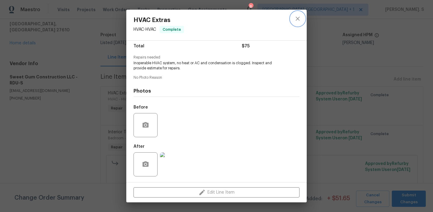
click at [295, 22] on button "close" at bounding box center [298, 18] width 14 height 14
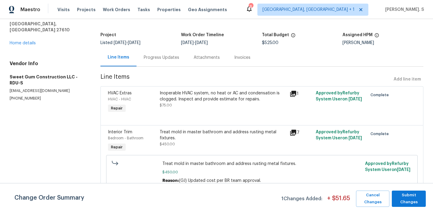
click at [212, 145] on div "Treat mold in master bathroom and address rusting metal fixtures. $450.00" at bounding box center [223, 138] width 126 height 18
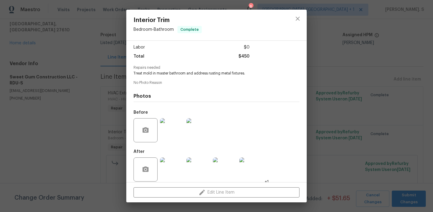
scroll to position [45, 0]
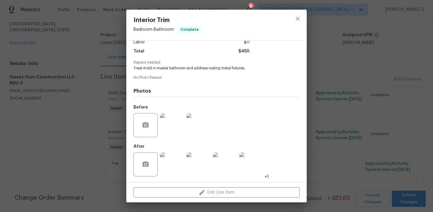
click at [172, 169] on img at bounding box center [172, 164] width 24 height 24
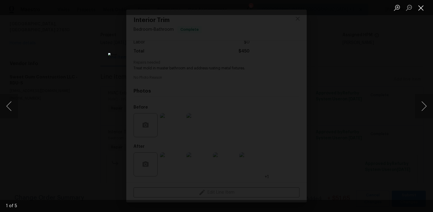
click at [422, 3] on button "Close lightbox" at bounding box center [421, 7] width 12 height 11
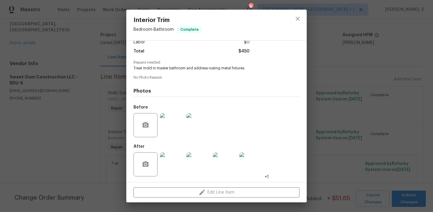
click at [305, 22] on div at bounding box center [298, 25] width 18 height 31
click at [298, 20] on icon "close" at bounding box center [297, 18] width 7 height 7
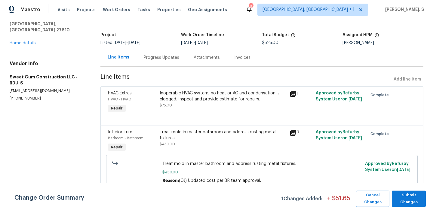
click at [171, 65] on div "Progress Updates" at bounding box center [162, 57] width 50 height 18
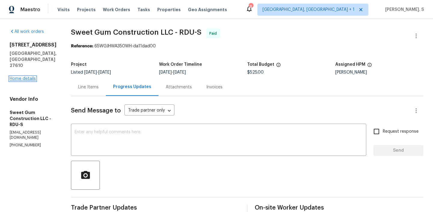
click at [25, 76] on link "Home details" at bounding box center [23, 78] width 26 height 4
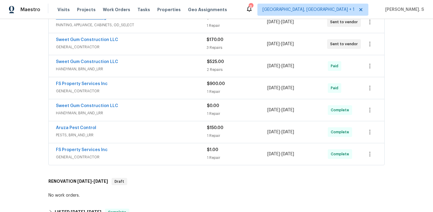
scroll to position [124, 0]
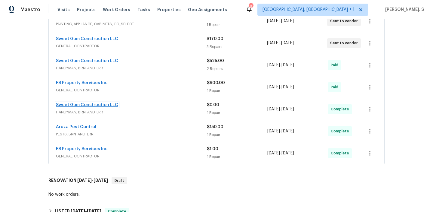
click at [95, 105] on link "Sweet Gum Construction LLC" at bounding box center [87, 105] width 62 height 4
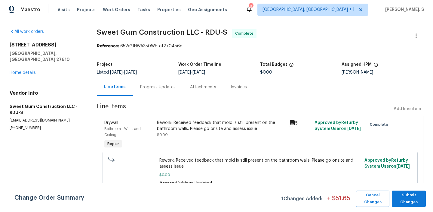
click at [154, 87] on div "Progress Updates" at bounding box center [158, 87] width 36 height 6
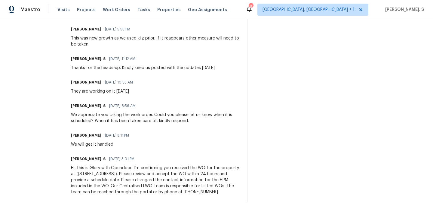
scroll to position [269, 0]
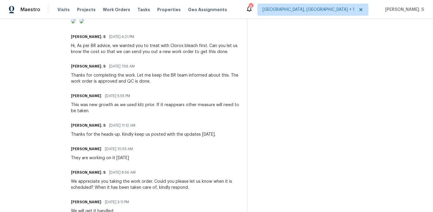
click at [118, 84] on div "Thanks for completing the work. Let me keep the BR team informed about this. Th…" at bounding box center [155, 78] width 169 height 12
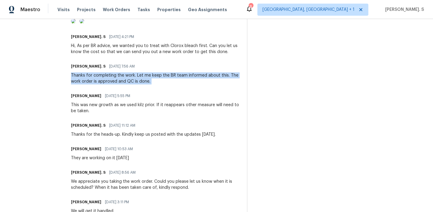
click at [108, 114] on div "This was new growth as we used kilz prior. If it reappears other measure will n…" at bounding box center [155, 108] width 169 height 12
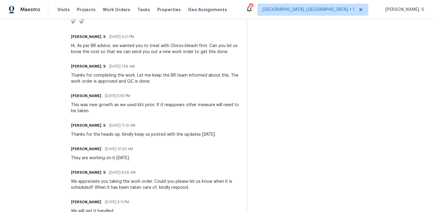
click at [108, 114] on div "This was new growth as we used kilz prior. If it reappears other measure will n…" at bounding box center [155, 108] width 169 height 12
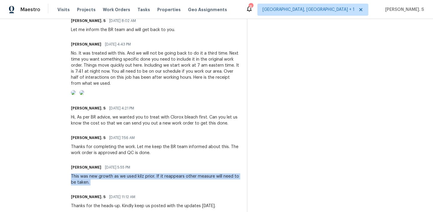
scroll to position [190, 0]
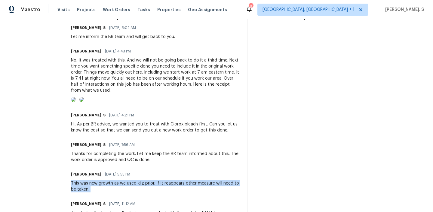
click at [104, 162] on div "Glory Joyce. S 08/21/2025 7:56 AM Thanks for completing the work. Let me keep t…" at bounding box center [155, 151] width 169 height 22
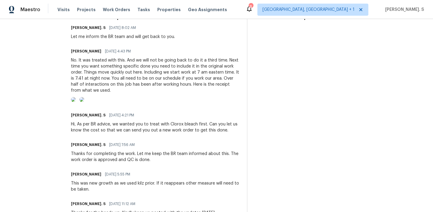
click at [104, 162] on div "Thanks for completing the work. Let me keep the BR team informed about this. Th…" at bounding box center [155, 156] width 169 height 12
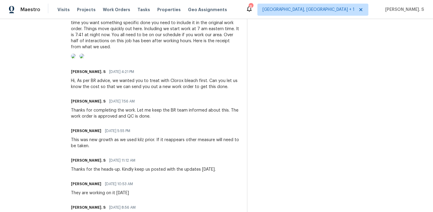
scroll to position [246, 0]
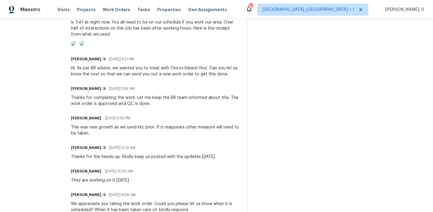
click at [100, 136] on div "This was new growth as we used kilz prior. If it reappears other measure will n…" at bounding box center [155, 130] width 169 height 12
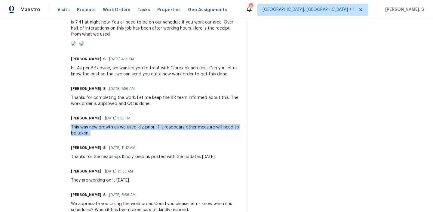
copy div "This was new growth as we used kilz prior. If it reappears other measure will n…"
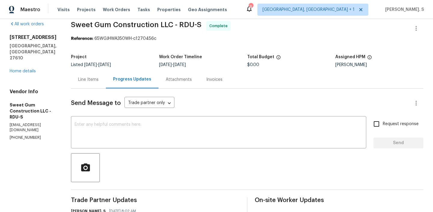
scroll to position [0, 0]
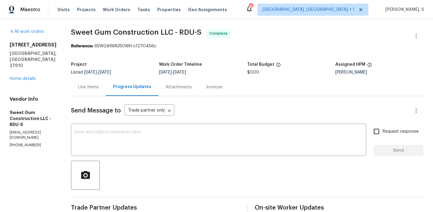
click at [93, 80] on div "Line Items" at bounding box center [88, 87] width 35 height 18
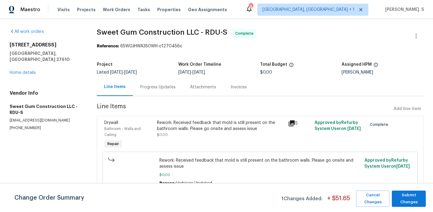
click at [148, 92] on div "Progress Updates" at bounding box center [158, 87] width 50 height 18
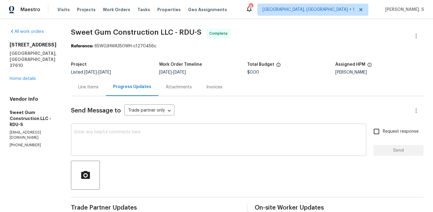
click at [125, 128] on div "x ​" at bounding box center [218, 140] width 295 height 31
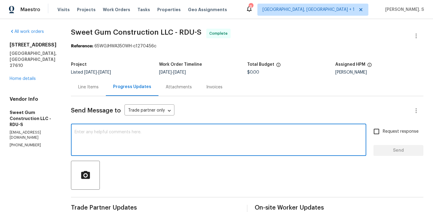
click at [99, 88] on div "Line Items" at bounding box center [88, 87] width 20 height 6
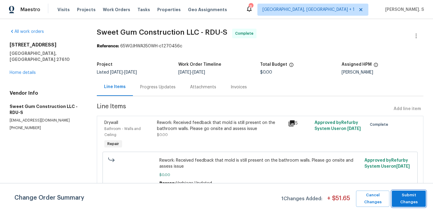
click at [407, 203] on span "Submit Changes" at bounding box center [409, 198] width 28 height 14
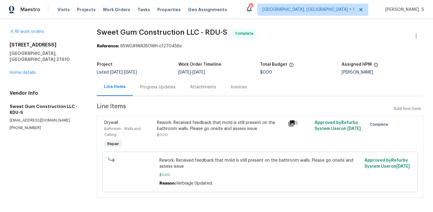
click at [171, 87] on div "Progress Updates" at bounding box center [158, 87] width 36 height 6
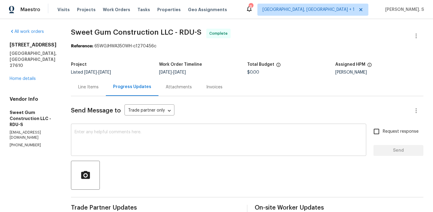
click at [160, 149] on textarea at bounding box center [219, 140] width 288 height 21
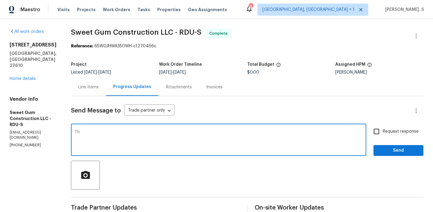
type textarea "T"
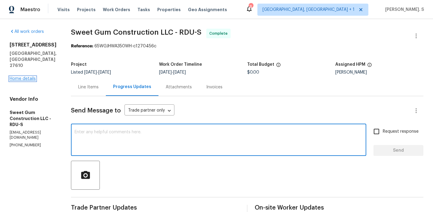
click at [21, 76] on link "Home details" at bounding box center [23, 78] width 26 height 4
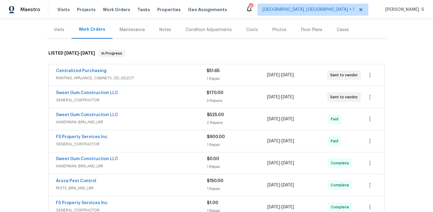
scroll to position [83, 0]
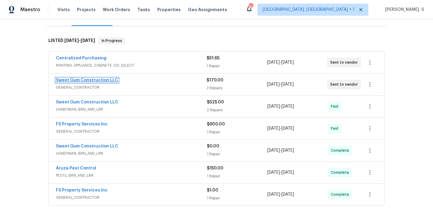
click at [81, 78] on link "Sweet Gum Construction LLC" at bounding box center [87, 80] width 62 height 4
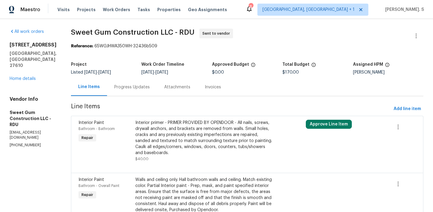
click at [157, 94] on div "Progress Updates" at bounding box center [132, 87] width 50 height 18
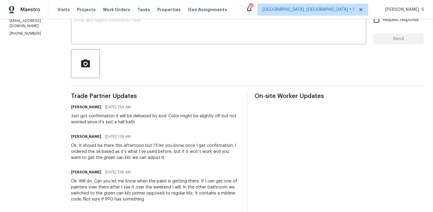
scroll to position [27, 0]
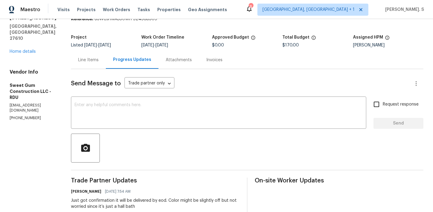
click at [22, 35] on div "1405 Cross Link Rd Raleigh, NC 27610 Home details" at bounding box center [33, 35] width 47 height 40
click at [22, 49] on link "Home details" at bounding box center [23, 51] width 26 height 4
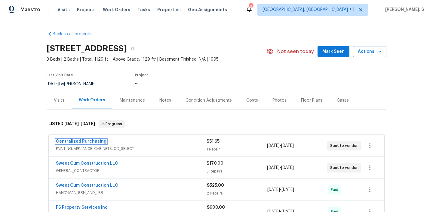
click at [89, 139] on link "Centralized Purchasing" at bounding box center [81, 141] width 51 height 4
click at [89, 139] on html "Maestro Visits Projects Work Orders Tasks Properties Geo Assignments 8 Albuquer…" at bounding box center [216, 106] width 433 height 212
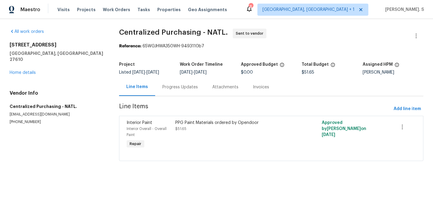
click at [174, 83] on div "Progress Updates" at bounding box center [180, 87] width 50 height 18
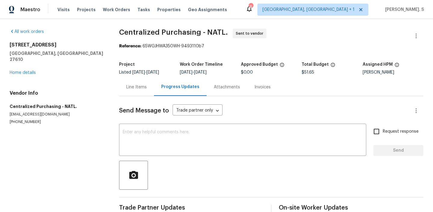
scroll to position [12, 0]
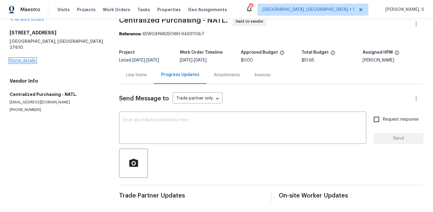
click at [21, 58] on link "Home details" at bounding box center [23, 60] width 26 height 4
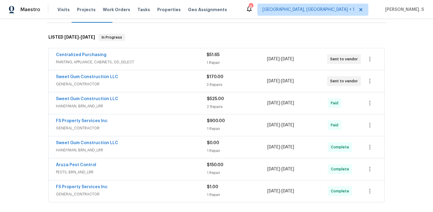
scroll to position [94, 0]
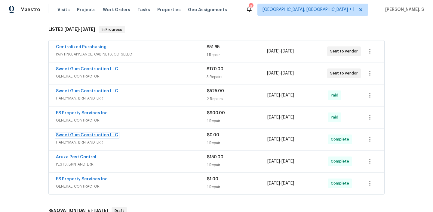
click at [92, 136] on link "Sweet Gum Construction LLC" at bounding box center [87, 135] width 62 height 4
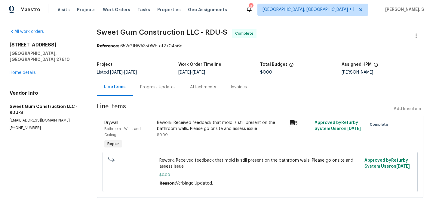
click at [150, 86] on div "Progress Updates" at bounding box center [158, 87] width 36 height 6
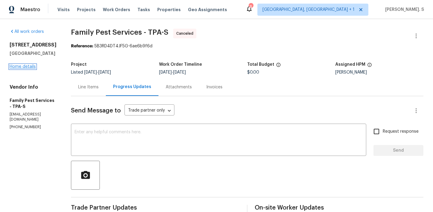
click at [27, 66] on link "Home details" at bounding box center [23, 66] width 26 height 4
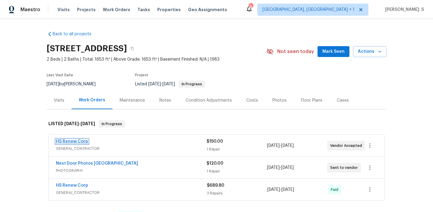
click at [83, 142] on link "HS Renew Corp" at bounding box center [72, 141] width 32 height 4
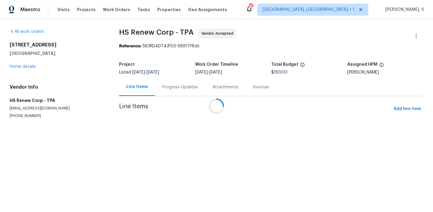
click at [171, 87] on div at bounding box center [216, 106] width 433 height 212
click at [171, 87] on div "Progress Updates" at bounding box center [180, 87] width 50 height 18
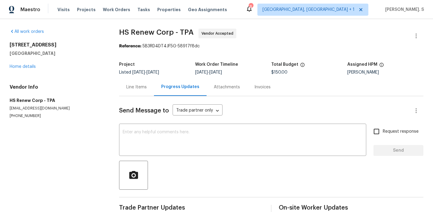
click at [171, 87] on div "Progress Updates" at bounding box center [180, 87] width 38 height 6
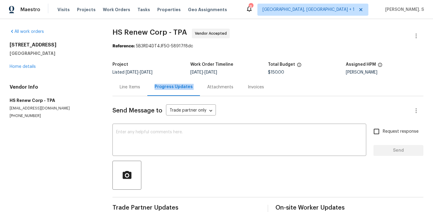
scroll to position [42, 0]
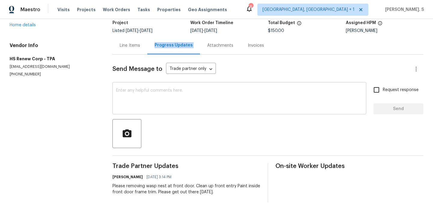
click at [158, 88] on textarea at bounding box center [239, 98] width 247 height 21
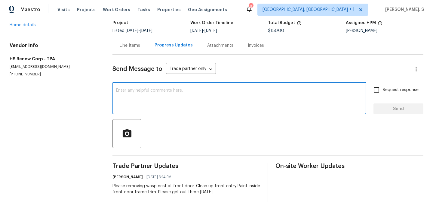
click at [141, 113] on div "x ​" at bounding box center [240, 98] width 254 height 31
click at [201, 106] on textarea at bounding box center [239, 98] width 247 height 21
paste textarea "Hi, this is Glory with Opendoor. I’m confirming you received the WO for the pro…"
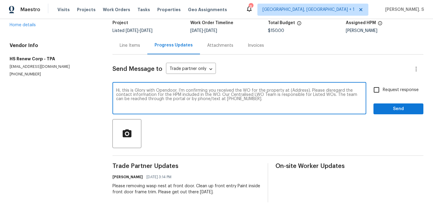
click at [297, 90] on textarea "Hi, this is Glory with Opendoor. I’m confirming you received the WO for the pro…" at bounding box center [239, 98] width 247 height 21
paste textarea "8379 Begonia St, Spring Hill, FL 34608"
type textarea "Hi, this is Glory with Opendoor. I’m confirming you received the WO for the pro…"
click at [394, 94] on label "Request response" at bounding box center [394, 89] width 48 height 13
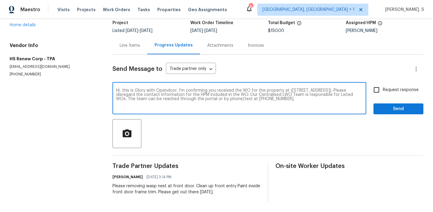
click at [383, 94] on input "Request response" at bounding box center [376, 89] width 13 height 13
checkbox input "true"
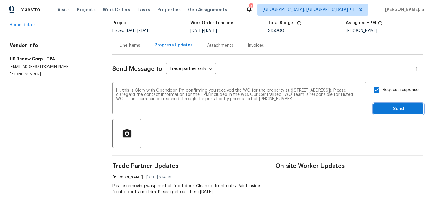
click at [391, 105] on span "Send" at bounding box center [399, 109] width 40 height 8
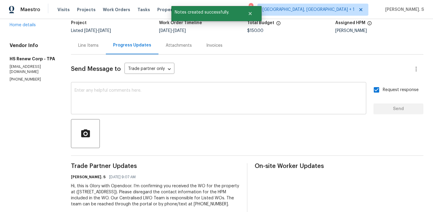
click at [247, 102] on textarea at bounding box center [219, 98] width 288 height 21
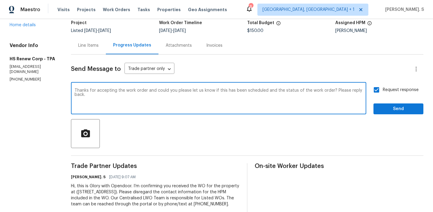
type textarea "Thanks for accepting the work order and could you please let us know if this ha…"
click at [397, 110] on span "Send" at bounding box center [399, 109] width 40 height 8
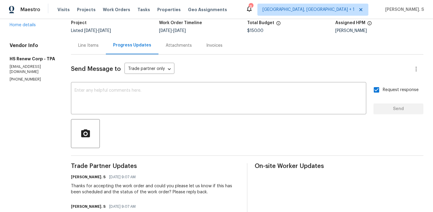
scroll to position [0, 0]
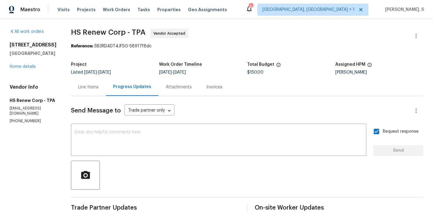
click at [124, 39] on span "HS Renew Corp - TPA Vendor Accepted" at bounding box center [240, 36] width 338 height 14
copy div "Vendor Accepted"
click at [115, 30] on span "HS Renew Corp - TPA" at bounding box center [108, 32] width 75 height 7
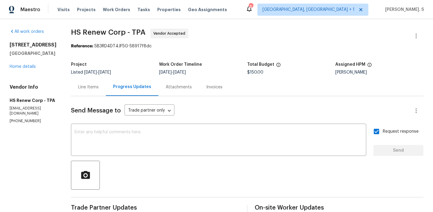
click at [115, 30] on span "HS Renew Corp - TPA" at bounding box center [108, 32] width 75 height 7
copy span "HS Renew Corp - TPA"
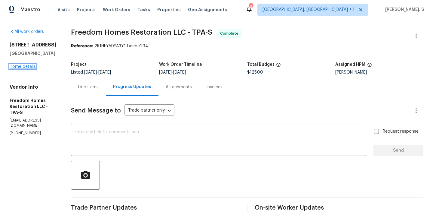
click at [19, 69] on link "Home details" at bounding box center [23, 66] width 26 height 4
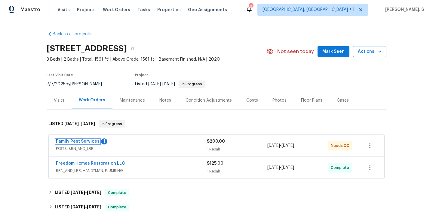
click at [87, 142] on link "Family Pest Services" at bounding box center [78, 141] width 44 height 4
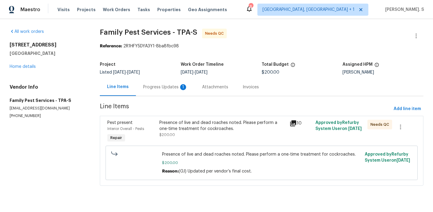
click at [163, 88] on div "Progress Updates 1" at bounding box center [165, 87] width 45 height 6
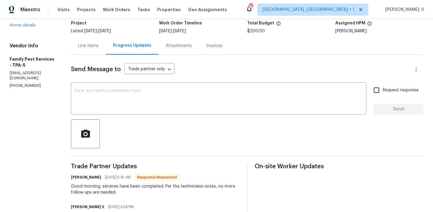
scroll to position [55, 0]
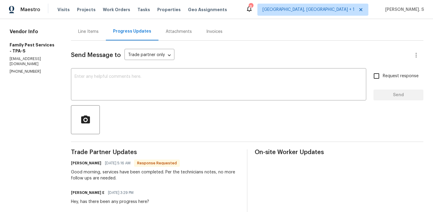
click at [163, 88] on textarea at bounding box center [219, 84] width 288 height 21
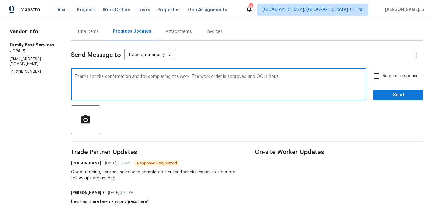
type textarea "Thanks for the confirmation and for completing the work. The work order is appr…"
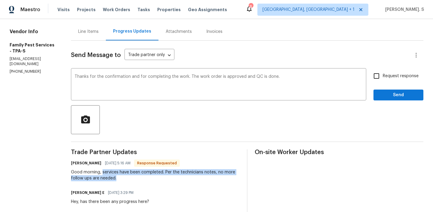
drag, startPoint x: 105, startPoint y: 170, endPoint x: 129, endPoint y: 178, distance: 25.0
click at [129, 178] on div "Good morning, services have been completed. Per the technicians notes, no more …" at bounding box center [155, 175] width 169 height 12
copy div "services have been completed. Per the technicians notes, no more follow ups are…"
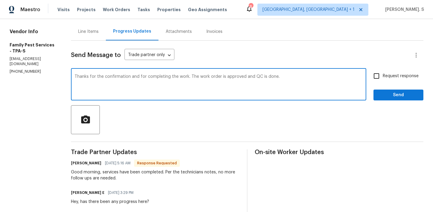
drag, startPoint x: 80, startPoint y: 77, endPoint x: 333, endPoint y: 80, distance: 252.8
click at [333, 80] on textarea "Thanks for the confirmation and for completing the work. The work order is appr…" at bounding box center [219, 84] width 288 height 21
click at [387, 80] on label "Request response" at bounding box center [394, 76] width 48 height 13
click at [383, 80] on input "Request response" at bounding box center [376, 76] width 13 height 13
checkbox input "true"
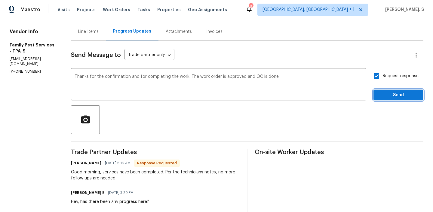
click at [384, 96] on span "Send" at bounding box center [399, 95] width 40 height 8
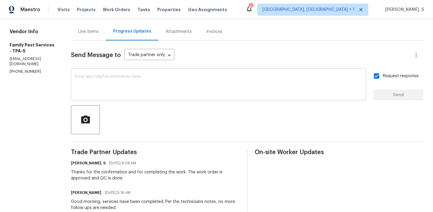
scroll to position [0, 0]
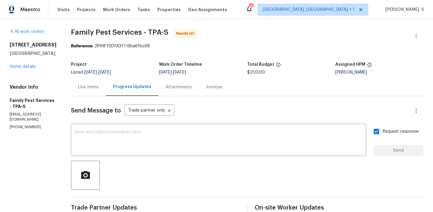
click at [91, 86] on div "Line Items" at bounding box center [88, 87] width 20 height 6
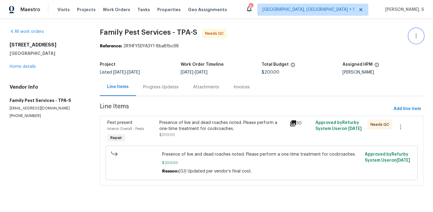
click at [409, 33] on button "button" at bounding box center [416, 36] width 14 height 14
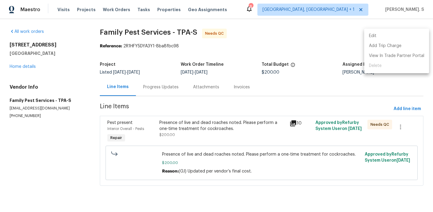
click at [382, 31] on li "Edit" at bounding box center [396, 36] width 65 height 10
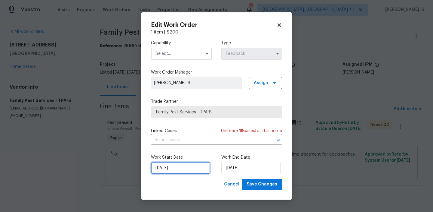
click at [185, 173] on input "8/6/2025" at bounding box center [180, 168] width 59 height 12
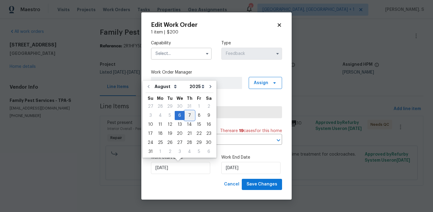
click at [187, 115] on div "7" at bounding box center [190, 115] width 10 height 8
type input "[DATE]"
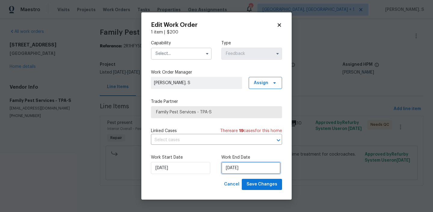
click at [247, 169] on input "[DATE]" at bounding box center [250, 168] width 59 height 12
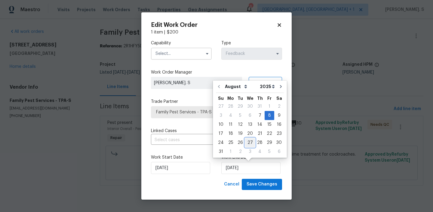
click at [252, 141] on div "27" at bounding box center [250, 142] width 10 height 8
type input "[DATE]"
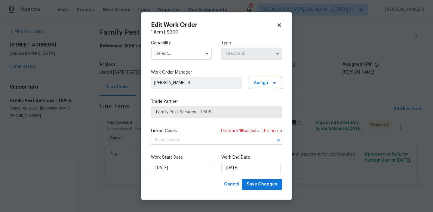
click at [235, 141] on input "text" at bounding box center [208, 139] width 114 height 9
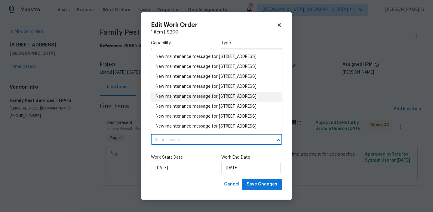
click at [150, 144] on div "Edit Work Order 1 item | $ 200 Capability Type Feedback Work Order Manager Glor…" at bounding box center [216, 105] width 150 height 187
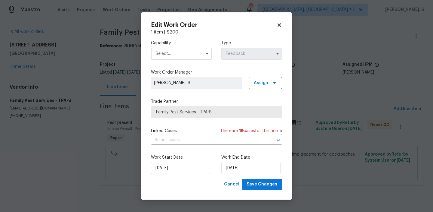
click at [177, 53] on input "text" at bounding box center [181, 54] width 61 height 12
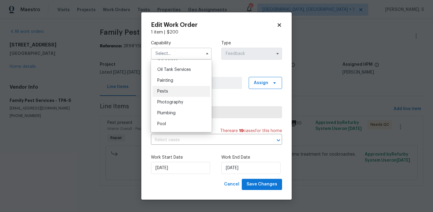
scroll to position [490, 0]
click at [173, 85] on div "Painting" at bounding box center [182, 81] width 58 height 11
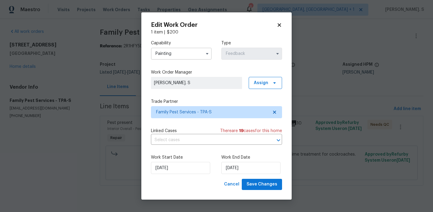
click at [179, 49] on input "Painting" at bounding box center [181, 54] width 61 height 12
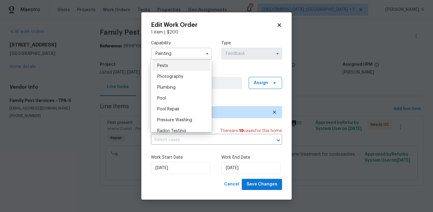
click at [168, 71] on div "Pests" at bounding box center [182, 65] width 58 height 11
type input "Pests"
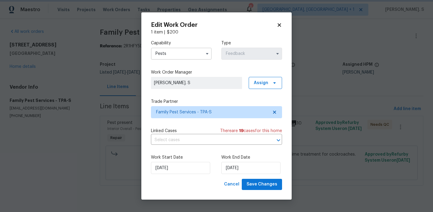
scroll to position [505, 0]
click at [263, 184] on span "Save Changes" at bounding box center [262, 184] width 31 height 8
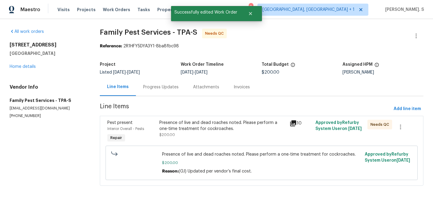
click at [198, 136] on div "Presence of live and dead roaches noted. Please perform a one-time treatment fo…" at bounding box center [222, 128] width 126 height 18
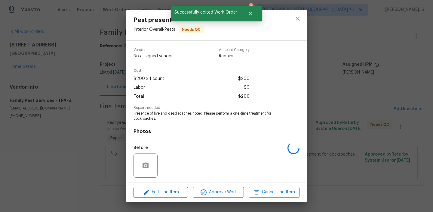
scroll to position [41, 0]
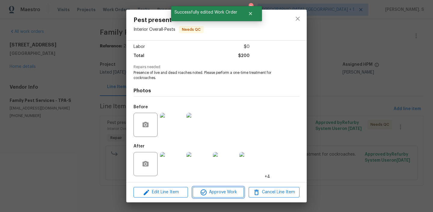
click at [206, 194] on icon "button" at bounding box center [203, 191] width 7 height 7
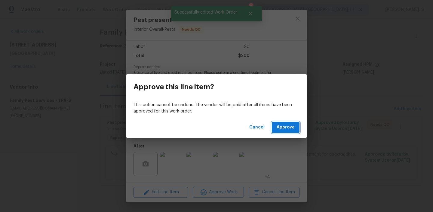
click at [285, 126] on span "Approve" at bounding box center [286, 127] width 18 height 8
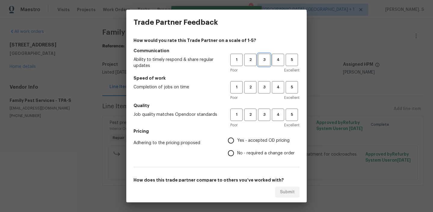
click at [266, 59] on span "3" at bounding box center [264, 59] width 11 height 7
click at [261, 91] on button "3" at bounding box center [264, 87] width 12 height 12
click at [261, 111] on span "3" at bounding box center [264, 114] width 11 height 7
click at [260, 151] on span "No - required a change order" at bounding box center [265, 153] width 57 height 6
click at [237, 151] on input "No - required a change order" at bounding box center [231, 153] width 13 height 13
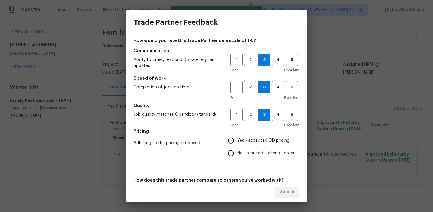
radio input "true"
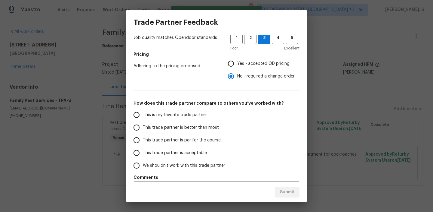
click at [199, 140] on span "This trade partner is par for the course" at bounding box center [182, 140] width 78 height 6
click at [143, 140] on input "This trade partner is par for the course" at bounding box center [136, 140] width 13 height 13
click at [287, 190] on span "Submit" at bounding box center [287, 192] width 15 height 8
radio input "true"
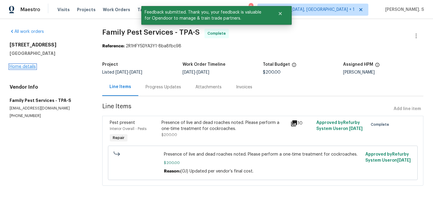
click at [29, 67] on link "Home details" at bounding box center [23, 66] width 26 height 4
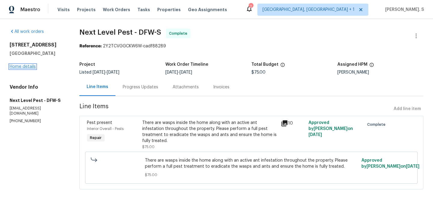
click at [23, 67] on link "Home details" at bounding box center [23, 66] width 26 height 4
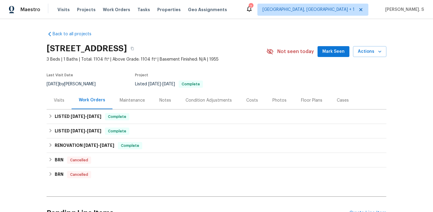
scroll to position [62, 0]
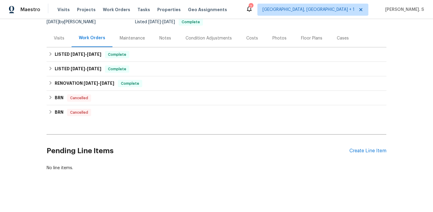
click at [349, 154] on h2 "Pending Line Items" at bounding box center [198, 151] width 303 height 28
click at [359, 153] on div "Create Line Item" at bounding box center [368, 151] width 37 height 6
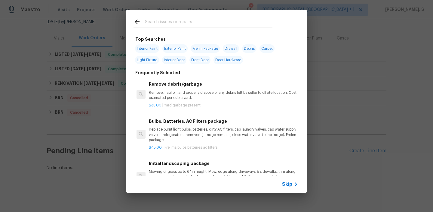
click at [206, 91] on p "Remove, haul off, and properly dispose of any debris left by seller to offsite …" at bounding box center [223, 95] width 149 height 10
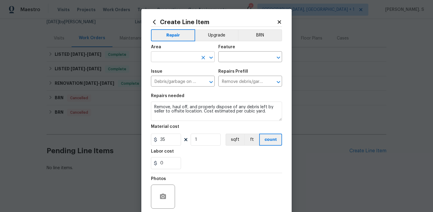
click at [213, 58] on icon "Open" at bounding box center [211, 57] width 7 height 7
type input "l"
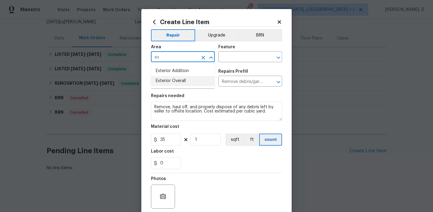
click at [193, 84] on li "Exterior Overall" at bounding box center [183, 81] width 64 height 10
click at [278, 56] on icon "Open" at bounding box center [278, 57] width 7 height 7
type input "Exterior Overall"
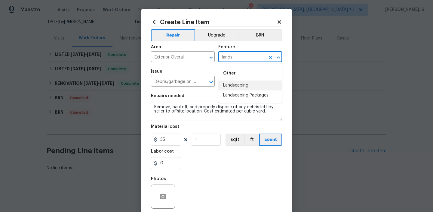
click at [267, 85] on li "Landscaping" at bounding box center [250, 85] width 64 height 10
click at [210, 79] on icon "Open" at bounding box center [211, 81] width 7 height 7
type input "Landscaping"
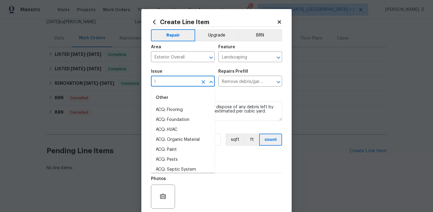
scroll to position [0, 0]
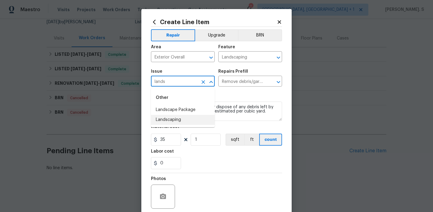
click at [195, 119] on li "Landscaping" at bounding box center [183, 120] width 64 height 10
type input "Landscaping"
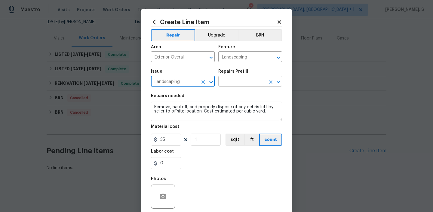
click at [278, 81] on icon "Open" at bounding box center [278, 81] width 7 height 7
type input "Landscaping"
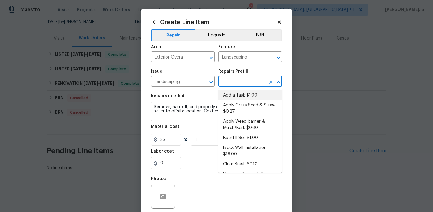
click at [260, 92] on li "Add a Task $1.00" at bounding box center [250, 95] width 64 height 10
type input "Add a Task $1.00"
type textarea "HPM to detail"
type input "1"
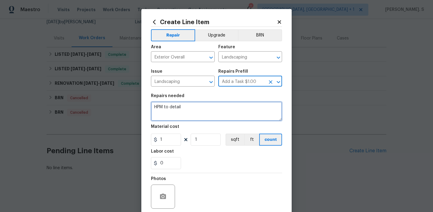
click at [209, 113] on textarea "HPM to detail" at bounding box center [216, 110] width 131 height 19
paste textarea "Overgrown vegetation is contributing to the insect activity"
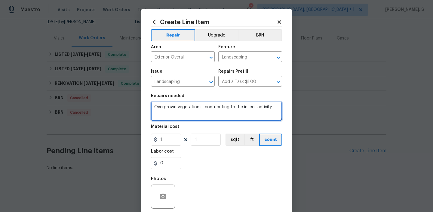
type textarea "Overgrown vegetation is contributing to the insect activity"
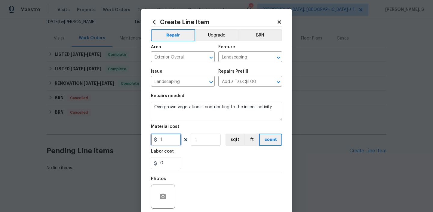
click at [173, 136] on input "1" at bounding box center [166, 139] width 30 height 12
type input "75"
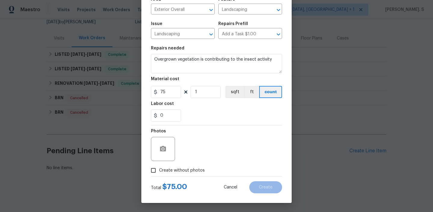
click at [178, 177] on div "Total $ 75.00 Cancel Create" at bounding box center [216, 184] width 131 height 17
click at [183, 172] on span "Create without photos" at bounding box center [182, 170] width 46 height 6
click at [159, 172] on input "Create without photos" at bounding box center [153, 169] width 11 height 11
checkbox input "true"
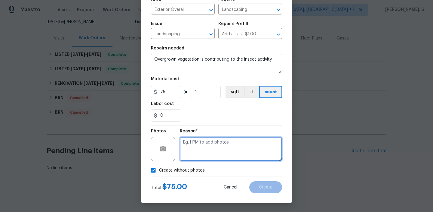
click at [223, 152] on textarea at bounding box center [231, 149] width 102 height 24
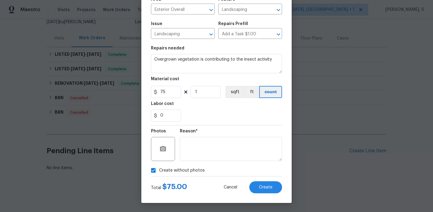
click at [258, 178] on div "Total $ 75.00 Cancel Create" at bounding box center [216, 184] width 131 height 17
click at [260, 184] on button "Create" at bounding box center [265, 187] width 33 height 12
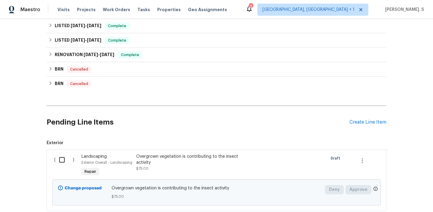
scroll to position [131, 0]
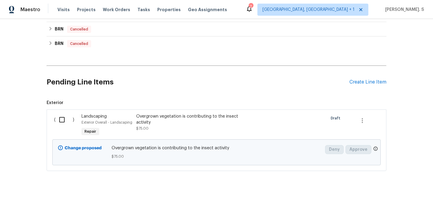
click at [60, 124] on input "checkbox" at bounding box center [64, 119] width 17 height 13
click at [382, 199] on span "Create Work Order" at bounding box center [399, 197] width 40 height 8
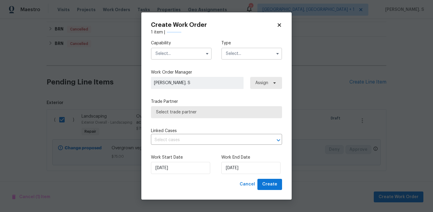
checkbox input "false"
click at [196, 43] on label "Capability" at bounding box center [181, 43] width 61 height 6
click at [193, 50] on input "text" at bounding box center [181, 54] width 61 height 12
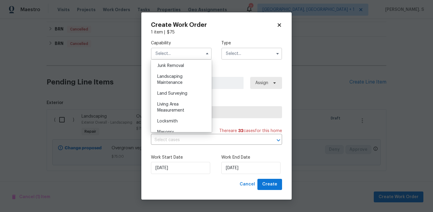
scroll to position [389, 0]
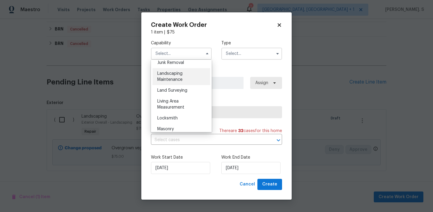
click at [181, 73] on span "Landscaping Maintenance" at bounding box center [169, 76] width 25 height 10
type input "Landscaping Maintenance"
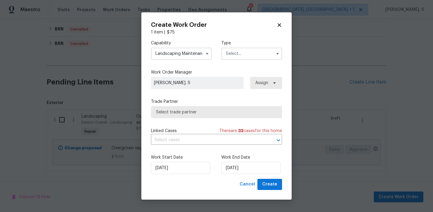
click at [241, 57] on input "text" at bounding box center [251, 54] width 61 height 12
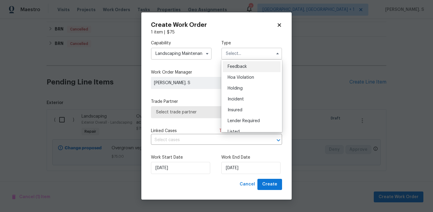
click at [240, 63] on div "Feedback" at bounding box center [252, 66] width 58 height 11
type input "Feedback"
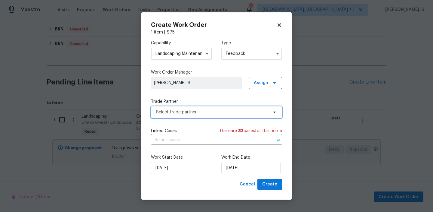
click at [224, 111] on span "Select trade partner" at bounding box center [212, 112] width 112 height 6
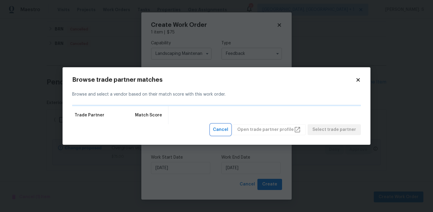
click at [228, 127] on span "Cancel" at bounding box center [220, 130] width 15 height 8
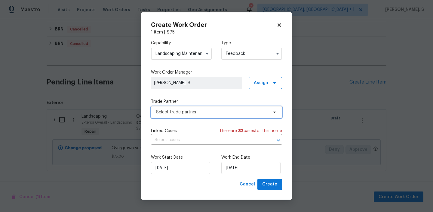
click at [211, 115] on span "Select trade partner" at bounding box center [216, 112] width 131 height 12
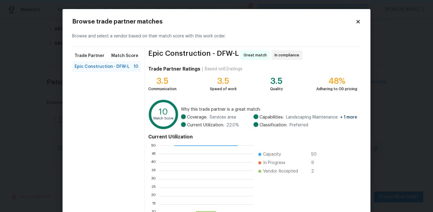
scroll to position [54, 0]
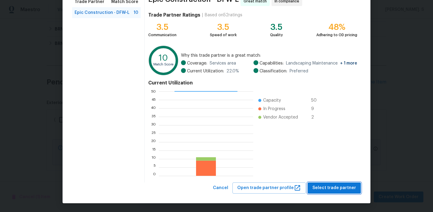
click at [329, 186] on span "Select trade partner" at bounding box center [335, 188] width 44 height 8
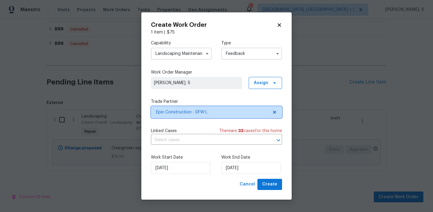
scroll to position [0, 0]
click at [212, 138] on input "text" at bounding box center [208, 139] width 114 height 9
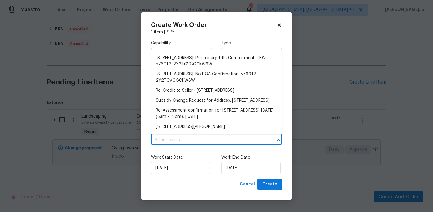
scroll to position [364, 0]
click at [214, 127] on li "[STREET_ADDRESS][PERSON_NAME]" at bounding box center [216, 127] width 131 height 10
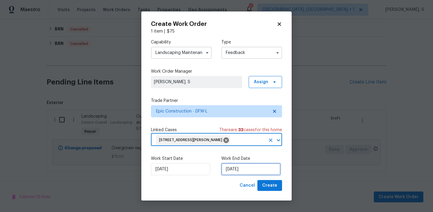
click at [235, 168] on input "[DATE]" at bounding box center [250, 169] width 59 height 12
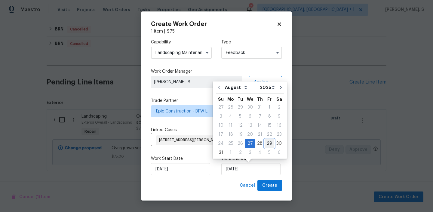
click at [267, 140] on div "29" at bounding box center [270, 143] width 10 height 8
type input "[DATE]"
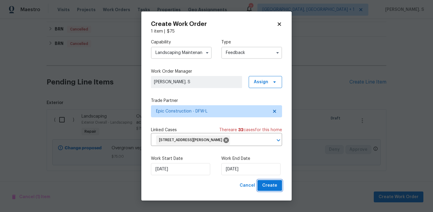
click at [270, 187] on span "Create" at bounding box center [269, 185] width 15 height 8
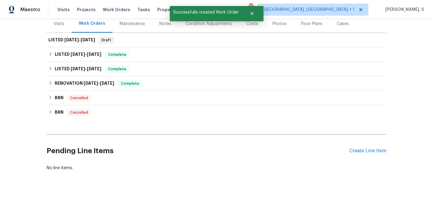
scroll to position [0, 0]
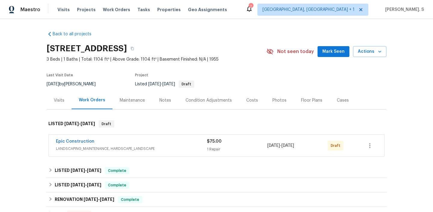
click at [74, 143] on span "Epic Construction" at bounding box center [75, 141] width 39 height 6
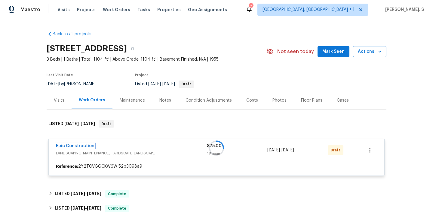
click at [75, 146] on link "Epic Construction" at bounding box center [75, 146] width 39 height 4
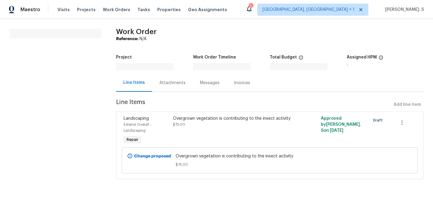
click at [75, 146] on section "All work orders" at bounding box center [56, 107] width 92 height 157
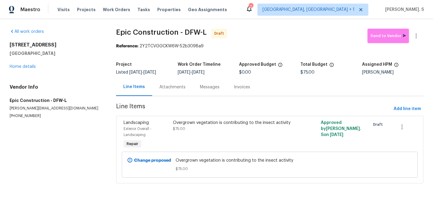
click at [193, 78] on div "Messages" at bounding box center [210, 87] width 34 height 18
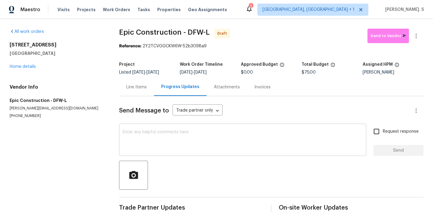
click at [176, 145] on textarea at bounding box center [243, 140] width 240 height 21
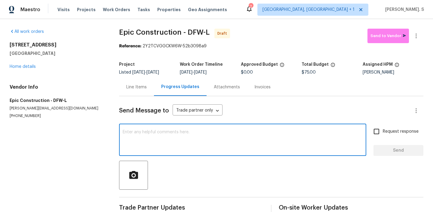
paste textarea "Hi, this is Glory with Opendoor. I’m confirming you received the WO for the pro…"
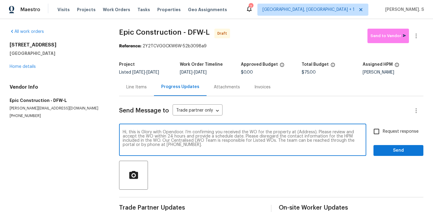
click at [303, 131] on textarea "Hi, this is Glory with Opendoor. I’m confirming you received the WO for the pro…" at bounding box center [243, 140] width 240 height 21
paste textarea "1209 Sylvan Dr, Garland, TX 75040"
type textarea "Hi, this is Glory with Opendoor. I’m confirming you received the WO for the pro…"
click at [416, 32] on button "button" at bounding box center [416, 36] width 14 height 14
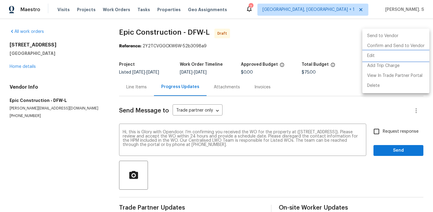
click at [384, 56] on li "Edit" at bounding box center [396, 56] width 67 height 10
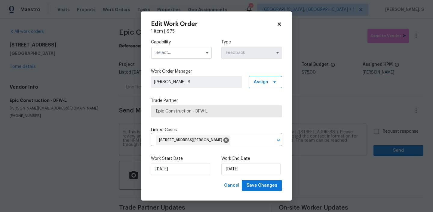
click at [190, 58] on input "text" at bounding box center [181, 53] width 61 height 12
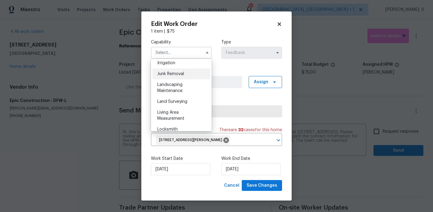
scroll to position [387, 0]
click at [184, 82] on div "Landscaping Maintenance" at bounding box center [182, 77] width 58 height 17
type input "Landscaping Maintenance"
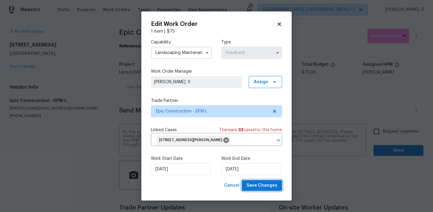
click at [265, 184] on span "Save Changes" at bounding box center [262, 185] width 31 height 8
click at [378, 132] on body "Maestro Visits Projects Work Orders Tasks Properties Geo Assignments 7 Albuquer…" at bounding box center [216, 106] width 433 height 212
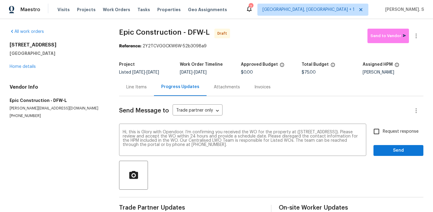
click at [378, 132] on input "Request response" at bounding box center [376, 131] width 13 height 13
checkbox input "true"
click at [388, 156] on div "Send Message to Trade partner only Trade partner only ​ Hi, this is Glory with …" at bounding box center [271, 155] width 304 height 118
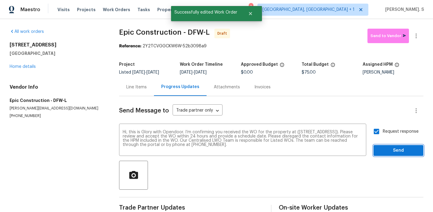
click at [391, 153] on span "Send" at bounding box center [399, 151] width 40 height 8
click at [416, 33] on icon "button" at bounding box center [416, 35] width 7 height 7
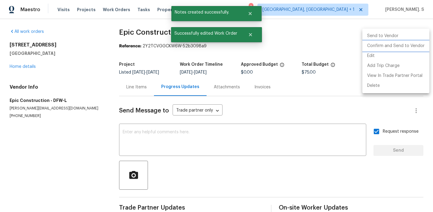
click at [412, 47] on li "Confirm and Send to Vendor" at bounding box center [396, 46] width 67 height 10
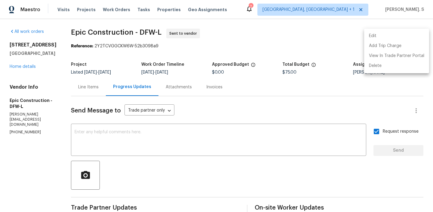
click at [96, 29] on div at bounding box center [216, 106] width 433 height 212
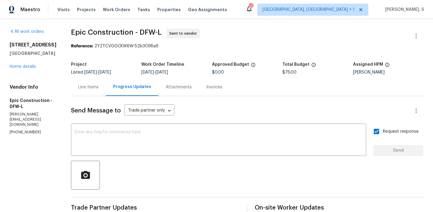
click at [96, 29] on div "Edit Add Trip Charge View In Trade Partner Portal Delete" at bounding box center [216, 106] width 433 height 212
click at [96, 29] on span "Epic Construction - DFW-L" at bounding box center [116, 32] width 91 height 7
copy span "Epic Construction - DFW-L"
drag, startPoint x: 86, startPoint y: 46, endPoint x: 231, endPoint y: 46, distance: 145.6
click at [231, 46] on div "Reference: 2Y2TCVGGCKW6W-52b3098a9" at bounding box center [247, 46] width 353 height 6
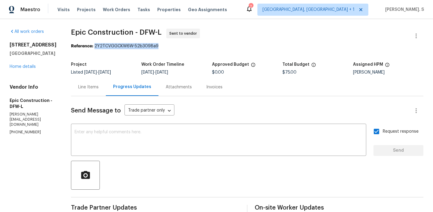
copy div "2Y2TCVGGCKW6W-52b3098a9"
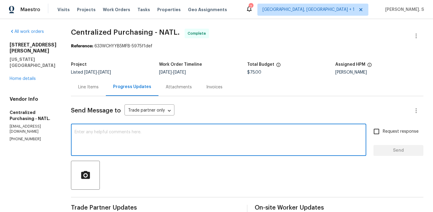
click at [124, 144] on textarea at bounding box center [219, 140] width 288 height 21
click at [28, 76] on link "Home details" at bounding box center [23, 78] width 26 height 4
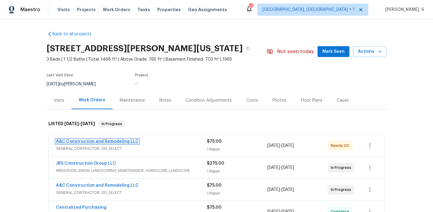
click at [89, 141] on link "A&C Construction and Remodeling LLC" at bounding box center [97, 141] width 83 height 4
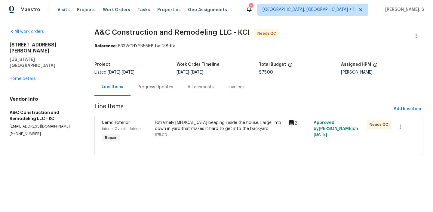
click at [167, 84] on div "Progress Updates" at bounding box center [156, 87] width 36 height 6
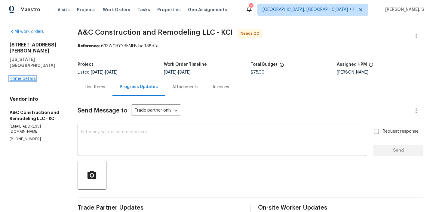
click at [15, 76] on link "Home details" at bounding box center [23, 78] width 26 height 4
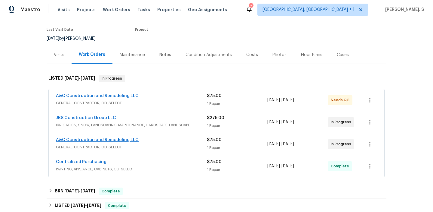
scroll to position [49, 0]
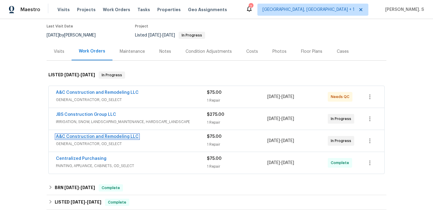
click at [110, 137] on link "A&C Construction and Remodeling LLC" at bounding box center [97, 136] width 83 height 4
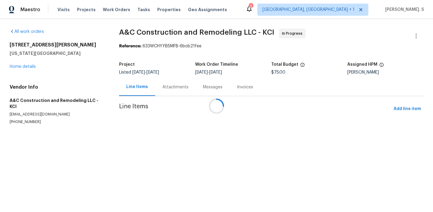
click at [156, 90] on div at bounding box center [216, 106] width 433 height 212
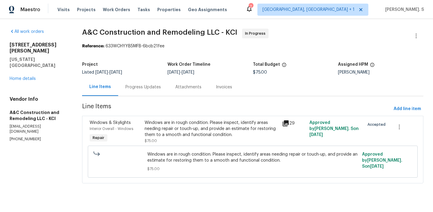
click at [156, 90] on div "Progress Updates" at bounding box center [143, 87] width 36 height 6
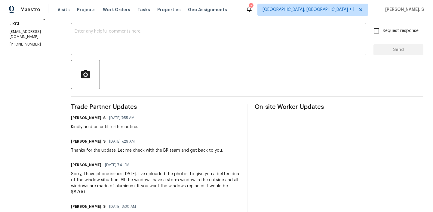
scroll to position [48, 0]
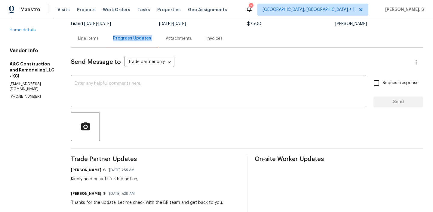
copy p "(816) 668-2362"
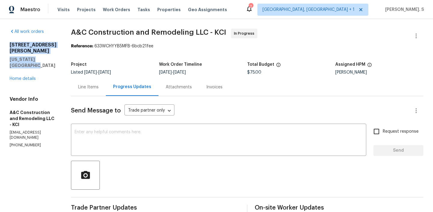
drag, startPoint x: 58, startPoint y: 54, endPoint x: 4, endPoint y: 46, distance: 55.1
copy div "9624 Ditman Way Kansas City, MO 64134"
click at [201, 145] on textarea at bounding box center [219, 140] width 288 height 21
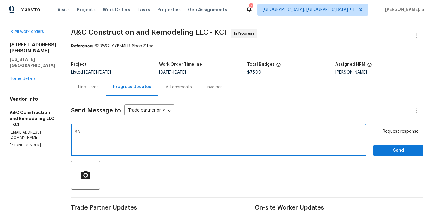
type textarea "S"
paste textarea "ow many windows is going to be replace"
click at [144, 132] on textarea "Could you please let us know ow many windows is going to be replace" at bounding box center [219, 140] width 288 height 21
click at [0, 0] on div "Replace with" at bounding box center [0, 0] width 0 height 0
type textarea "Could you please let us know how many windows is going to be replaced?"
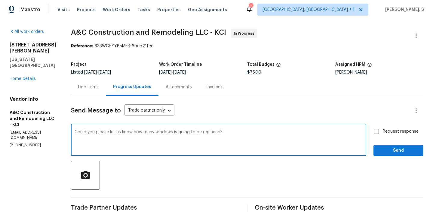
click at [377, 133] on input "Request response" at bounding box center [376, 131] width 13 height 13
checkbox input "true"
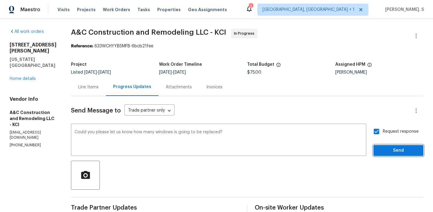
click at [382, 153] on span "Send" at bounding box center [399, 151] width 40 height 8
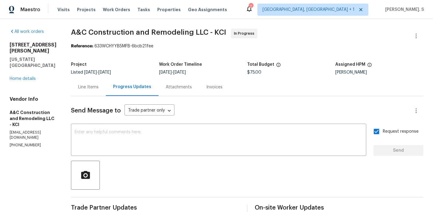
click at [138, 39] on span "A&C Construction and Remodeling LLC - KCI In Progress" at bounding box center [240, 36] width 338 height 14
click at [177, 30] on span "A&C Construction and Remodeling LLC - KCI" at bounding box center [148, 32] width 155 height 7
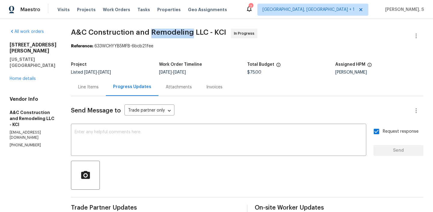
copy span "Remodeling"
click at [168, 34] on span "A&C Construction and Remodeling LLC - KCI" at bounding box center [148, 32] width 155 height 7
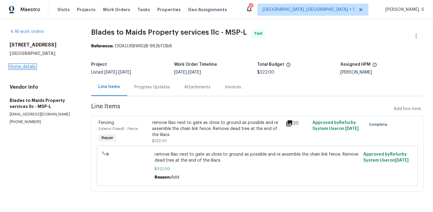
click at [17, 66] on link "Home details" at bounding box center [23, 66] width 26 height 4
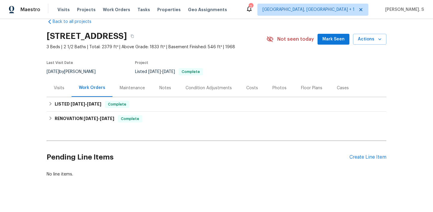
scroll to position [19, 0]
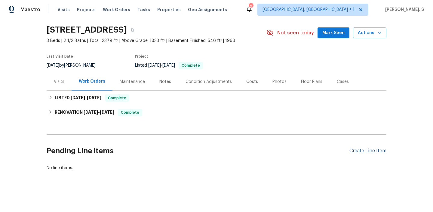
click at [361, 150] on div "Create Line Item" at bounding box center [368, 151] width 37 height 6
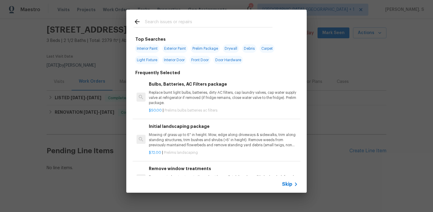
click at [192, 89] on div "Bulbs, Batteries, AC Filters package Replace burnt light bulbs, batteries, dirt…" at bounding box center [223, 93] width 149 height 25
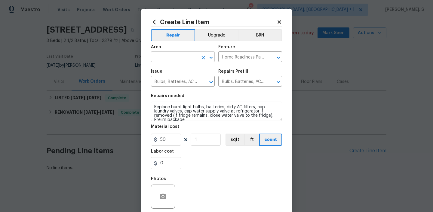
click at [211, 58] on icon "Open" at bounding box center [211, 57] width 7 height 7
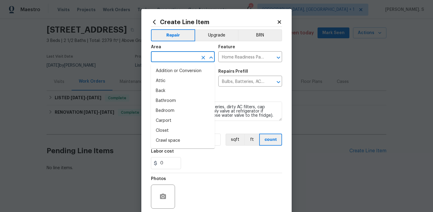
type input "e"
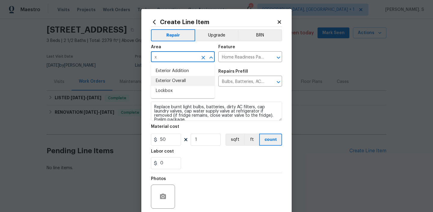
click at [190, 80] on li "Exterior Overall" at bounding box center [183, 81] width 64 height 10
click at [279, 56] on icon "Open" at bounding box center [278, 57] width 7 height 7
type input "Exterior Overall"
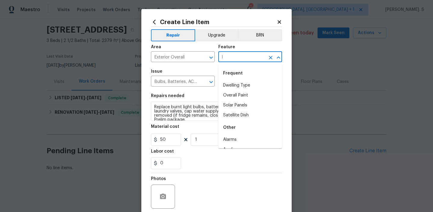
scroll to position [0, 0]
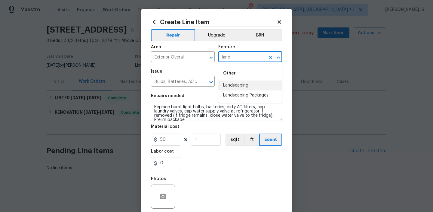
click at [258, 84] on li "Landscaping" at bounding box center [250, 85] width 64 height 10
click at [213, 83] on icon "Open" at bounding box center [211, 81] width 7 height 7
type input "Landscaping"
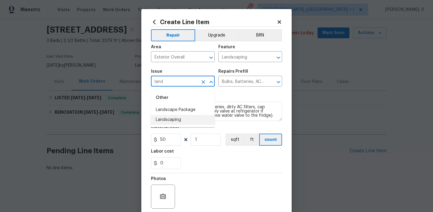
click at [199, 117] on li "Landscaping" at bounding box center [183, 120] width 64 height 10
type input "Landscaping"
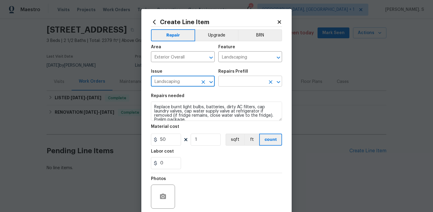
click at [280, 80] on icon "Open" at bounding box center [278, 81] width 7 height 7
type input "Landscaping"
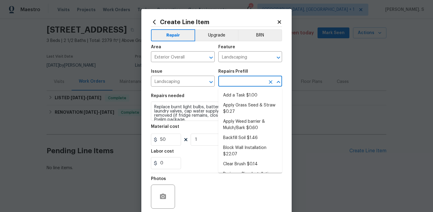
click at [259, 91] on li "Add a Task $1.00" at bounding box center [250, 95] width 64 height 10
type input "Add a Task $1.00"
type textarea "HPM to detail"
type input "1"
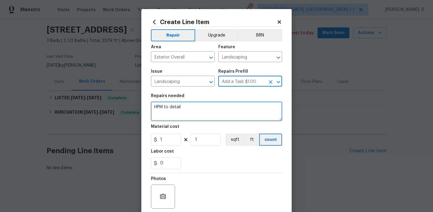
click at [213, 109] on textarea "HPM to detail" at bounding box center [216, 110] width 131 height 19
paste textarea "apple tree in front hard has cracked and is on lines going to house. Needs to b…"
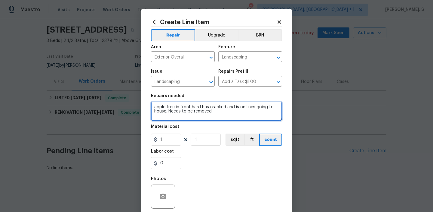
click at [151, 106] on textarea "apple tree in front hard has cracked and is on lines going to house. Needs to b…" at bounding box center [216, 110] width 131 height 19
click at [0, 0] on div "is hard and" at bounding box center [0, 0] width 0 height 0
click at [251, 107] on textarea "Received feedback for the apple tree in front is hard and has cracked and is on…" at bounding box center [216, 110] width 131 height 19
click at [0, 0] on div "," at bounding box center [0, 0] width 0 height 0
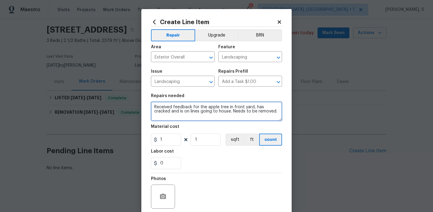
click at [0, 0] on div "the house." at bounding box center [0, 0] width 0 height 0
type textarea "Received feedback for the apple tree in front yard, has cracked and is on lines…"
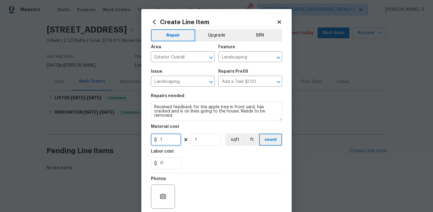
click at [175, 135] on input "1" at bounding box center [166, 139] width 30 height 12
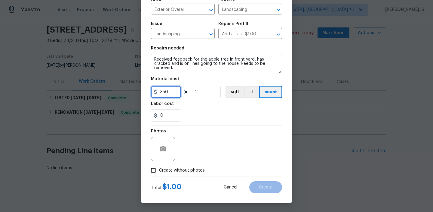
type input "350"
click at [175, 171] on span "Create without photos" at bounding box center [182, 170] width 46 height 6
click at [159, 171] on input "Create without photos" at bounding box center [153, 169] width 11 height 11
click at [163, 168] on span "Create without photos" at bounding box center [182, 170] width 46 height 6
click at [159, 168] on input "Create without photos" at bounding box center [153, 169] width 11 height 11
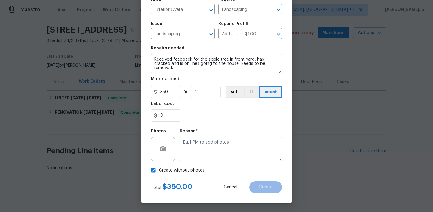
checkbox input "false"
click at [166, 148] on icon "button" at bounding box center [162, 148] width 7 height 7
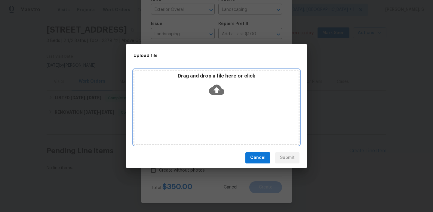
click at [205, 95] on div "Drag and drop a file here or click" at bounding box center [216, 86] width 164 height 26
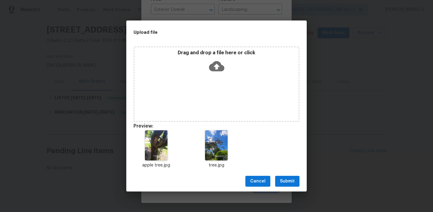
click at [284, 187] on div "Cancel Submit" at bounding box center [216, 181] width 181 height 21
click at [285, 180] on span "Submit" at bounding box center [287, 181] width 15 height 8
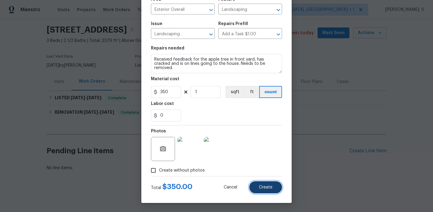
click at [263, 185] on span "Create" at bounding box center [266, 187] width 14 height 5
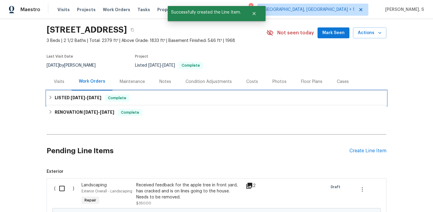
click at [88, 100] on h6 "LISTED 7/17/25 - 7/23/25" at bounding box center [78, 97] width 47 height 7
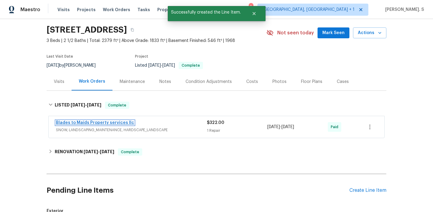
click at [86, 124] on link "Blades to Maids Property services llc" at bounding box center [95, 122] width 78 height 4
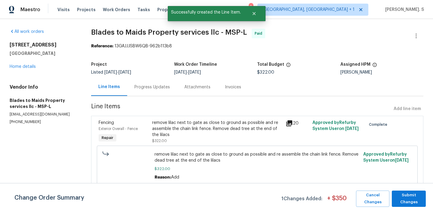
click at [152, 82] on div "Progress Updates" at bounding box center [152, 87] width 50 height 18
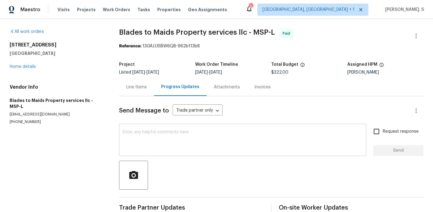
scroll to position [12, 0]
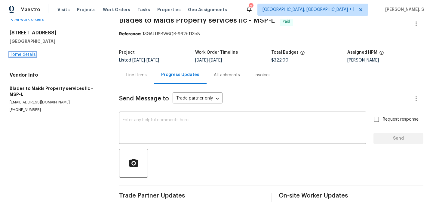
click at [22, 55] on link "Home details" at bounding box center [23, 54] width 26 height 4
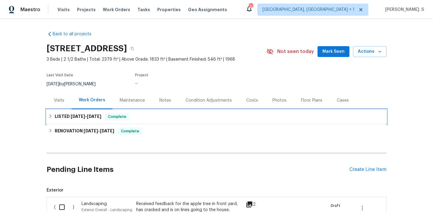
click at [88, 114] on span "7/23/25" at bounding box center [94, 116] width 14 height 4
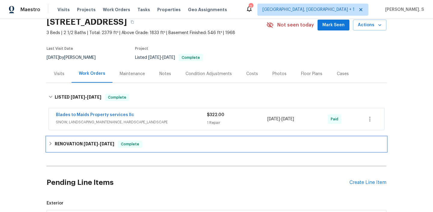
click at [119, 141] on div "RENOVATION 6/24/25 - 7/10/25 Complete" at bounding box center [216, 143] width 336 height 7
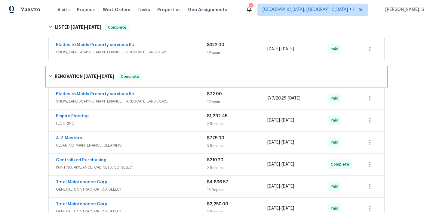
scroll to position [294, 0]
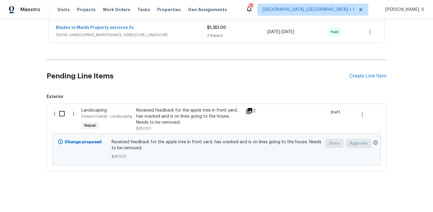
click at [59, 105] on div "( )" at bounding box center [65, 119] width 27 height 28
click at [61, 116] on input "checkbox" at bounding box center [64, 113] width 17 height 13
checkbox input "true"
click at [391, 198] on span "Create Work Order" at bounding box center [399, 197] width 40 height 8
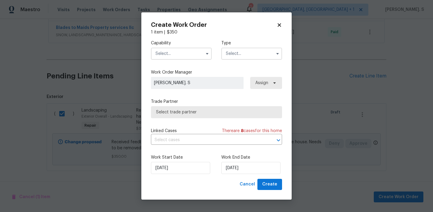
click at [176, 59] on input "text" at bounding box center [181, 54] width 61 height 12
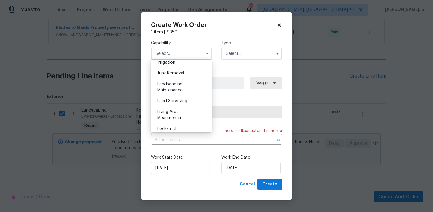
scroll to position [391, 0]
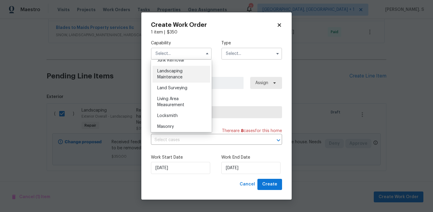
click at [174, 77] on span "Landscaping Maintenance" at bounding box center [169, 74] width 25 height 10
type input "Landscaping Maintenance"
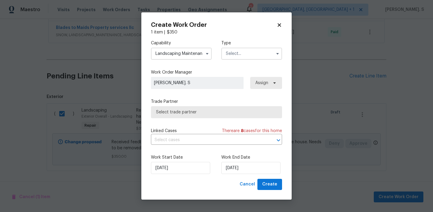
click at [241, 54] on input "text" at bounding box center [251, 54] width 61 height 12
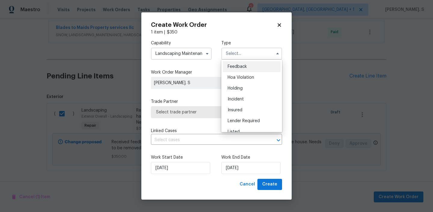
click at [242, 66] on span "Feedback" at bounding box center [237, 66] width 19 height 4
type input "Feedback"
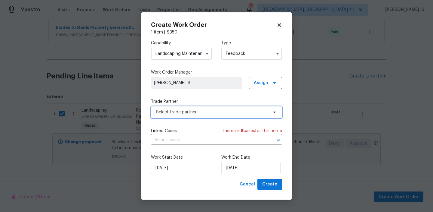
click at [204, 113] on span "Select trade partner" at bounding box center [212, 112] width 112 height 6
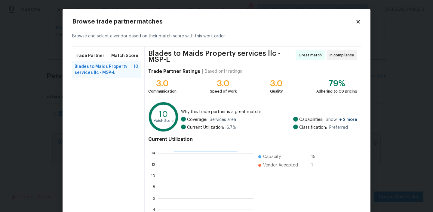
scroll to position [56, 0]
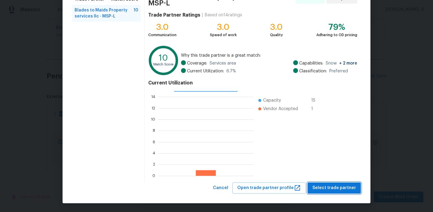
click at [323, 186] on span "Select trade partner" at bounding box center [335, 188] width 44 height 8
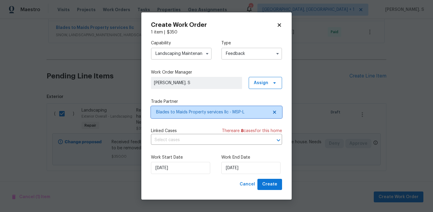
scroll to position [0, 0]
click at [197, 142] on input "text" at bounding box center [208, 139] width 114 height 9
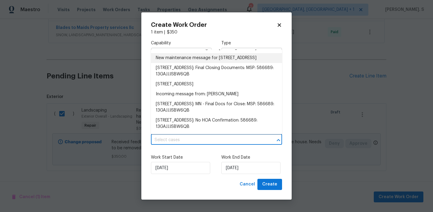
scroll to position [38, 0]
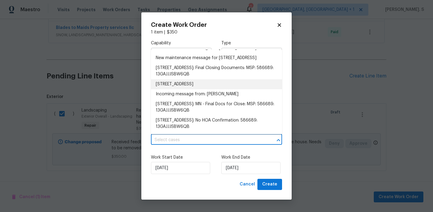
click at [192, 85] on li "706 Greenvale Ave W, Northfield, MN 55057" at bounding box center [216, 84] width 131 height 10
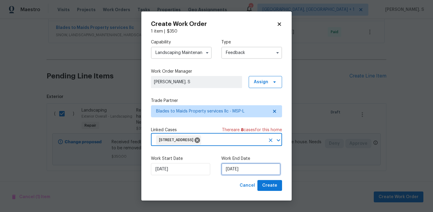
click at [236, 172] on input "[DATE]" at bounding box center [250, 169] width 59 height 12
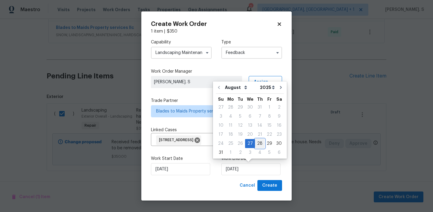
click at [262, 142] on div "28" at bounding box center [260, 143] width 10 height 8
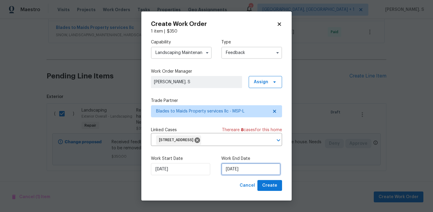
click at [238, 165] on input "8/28/2025" at bounding box center [250, 169] width 59 height 12
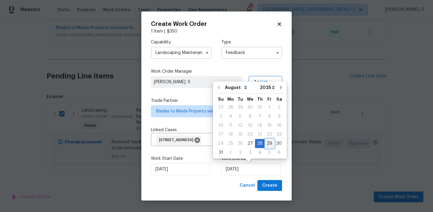
click at [265, 141] on div "29" at bounding box center [270, 143] width 10 height 8
type input "8/29/2025"
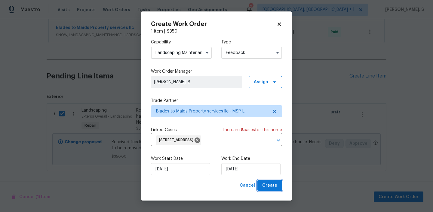
click at [277, 187] on span "Create" at bounding box center [269, 185] width 15 height 8
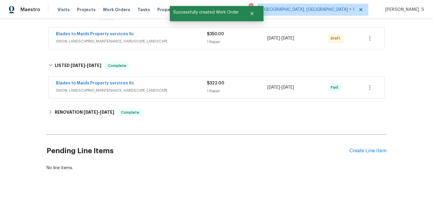
scroll to position [79, 0]
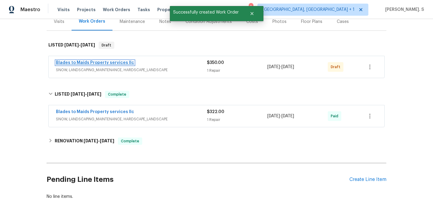
click at [122, 62] on link "Blades to Maids Property services llc" at bounding box center [95, 62] width 78 height 4
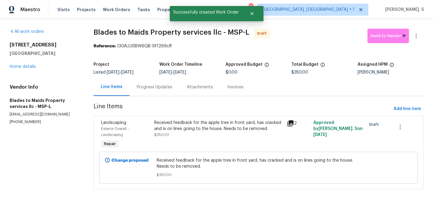
click at [149, 86] on div "Progress Updates" at bounding box center [155, 87] width 36 height 6
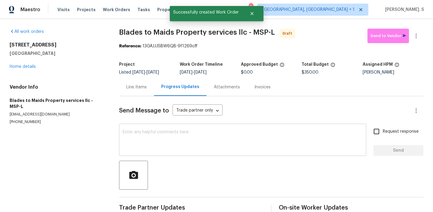
click at [162, 136] on textarea at bounding box center [243, 140] width 240 height 21
paste textarea "Hi, this is Glory with Opendoor. I’m confirming you received the WO for the pro…"
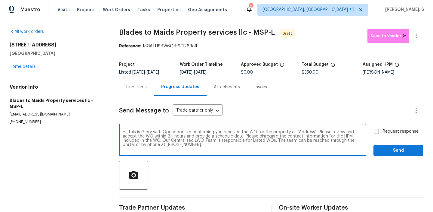
click at [306, 133] on textarea "Hi, this is Glory with Opendoor. I’m confirming you received the WO for the pro…" at bounding box center [243, 140] width 240 height 21
paste textarea "706 Greenvale Ave W, Northfield, MN 55057"
type textarea "Hi, this is Glory with Opendoor. I’m confirming you received the WO for the pro…"
click at [420, 39] on button "button" at bounding box center [416, 36] width 14 height 14
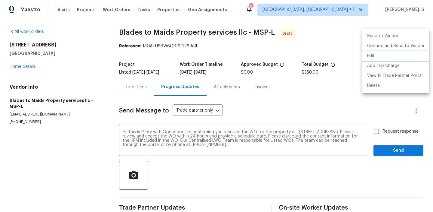
click at [396, 56] on li "Edit" at bounding box center [396, 56] width 67 height 10
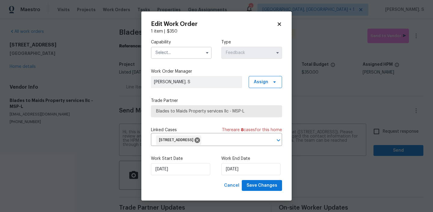
click at [205, 47] on input "text" at bounding box center [181, 53] width 61 height 12
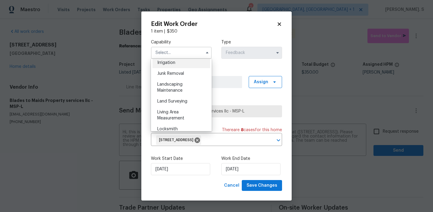
scroll to position [392, 0]
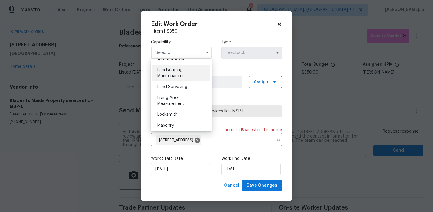
click at [183, 76] on div "Landscaping Maintenance" at bounding box center [182, 72] width 58 height 17
type input "Landscaping Maintenance"
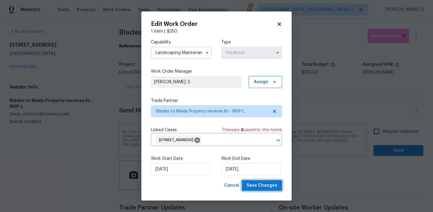
click at [256, 181] on button "Save Changes" at bounding box center [262, 185] width 40 height 11
click at [384, 138] on body "Maestro Visits Projects Work Orders Tasks Properties Geo Assignments 2 Albuquer…" at bounding box center [216, 106] width 433 height 212
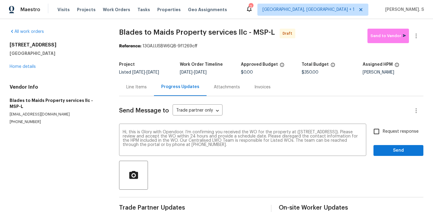
click at [384, 138] on div "Request response Send" at bounding box center [399, 140] width 50 height 31
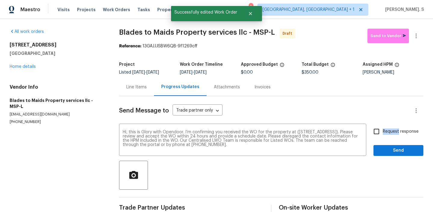
click at [379, 132] on input "Request response" at bounding box center [376, 131] width 13 height 13
checkbox input "true"
click at [379, 149] on button "Send" at bounding box center [399, 150] width 50 height 11
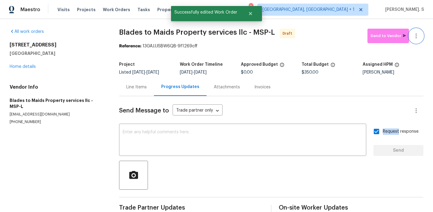
click at [416, 36] on icon "button" at bounding box center [416, 35] width 1 height 5
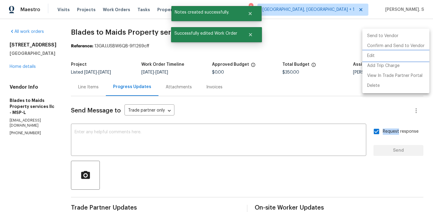
click at [405, 55] on li "Edit" at bounding box center [396, 56] width 67 height 10
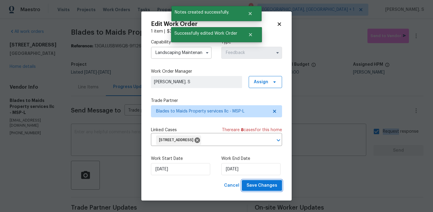
click at [255, 185] on span "Save Changes" at bounding box center [262, 185] width 31 height 8
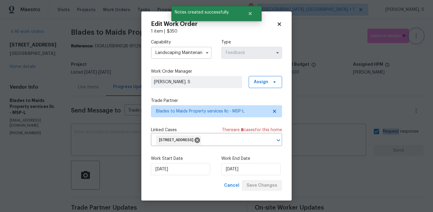
click at [419, 36] on icon "button" at bounding box center [416, 35] width 7 height 7
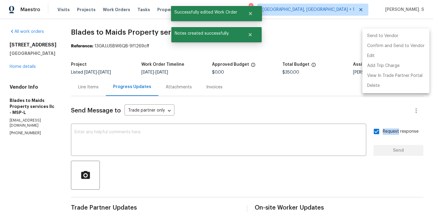
click at [419, 36] on li "Send to Vendor" at bounding box center [396, 36] width 67 height 10
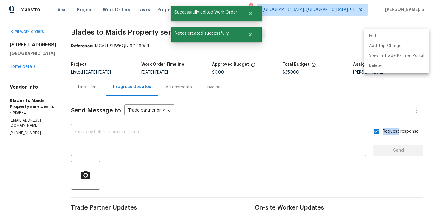
click at [415, 47] on li "Add Trip Charge" at bounding box center [396, 46] width 65 height 10
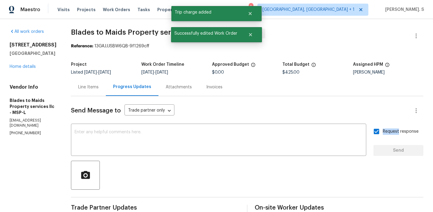
click at [94, 85] on div "Line Items" at bounding box center [88, 87] width 35 height 18
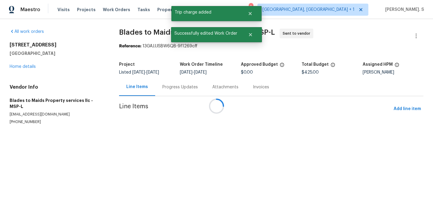
click at [94, 85] on div at bounding box center [216, 106] width 433 height 212
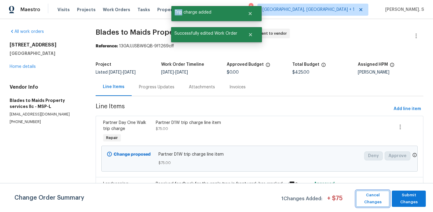
click at [376, 200] on span "Cancel Changes" at bounding box center [372, 198] width 27 height 14
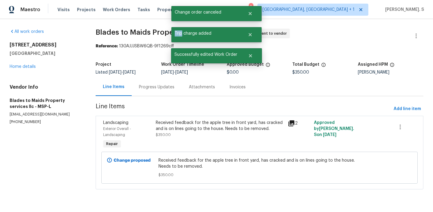
click at [122, 36] on span "Blades to Maids Property services llc - MSP-L Sent to vendor" at bounding box center [253, 36] width 314 height 14
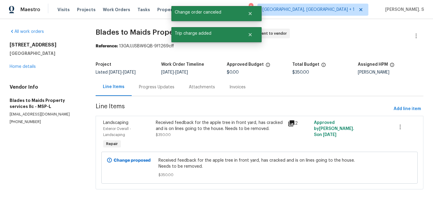
click at [122, 36] on span "Blades to Maids Property services llc - MSP-L Sent to vendor" at bounding box center [253, 36] width 314 height 14
copy span "Blades to Maids Property services llc - MSP-L"
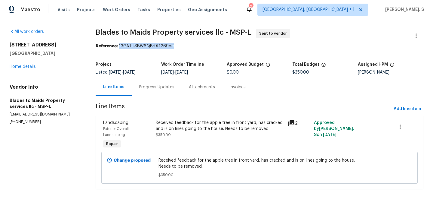
drag, startPoint x: 120, startPoint y: 46, endPoint x: 217, endPoint y: 46, distance: 97.5
click at [217, 46] on div "Reference: 13GAJJJSBW6QB-9f1269cff" at bounding box center [260, 46] width 328 height 6
copy div "13GAJJJSBW6QB-9f1269cff"
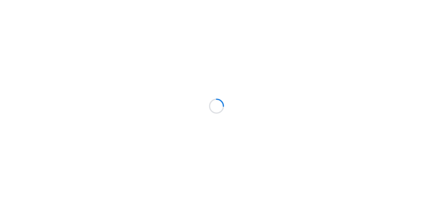
click at [131, 29] on div at bounding box center [216, 106] width 433 height 212
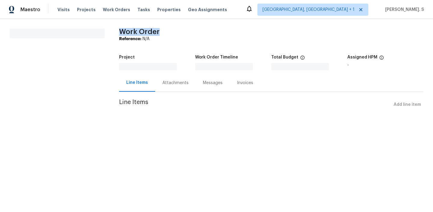
click at [131, 29] on span "Work Order" at bounding box center [139, 31] width 41 height 7
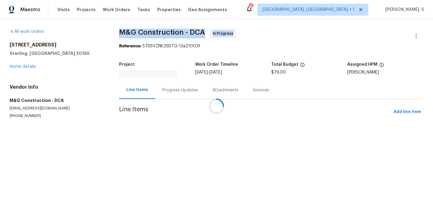
click at [130, 30] on div at bounding box center [216, 106] width 433 height 212
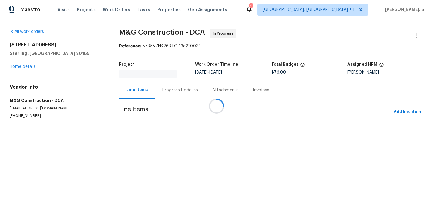
click at [130, 30] on div at bounding box center [216, 106] width 433 height 212
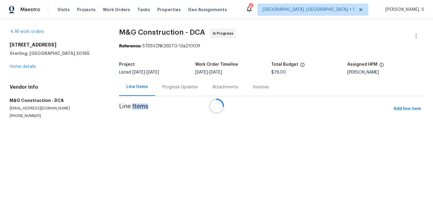
click at [130, 30] on div at bounding box center [216, 106] width 433 height 212
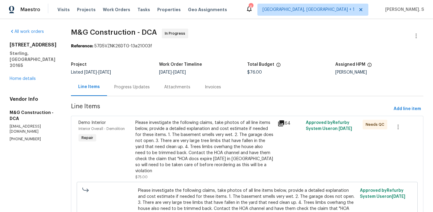
click at [130, 30] on span "M&G Construction - DCA" at bounding box center [114, 32] width 86 height 7
copy span "M&G Construction - DCA"
click at [137, 87] on div "Progress Updates" at bounding box center [132, 87] width 36 height 6
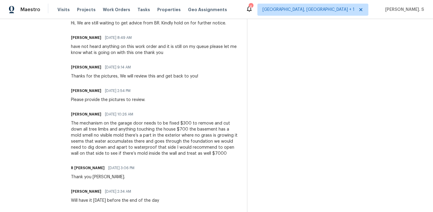
scroll to position [242, 0]
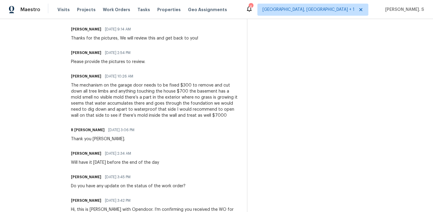
click at [123, 97] on div "The mechanism on the garage door needs to be fixed $300 to remove and cut down …" at bounding box center [155, 100] width 169 height 36
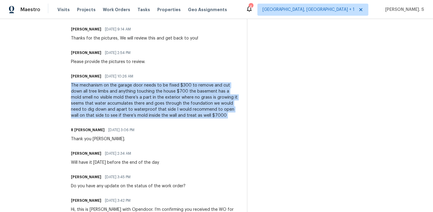
copy div "The mechanism on the garage door needs to be fixed $300 to remove and cut down …"
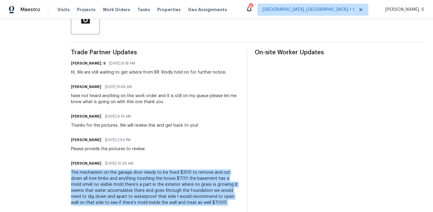
scroll to position [164, 0]
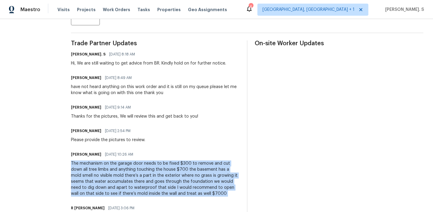
click at [193, 188] on div "The mechanism on the garage door needs to be fixed $300 to remove and cut down …" at bounding box center [155, 178] width 169 height 36
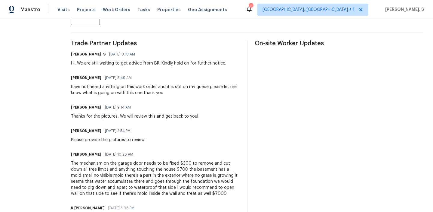
click at [193, 188] on div "The mechanism on the garage door needs to be fixed $300 to remove and cut down …" at bounding box center [155, 178] width 169 height 36
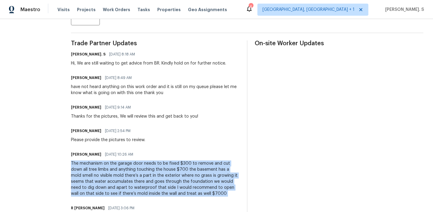
scroll to position [0, 0]
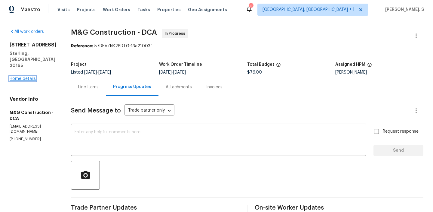
click at [26, 76] on link "Home details" at bounding box center [23, 78] width 26 height 4
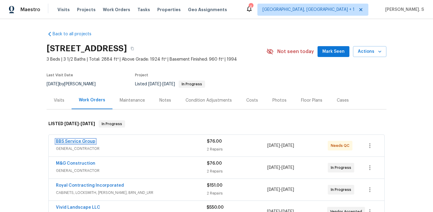
click at [79, 139] on link "BBS Service Group" at bounding box center [75, 141] width 39 height 4
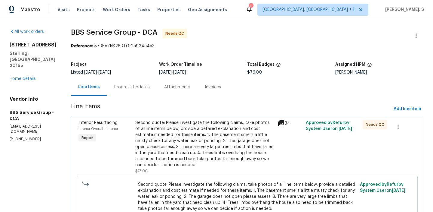
click at [169, 93] on div "Attachments" at bounding box center [177, 87] width 41 height 18
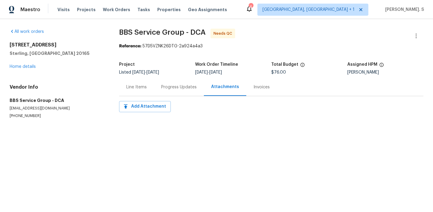
click at [163, 92] on div "Progress Updates" at bounding box center [179, 87] width 50 height 18
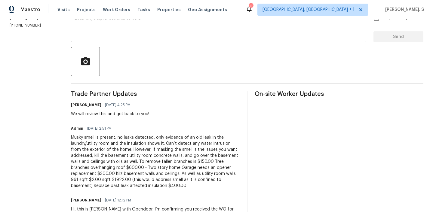
scroll to position [125, 0]
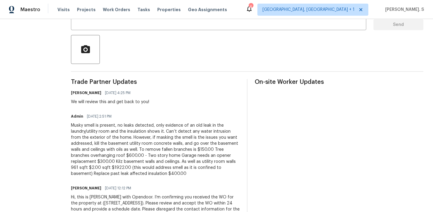
click at [151, 142] on div "Musky smell is present, no leaks detected, only evidence of an old leak in the …" at bounding box center [155, 149] width 169 height 54
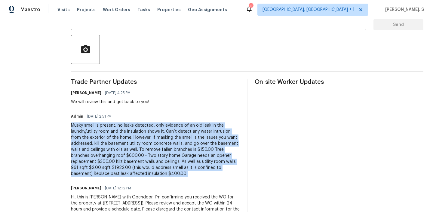
copy div "Musky smell is present, no leaks detected, only evidence of an old leak in the …"
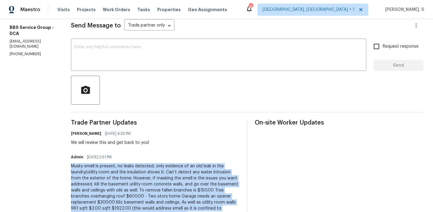
scroll to position [0, 0]
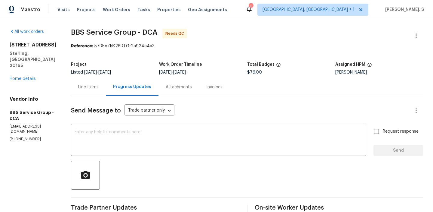
click at [131, 38] on span "BBS Service Group - DCA Needs QC" at bounding box center [240, 36] width 338 height 14
click at [125, 34] on span "BBS Service Group - DCA" at bounding box center [114, 32] width 87 height 7
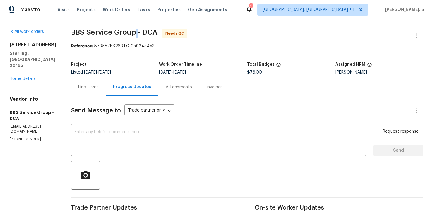
click at [125, 34] on span "BBS Service Group - DCA" at bounding box center [114, 32] width 87 height 7
copy span "BBS Service Group - DCA"
click at [71, 82] on div "Line Items" at bounding box center [88, 87] width 35 height 18
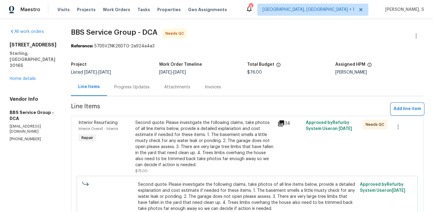
click at [398, 110] on span "Add line item" at bounding box center [407, 109] width 27 height 8
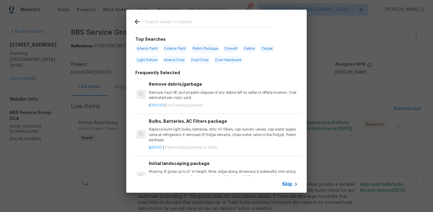
click at [190, 84] on h6 "Remove debris/garbage" at bounding box center [223, 84] width 149 height 7
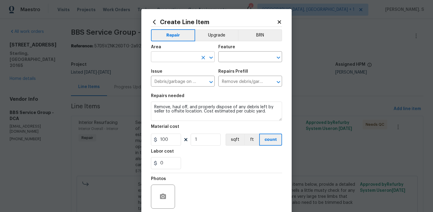
click at [211, 57] on icon "Open" at bounding box center [211, 57] width 7 height 7
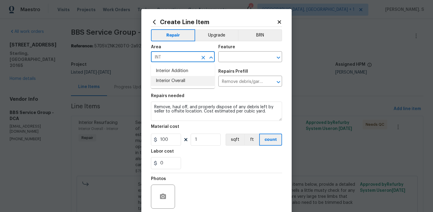
click at [199, 79] on li "Interior Overall" at bounding box center [183, 81] width 64 height 10
click at [276, 58] on icon "Open" at bounding box center [278, 57] width 7 height 7
type input "Interior Overall"
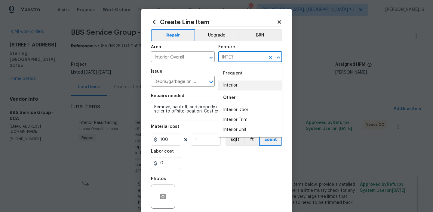
click at [248, 83] on li "Interior" at bounding box center [250, 85] width 64 height 10
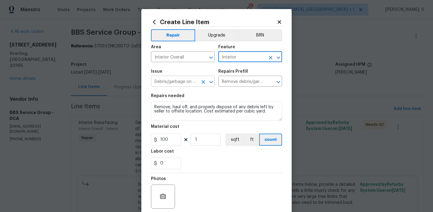
click at [214, 80] on icon "Open" at bounding box center [211, 81] width 7 height 7
type input "Interior"
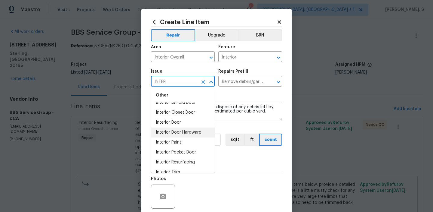
scroll to position [24, 0]
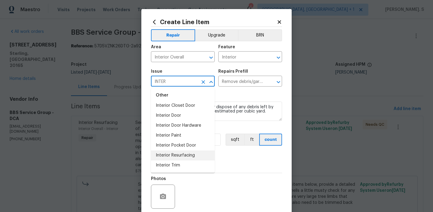
click at [187, 153] on li "Interior Resurfacing" at bounding box center [183, 155] width 64 height 10
type input "Interior Resurfacing"
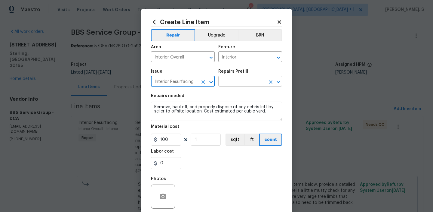
click at [279, 80] on icon "Open" at bounding box center [278, 81] width 7 height 7
type input "Interior Resurfacing"
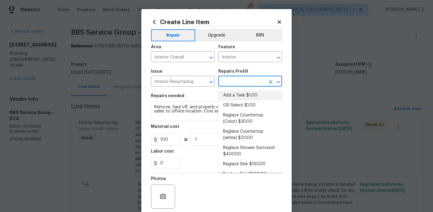
click at [245, 95] on li "Add a Task $1.00" at bounding box center [250, 95] width 64 height 10
type input "Add a Task $1.00"
type textarea "HPM to detail"
type input "1"
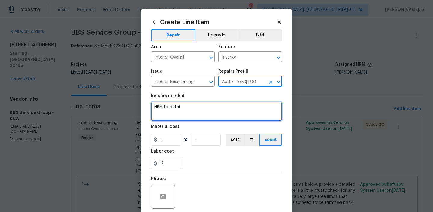
click at [209, 105] on textarea "HPM to detail" at bounding box center [216, 110] width 131 height 19
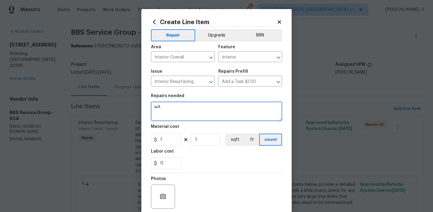
type textarea "w"
click at [163, 106] on textarea "Wairting for BR approval." at bounding box center [216, 110] width 131 height 19
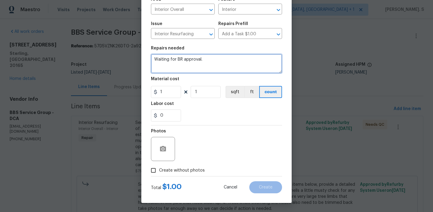
type textarea "Waiting for BR approval."
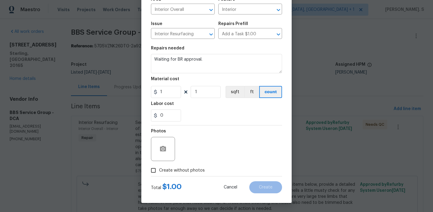
click at [173, 170] on span "Create without photos" at bounding box center [182, 170] width 46 height 6
click at [159, 170] on input "Create without photos" at bounding box center [153, 169] width 11 height 11
checkbox input "true"
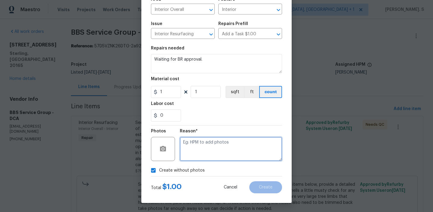
click at [228, 144] on textarea at bounding box center [231, 149] width 102 height 24
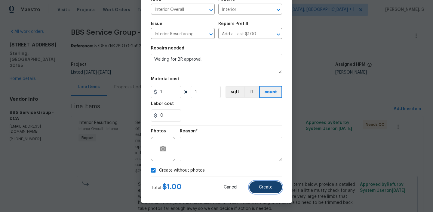
click at [269, 192] on button "Create" at bounding box center [265, 187] width 33 height 12
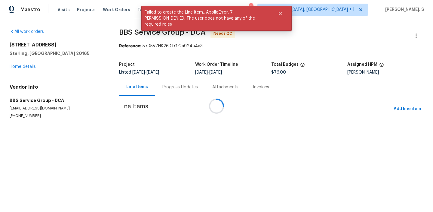
click at [17, 76] on div at bounding box center [216, 106] width 433 height 212
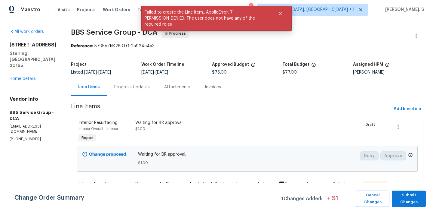
click at [16, 67] on div "20687 Smithfield Ct Sterling, VA 20165 Home details" at bounding box center [33, 62] width 47 height 40
click at [16, 68] on div "20687 Smithfield Ct Sterling, VA 20165 Home details" at bounding box center [33, 62] width 47 height 40
click at [16, 76] on link "Home details" at bounding box center [23, 78] width 26 height 4
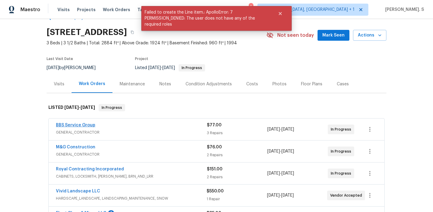
scroll to position [44, 0]
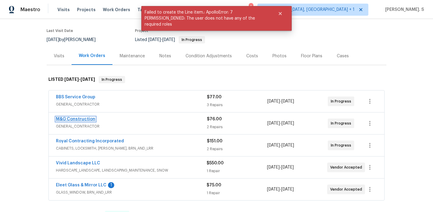
click at [81, 117] on link "M&G Construction" at bounding box center [75, 119] width 39 height 4
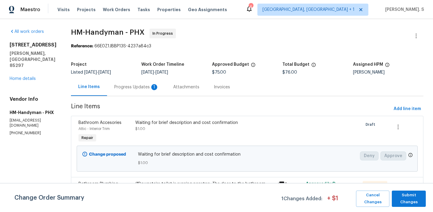
click at [143, 96] on div "Line Items Progress Updates 1 Attachments Invoices" at bounding box center [247, 87] width 353 height 18
click at [143, 87] on div "Progress Updates 1" at bounding box center [136, 87] width 45 height 6
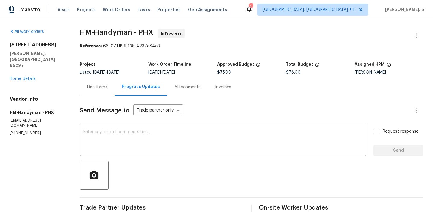
click at [92, 81] on div "Line Items" at bounding box center [97, 87] width 35 height 18
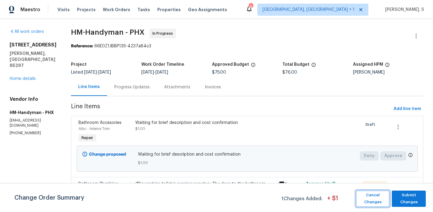
click at [378, 190] on button "Cancel Changes" at bounding box center [372, 198] width 33 height 16
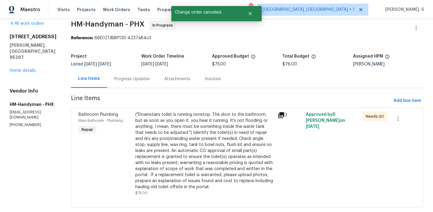
scroll to position [8, 0]
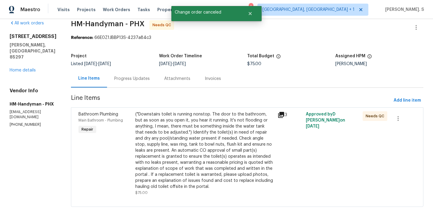
click at [219, 124] on div "("Downstairs toilet is running nonstop. The door to the bathroom, but as soon a…" at bounding box center [204, 150] width 139 height 78
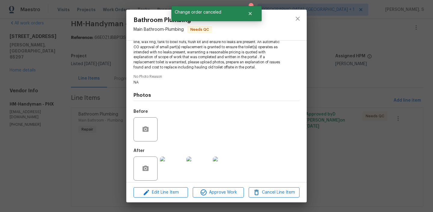
scroll to position [96, 0]
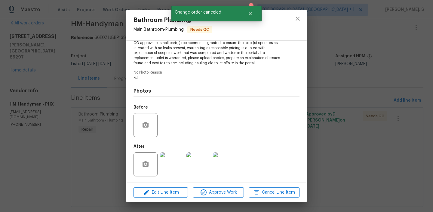
click at [173, 157] on img at bounding box center [172, 164] width 24 height 24
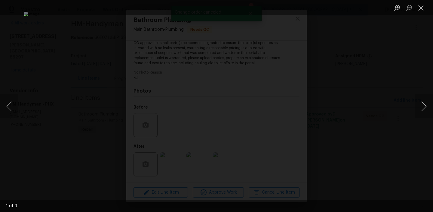
click at [423, 111] on button "Next image" at bounding box center [424, 106] width 18 height 24
click at [8, 103] on button "Previous image" at bounding box center [9, 106] width 18 height 24
click at [419, 4] on button "Close lightbox" at bounding box center [421, 7] width 12 height 11
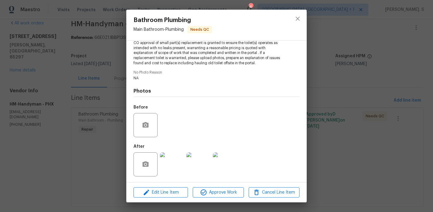
click at [349, 23] on div "Bathroom Plumbing Main Bathroom - Plumbing Needs QC Vendor HM-Handyman Account …" at bounding box center [216, 106] width 433 height 212
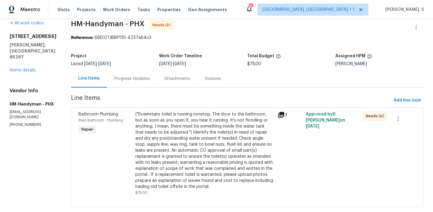
click at [123, 68] on div "Project Listed [DATE] - [DATE] Work Order Timeline [DATE] - [DATE] Total Budget…" at bounding box center [247, 59] width 353 height 19
click at [137, 88] on section "HM-Handyman - PHX Needs QC Reference: 66E0Z1JBBP13S-4237a84c3 Project Listed 12…" at bounding box center [247, 116] width 353 height 193
click at [137, 79] on div "Progress Updates" at bounding box center [132, 79] width 36 height 6
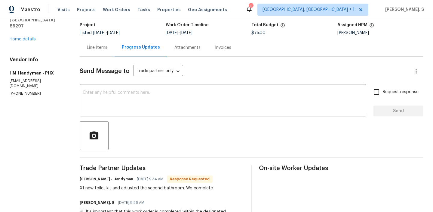
scroll to position [21, 0]
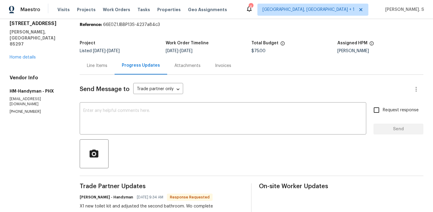
click at [93, 70] on div "Line Items" at bounding box center [97, 66] width 35 height 18
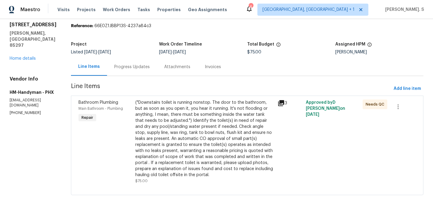
click at [176, 133] on div "("Downstairs toilet is running nonstop. The door to the bathroom, but as soon a…" at bounding box center [204, 138] width 139 height 78
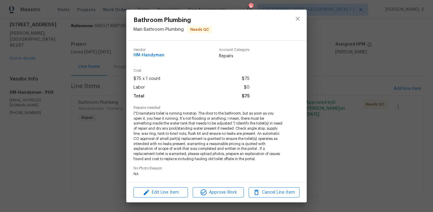
scroll to position [96, 0]
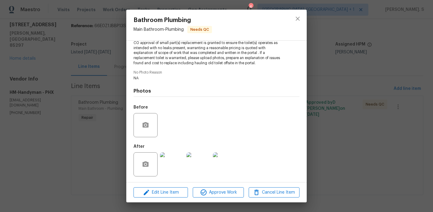
click at [206, 160] on img at bounding box center [199, 164] width 24 height 24
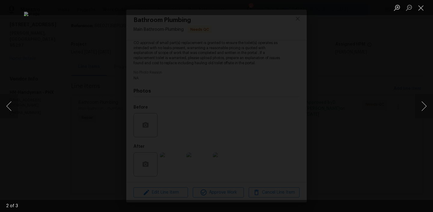
click at [413, 110] on div "Lightbox" at bounding box center [216, 106] width 433 height 212
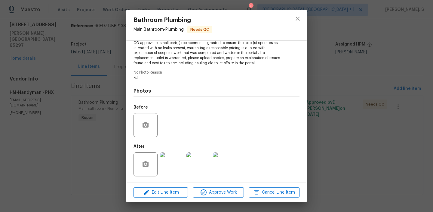
click at [221, 163] on img at bounding box center [225, 164] width 24 height 24
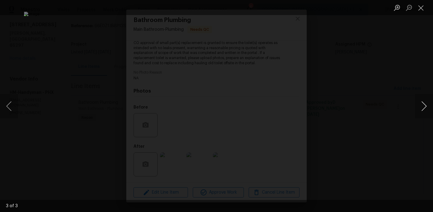
click at [423, 101] on button "Next image" at bounding box center [424, 106] width 18 height 24
click at [417, 7] on button "Close lightbox" at bounding box center [421, 7] width 12 height 11
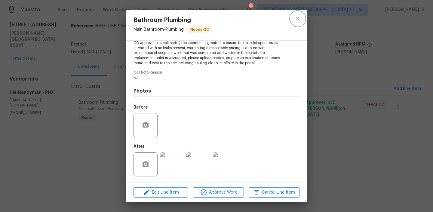
click at [297, 17] on icon "close" at bounding box center [297, 18] width 7 height 7
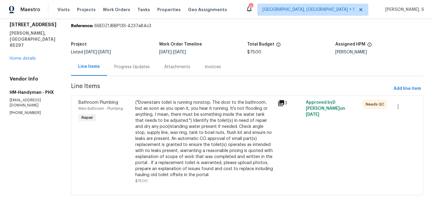
click at [144, 69] on div "Progress Updates" at bounding box center [132, 67] width 36 height 6
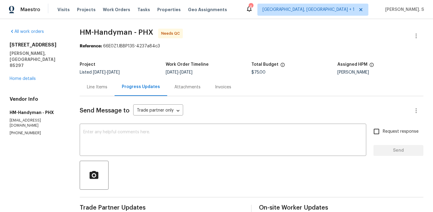
click at [97, 82] on div "Line Items" at bounding box center [97, 87] width 35 height 18
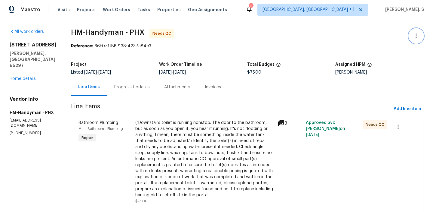
click at [417, 36] on icon "button" at bounding box center [416, 35] width 7 height 7
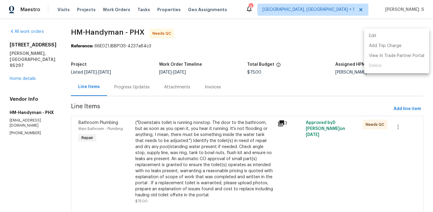
click at [389, 33] on li "Edit" at bounding box center [396, 36] width 65 height 10
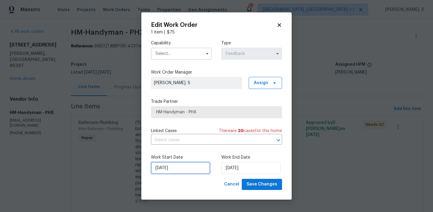
click at [182, 169] on input "[DATE]" at bounding box center [180, 168] width 59 height 12
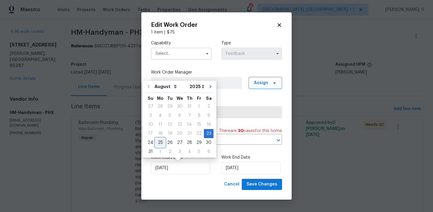
click at [161, 143] on div "25" at bounding box center [161, 142] width 10 height 8
type input "8/25/2025"
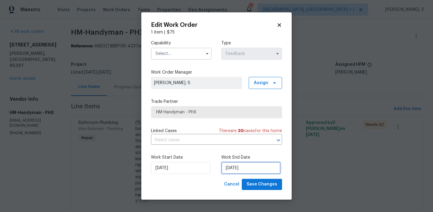
click at [239, 165] on input "8/25/2025" at bounding box center [250, 168] width 59 height 12
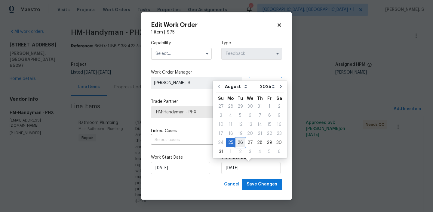
click at [241, 141] on div "26" at bounding box center [241, 142] width 10 height 8
type input "8/26/2025"
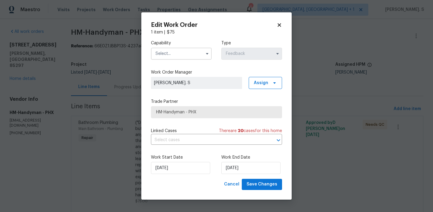
click at [205, 58] on span at bounding box center [207, 53] width 9 height 9
click at [202, 47] on div "Capability" at bounding box center [181, 50] width 61 height 20
click at [203, 54] on span at bounding box center [207, 53] width 9 height 9
click at [181, 55] on input "text" at bounding box center [181, 54] width 61 height 12
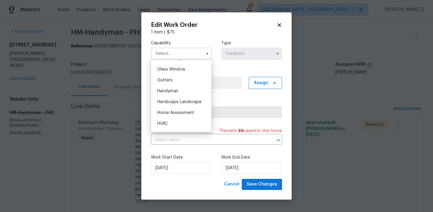
scroll to position [310, 0]
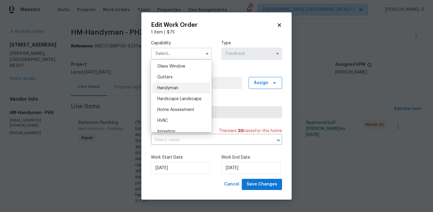
click at [180, 88] on div "Handyman" at bounding box center [182, 87] width 58 height 11
type input "Handyman"
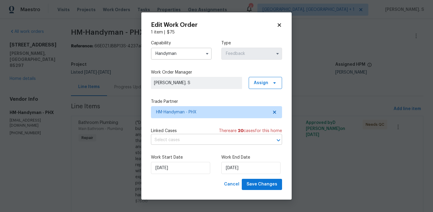
click at [190, 138] on input "text" at bounding box center [208, 139] width 114 height 9
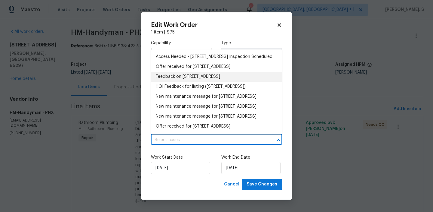
click at [178, 82] on li "Feedback on 4481 E Sundance Ct, Gilbert, AZ 85297" at bounding box center [216, 77] width 131 height 10
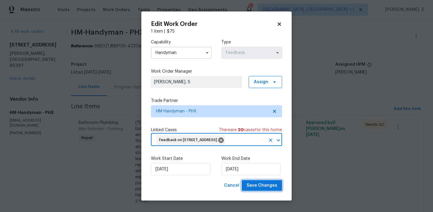
click at [257, 189] on span "Save Changes" at bounding box center [262, 185] width 31 height 8
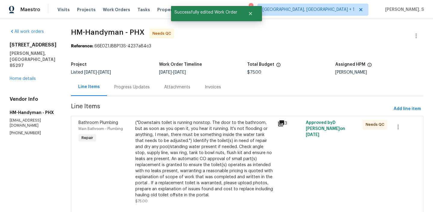
click at [186, 146] on div "("Downstairs toilet is running nonstop. The door to the bathroom, but as soon a…" at bounding box center [204, 158] width 139 height 78
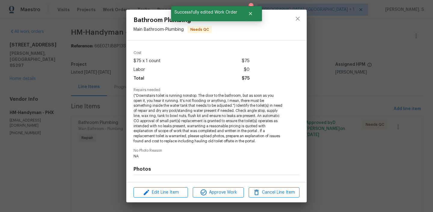
scroll to position [44, 0]
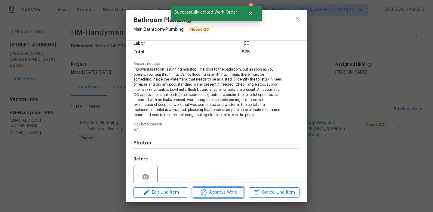
click at [210, 191] on span "Approve Work" at bounding box center [218, 192] width 47 height 8
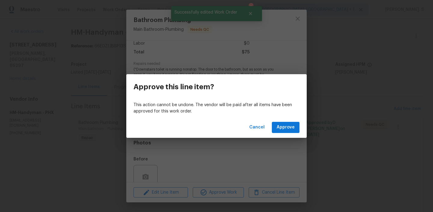
click at [295, 117] on div "Cancel Approve" at bounding box center [216, 127] width 181 height 21
click at [289, 126] on span "Approve" at bounding box center [286, 127] width 18 height 8
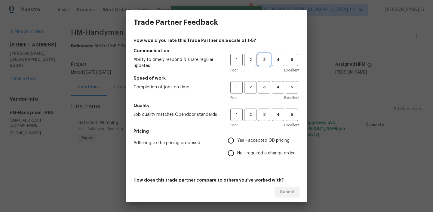
click at [263, 59] on span "3" at bounding box center [264, 59] width 11 height 7
click at [267, 85] on span "3" at bounding box center [264, 87] width 11 height 7
click at [267, 107] on h5 "Quality" at bounding box center [217, 105] width 166 height 6
click at [267, 114] on span "3" at bounding box center [264, 114] width 11 height 7
click at [261, 135] on label "Yes - accepted OD pricing" at bounding box center [260, 140] width 70 height 13
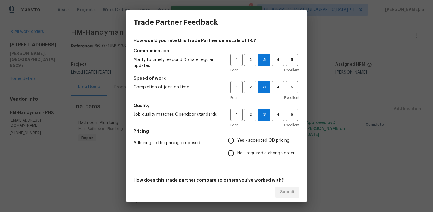
click at [237, 135] on input "Yes - accepted OD pricing" at bounding box center [231, 140] width 13 height 13
radio input "true"
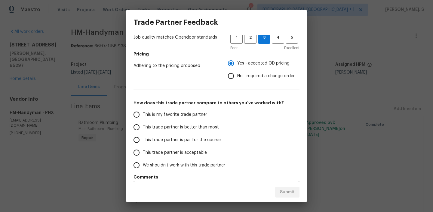
scroll to position [94, 0]
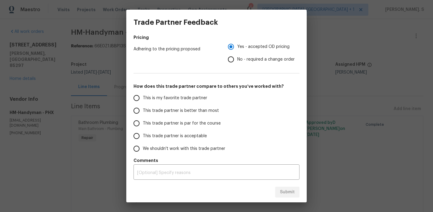
click at [201, 123] on span "This trade partner is par for the course" at bounding box center [182, 123] width 78 height 6
click at [143, 123] on input "This trade partner is par for the course" at bounding box center [136, 123] width 13 height 13
click at [282, 188] on span "Submit" at bounding box center [287, 192] width 15 height 8
radio input "true"
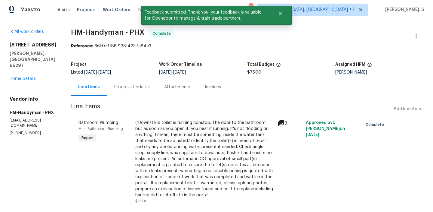
click at [136, 81] on div "Progress Updates" at bounding box center [132, 87] width 50 height 18
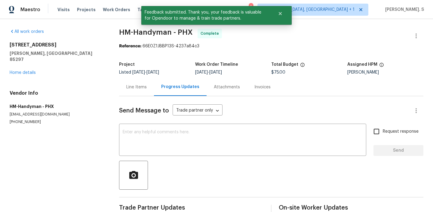
click at [136, 160] on div "Send Message to Trade partner only Trade partner only ​ x ​ Request response Se…" at bounding box center [271, 155] width 304 height 119
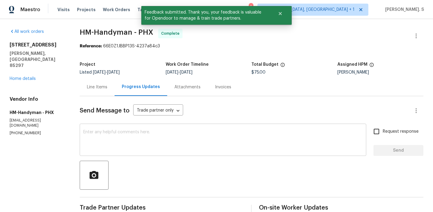
click at [133, 142] on textarea at bounding box center [223, 140] width 280 height 21
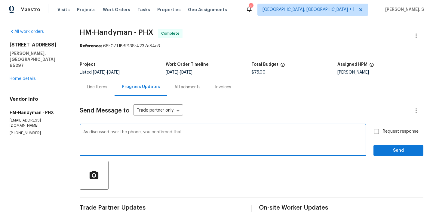
paste textarea "the plumbing work on the second bathroom"
paste textarea "has been completed, with no leaks remaining."
paste textarea "2 different bathrooms where we worked on it, but there's nothing leaking anymor…"
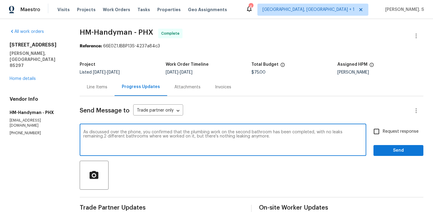
click at [361, 131] on textarea "As discussed over the phone, you confirmed that the plumbing work on the second…" at bounding box center [223, 140] width 280 height 21
click at [0, 0] on div "on" at bounding box center [0, 0] width 0 height 0
click at [292, 134] on textarea "As discussed over the phone, you confirmed that the plumbing work on the second…" at bounding box center [223, 140] width 280 height 21
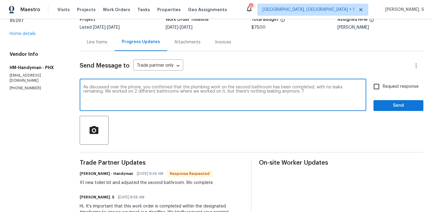
scroll to position [57, 0]
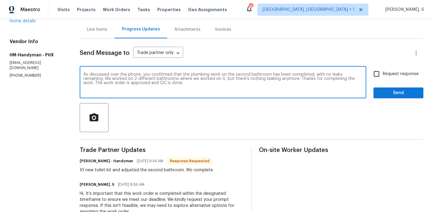
type textarea "As discussed over the phone, you confirmed that the plumbing work on the second…"
click at [292, 134] on div "Send Message to Trade partner only Trade partner only ​ As discussed over the p…" at bounding box center [252, 204] width 344 height 330
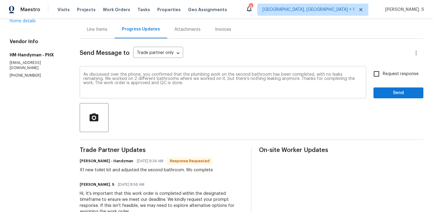
click at [292, 134] on div "Send Message to Trade partner only Trade partner only ​ As discussed over the p…" at bounding box center [252, 204] width 344 height 330
click at [286, 82] on textarea "As discussed over the phone, you confirmed that the plumbing work on the second…" at bounding box center [223, 82] width 280 height 21
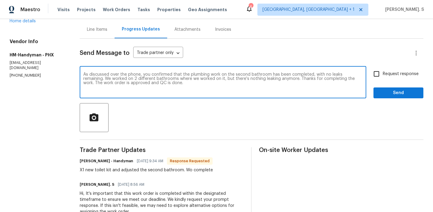
click at [312, 76] on textarea "As discussed over the phone, you confirmed that the plumbing work on the second…" at bounding box center [223, 82] width 280 height 21
click at [375, 75] on input "Request response" at bounding box center [376, 73] width 13 height 13
checkbox input "true"
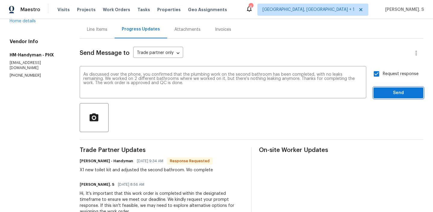
click at [385, 95] on span "Send" at bounding box center [399, 93] width 40 height 8
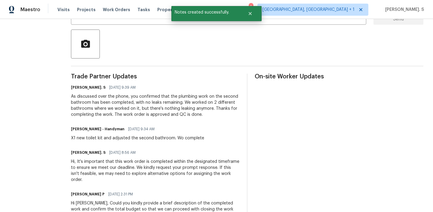
scroll to position [144, 0]
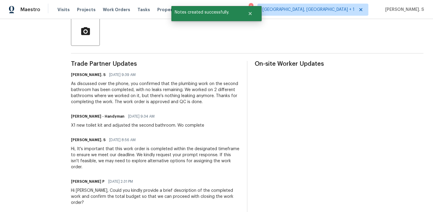
click at [94, 125] on div "X1 new toilet kit and adjusted the second bathroom. Wo complete" at bounding box center [137, 125] width 133 height 6
copy div "X1 new toilet kit and adjusted the second bathroom. Wo complete"
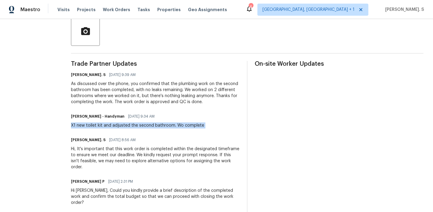
scroll to position [0, 0]
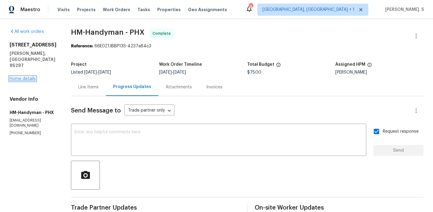
click at [23, 76] on link "Home details" at bounding box center [23, 78] width 26 height 4
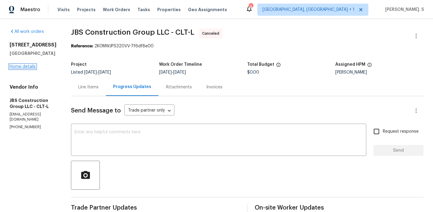
click at [17, 68] on link "Home details" at bounding box center [23, 66] width 26 height 4
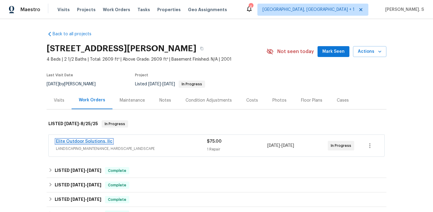
click at [105, 141] on link "Elite Outdoor Solutions, llc" at bounding box center [84, 141] width 57 height 4
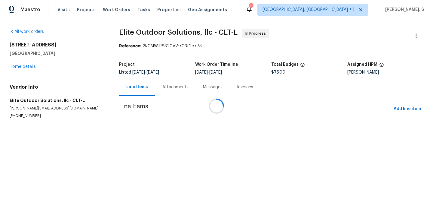
click at [164, 86] on div at bounding box center [216, 106] width 433 height 212
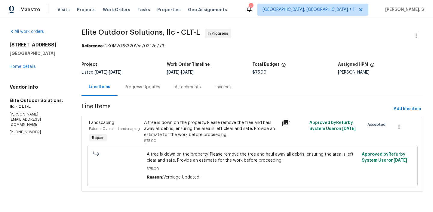
click at [164, 86] on div "Progress Updates" at bounding box center [143, 87] width 50 height 18
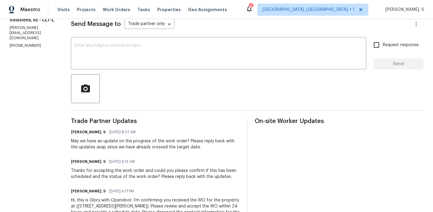
scroll to position [88, 0]
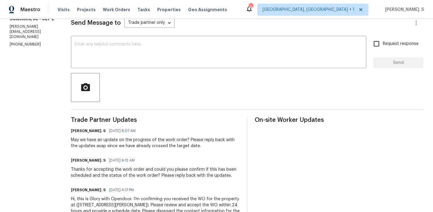
click at [26, 47] on p "[PHONE_NUMBER]" at bounding box center [33, 44] width 47 height 5
copy p "[PHONE_NUMBER]"
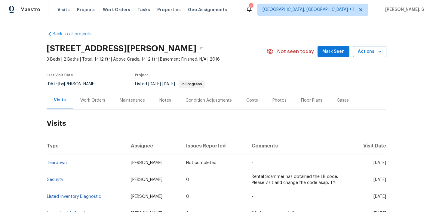
click at [94, 100] on div "Work Orders" at bounding box center [92, 100] width 25 height 6
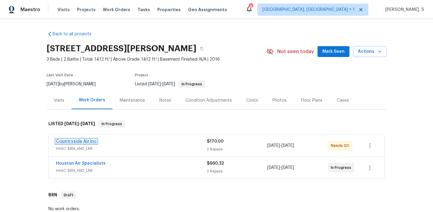
click at [85, 139] on link "Countryside Air Inc" at bounding box center [76, 141] width 41 height 4
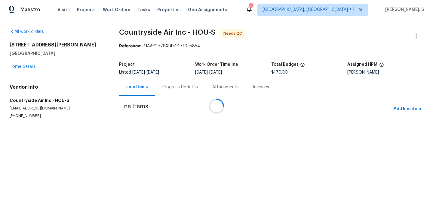
click at [179, 95] on div at bounding box center [216, 106] width 433 height 212
click at [205, 95] on div "Attachments" at bounding box center [225, 87] width 41 height 18
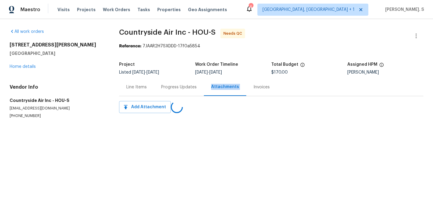
click at [179, 95] on div "Progress Updates" at bounding box center [179, 87] width 50 height 18
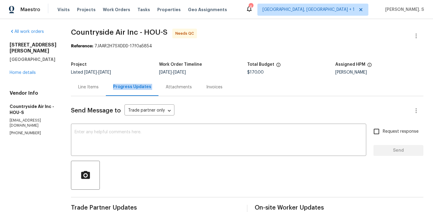
click at [85, 91] on div "Line Items" at bounding box center [88, 87] width 35 height 18
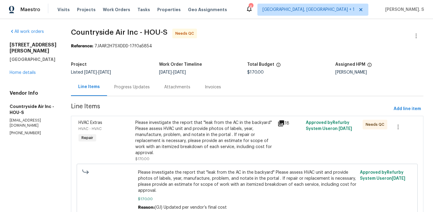
click at [223, 148] on div "Please investigate the report that "leak from the AC in the backyard" Please as…" at bounding box center [204, 137] width 139 height 36
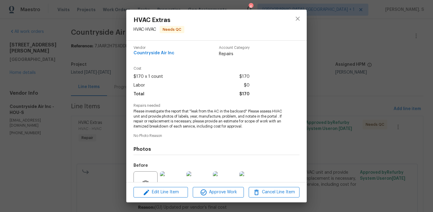
scroll to position [5, 0]
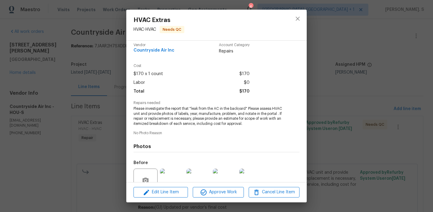
click at [304, 22] on div at bounding box center [298, 25] width 18 height 31
click at [301, 22] on button "close" at bounding box center [298, 18] width 14 height 14
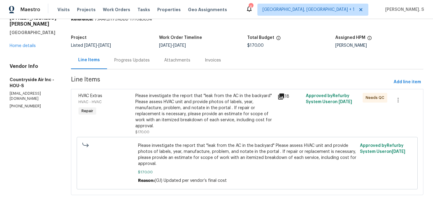
scroll to position [0, 0]
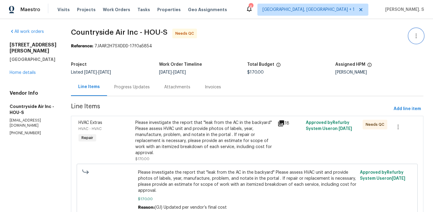
click at [417, 36] on icon "button" at bounding box center [416, 35] width 1 height 5
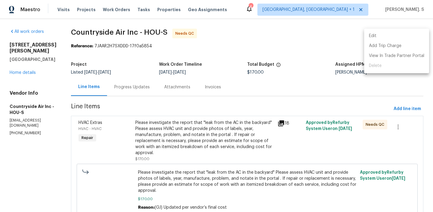
click at [387, 33] on li "Edit" at bounding box center [396, 36] width 65 height 10
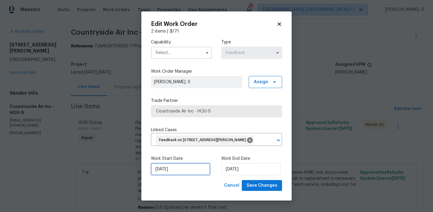
click at [181, 173] on input "[DATE]" at bounding box center [180, 169] width 59 height 12
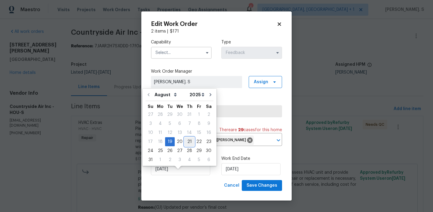
click at [186, 143] on div "21" at bounding box center [190, 141] width 10 height 8
type input "[DATE]"
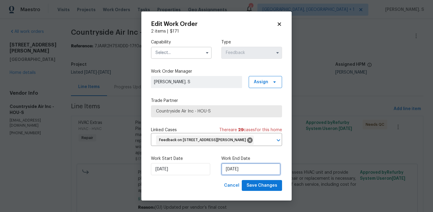
click at [253, 175] on input "[DATE]" at bounding box center [250, 169] width 59 height 12
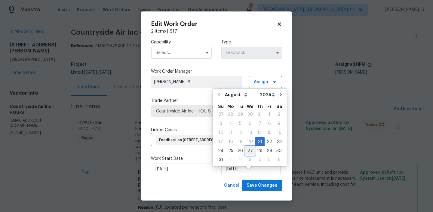
click at [249, 150] on div "27" at bounding box center [250, 150] width 10 height 8
type input "[DATE]"
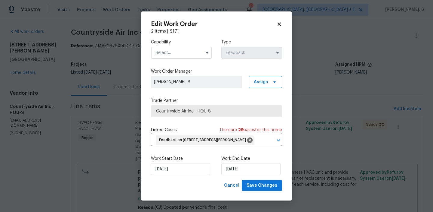
click at [180, 50] on input "text" at bounding box center [181, 53] width 61 height 12
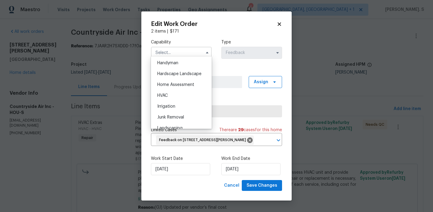
scroll to position [335, 0]
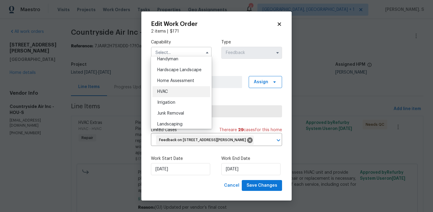
click at [175, 88] on div "HVAC" at bounding box center [182, 91] width 58 height 11
type input "HVAC"
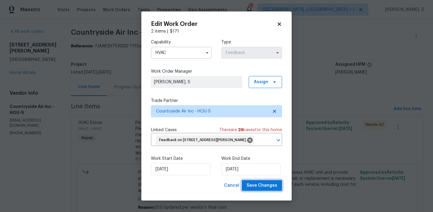
click at [266, 189] on span "Save Changes" at bounding box center [262, 185] width 31 height 8
click at [109, 137] on body "Maestro Visits Projects Work Orders Tasks Properties Geo Assignments 4 [GEOGRAP…" at bounding box center [216, 106] width 433 height 212
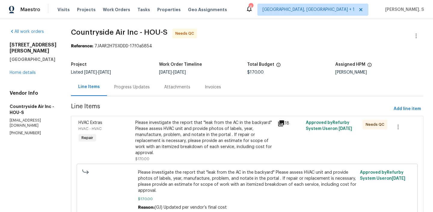
click at [181, 134] on div "Please investigate the report that "leak from the AC in the backyard" Please as…" at bounding box center [204, 137] width 139 height 36
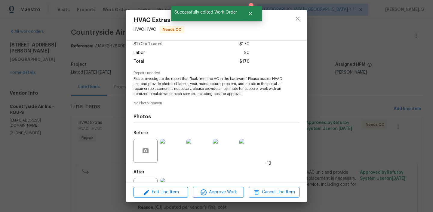
scroll to position [60, 0]
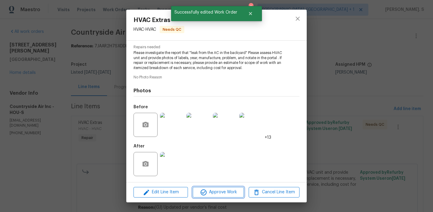
click at [200, 190] on icon "button" at bounding box center [203, 191] width 7 height 7
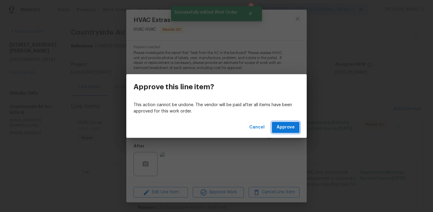
click at [281, 131] on button "Approve" at bounding box center [286, 127] width 28 height 11
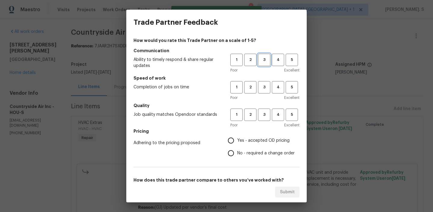
click at [262, 62] on span "3" at bounding box center [264, 59] width 11 height 7
click at [264, 87] on span "3" at bounding box center [264, 87] width 11 height 7
click at [268, 119] on button "3" at bounding box center [264, 114] width 12 height 12
click at [267, 149] on label "No - required a change order" at bounding box center [260, 153] width 70 height 13
click at [237, 149] on input "No - required a change order" at bounding box center [231, 153] width 13 height 13
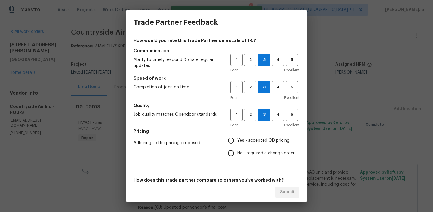
radio input "true"
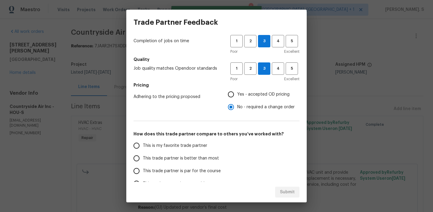
scroll to position [69, 0]
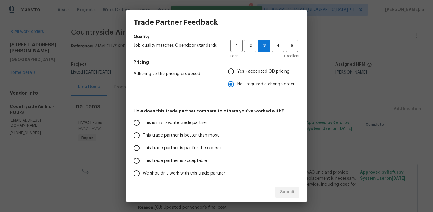
click at [202, 140] on label "This trade partner is better than most" at bounding box center [177, 135] width 95 height 13
click at [143, 140] on input "This trade partner is better than most" at bounding box center [136, 135] width 13 height 13
click at [287, 195] on span "Submit" at bounding box center [287, 192] width 15 height 8
radio input "true"
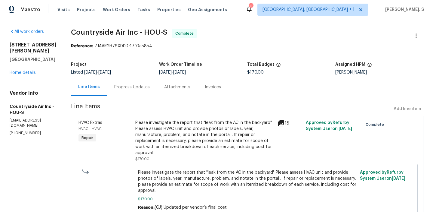
click at [15, 75] on div "[STREET_ADDRESS][PERSON_NAME][PERSON_NAME] Home details" at bounding box center [33, 59] width 47 height 34
click at [24, 73] on link "Home details" at bounding box center [23, 72] width 26 height 4
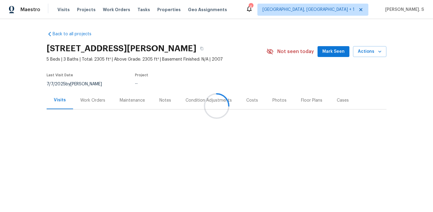
click at [91, 118] on div at bounding box center [216, 106] width 433 height 212
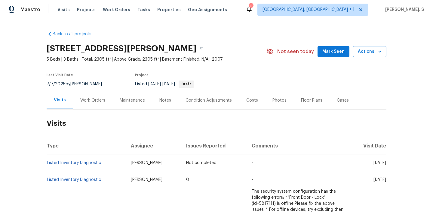
click at [91, 98] on div "Work Orders" at bounding box center [92, 100] width 25 height 6
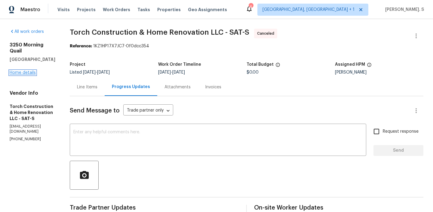
click at [31, 70] on link "Home details" at bounding box center [23, 72] width 26 height 4
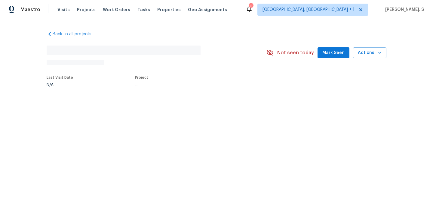
click at [31, 68] on div "Back to all projects No address found N/A Not seen [DATE] Mark Seen Actions Las…" at bounding box center [216, 73] width 433 height 108
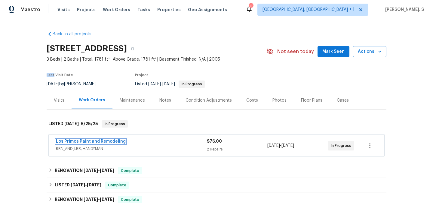
click at [117, 140] on link "Los Primos Paint and Remodeling" at bounding box center [91, 141] width 70 height 4
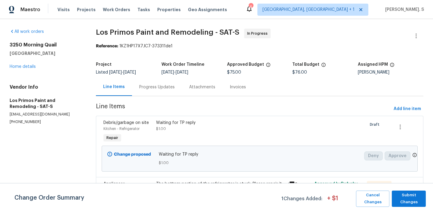
click at [165, 86] on div "Progress Updates" at bounding box center [157, 87] width 36 height 6
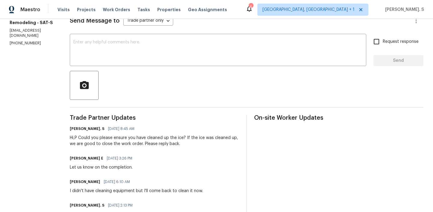
scroll to position [99, 0]
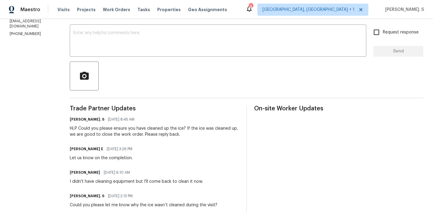
click at [27, 33] on p "[PHONE_NUMBER]" at bounding box center [33, 33] width 46 height 5
copy p "[PHONE_NUMBER]"
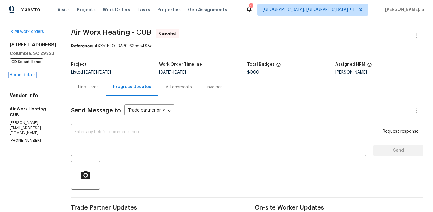
click at [19, 77] on link "Home details" at bounding box center [23, 75] width 26 height 4
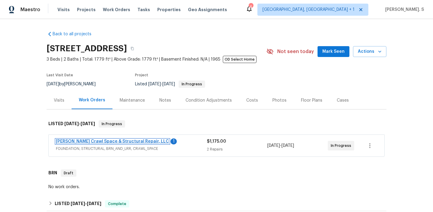
click at [138, 140] on link "[PERSON_NAME] Crawl Space & Structural Repair, LLC" at bounding box center [112, 141] width 113 height 4
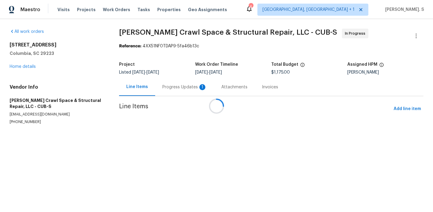
click at [167, 85] on div at bounding box center [216, 106] width 433 height 212
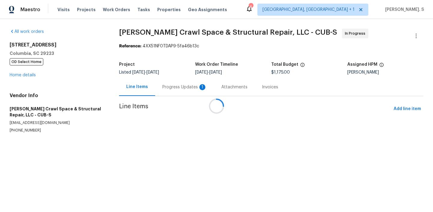
click at [167, 85] on div "Progress Updates 1" at bounding box center [184, 87] width 45 height 6
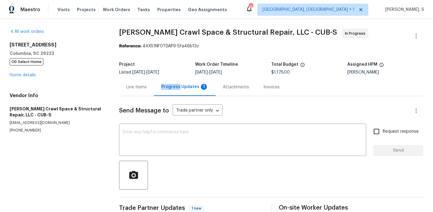
click at [167, 85] on div "Progress Updates 1" at bounding box center [184, 87] width 47 height 6
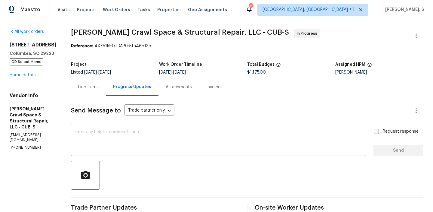
click at [145, 141] on textarea at bounding box center [219, 140] width 288 height 21
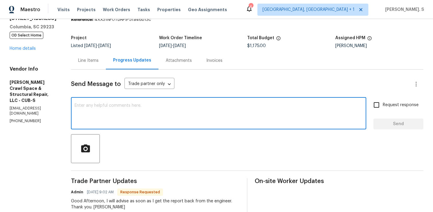
scroll to position [70, 0]
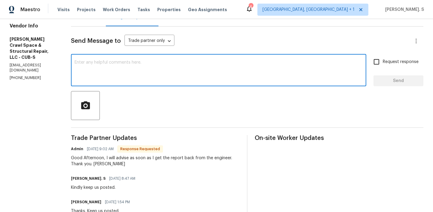
type textarea "T"
type textarea "Thanks!"
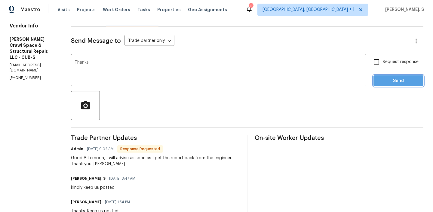
click at [419, 77] on span "Send" at bounding box center [399, 81] width 40 height 8
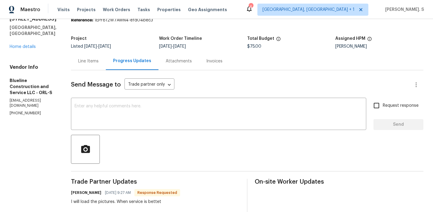
scroll to position [17, 0]
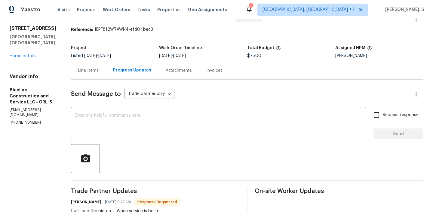
click at [106, 66] on div "Line Items" at bounding box center [88, 70] width 35 height 18
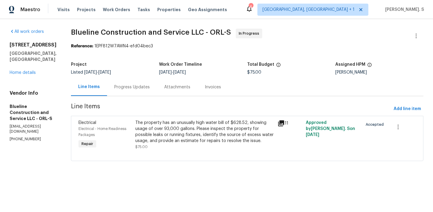
click at [152, 68] on div "Project" at bounding box center [115, 66] width 88 height 8
click at [149, 89] on div "Progress Updates" at bounding box center [132, 87] width 36 height 6
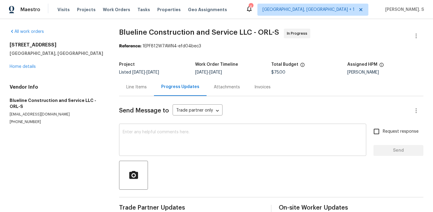
click at [160, 125] on div "x ​" at bounding box center [242, 140] width 247 height 31
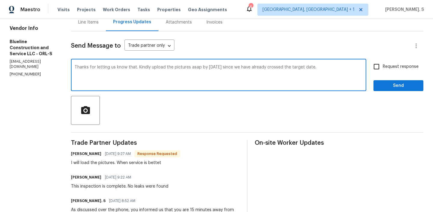
scroll to position [82, 0]
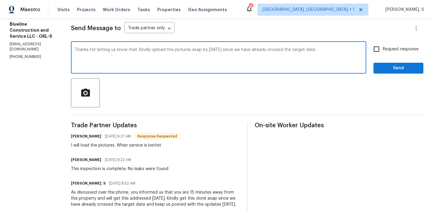
type textarea "Thanks for letting us know that. Kindly upload the pictures asap by [DATE] sinc…"
click at [100, 144] on div "I will load the pictures. When service is bettet" at bounding box center [125, 145] width 109 height 6
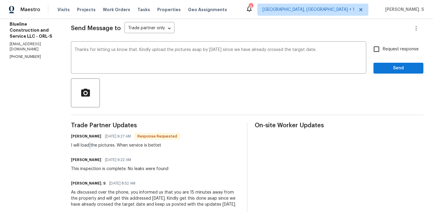
click at [100, 144] on div "I will load the pictures. When service is bettet" at bounding box center [125, 145] width 109 height 6
copy div "I will load the pictures. When service is bettet"
click at [118, 165] on div "[PERSON_NAME] [DATE] 9:22 AM This inspection is complete. No leaks were found" at bounding box center [119, 163] width 97 height 16
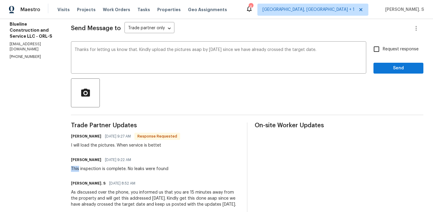
click at [118, 165] on div "[PERSON_NAME] [DATE] 9:22 AM This inspection is complete. No leaks were found" at bounding box center [119, 163] width 97 height 16
copy div "This inspection is complete. No leaks were found"
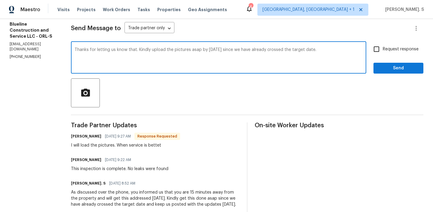
drag, startPoint x: 87, startPoint y: 49, endPoint x: 380, endPoint y: 55, distance: 293.4
click at [382, 54] on div "Thanks for letting us know that. Kindly upload the pictures asap by [DATE] sinc…" at bounding box center [247, 58] width 353 height 31
click at [392, 52] on span "Request response" at bounding box center [401, 49] width 36 height 6
click at [383, 52] on input "Request response" at bounding box center [376, 49] width 13 height 13
checkbox input "true"
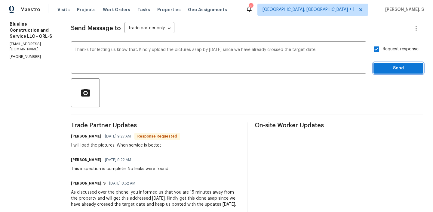
click at [389, 73] on button "Send" at bounding box center [399, 68] width 50 height 11
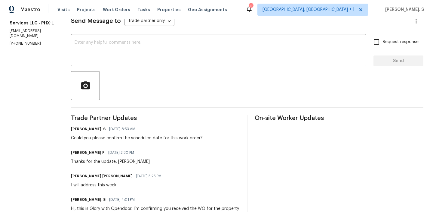
scroll to position [97, 0]
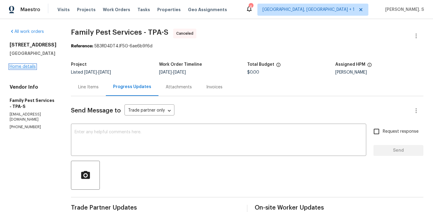
click at [26, 68] on link "Home details" at bounding box center [23, 66] width 26 height 4
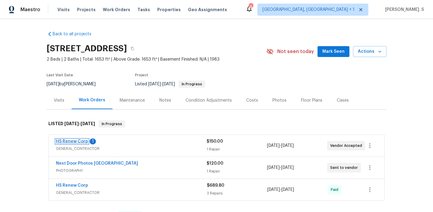
click at [68, 141] on link "HS Renew Corp" at bounding box center [72, 141] width 32 height 4
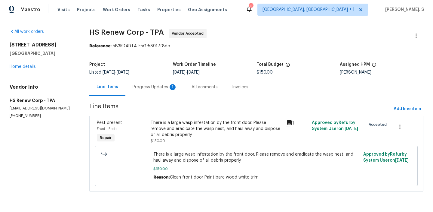
click at [150, 94] on div "Progress Updates 1" at bounding box center [154, 87] width 59 height 18
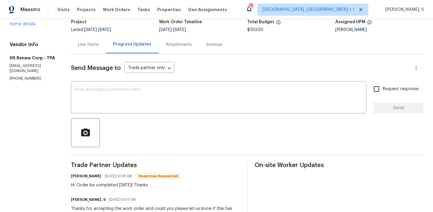
scroll to position [69, 0]
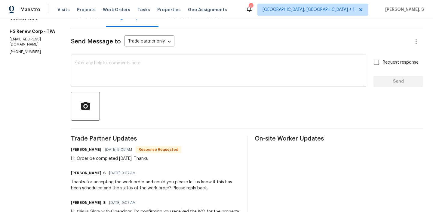
click at [152, 77] on textarea at bounding box center [219, 71] width 288 height 21
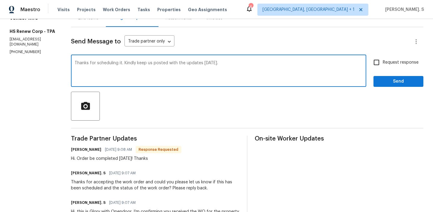
type textarea "Thanks for scheduling it. Kindly keep us posted with the updates [DATE]."
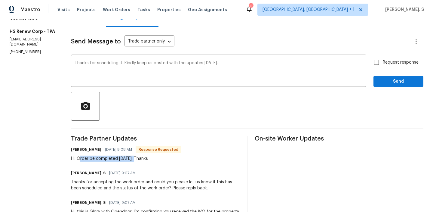
drag, startPoint x: 78, startPoint y: 160, endPoint x: 136, endPoint y: 159, distance: 58.1
click at [136, 159] on div "Hi. Order be completed [DATE]! Thanks" at bounding box center [126, 158] width 110 height 6
copy div "rder be completed [DATE]"
click at [385, 61] on span "Request response" at bounding box center [401, 62] width 36 height 6
click at [383, 61] on input "Request response" at bounding box center [376, 62] width 13 height 13
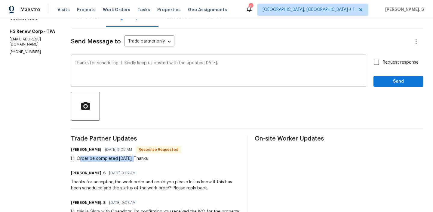
checkbox input "true"
click at [383, 81] on span "Send" at bounding box center [399, 82] width 40 height 8
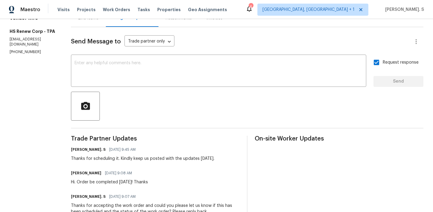
drag, startPoint x: 131, startPoint y: 159, endPoint x: 238, endPoint y: 159, distance: 106.5
click at [238, 159] on div "[PERSON_NAME]. S [DATE] 9:45 AM Thanks for scheduling it. Kindly keep us posted…" at bounding box center [155, 153] width 169 height 16
copy div "keep us posted with the updates [DATE]."
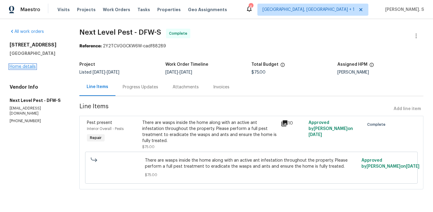
click at [24, 67] on link "Home details" at bounding box center [23, 66] width 26 height 4
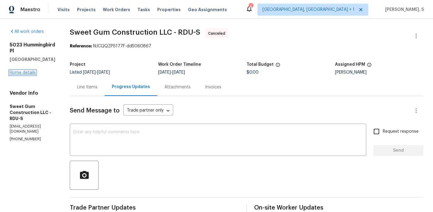
click at [24, 70] on link "Home details" at bounding box center [23, 72] width 26 height 4
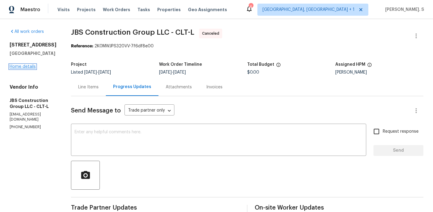
click at [24, 66] on link "Home details" at bounding box center [23, 66] width 26 height 4
